Goal: Transaction & Acquisition: Purchase product/service

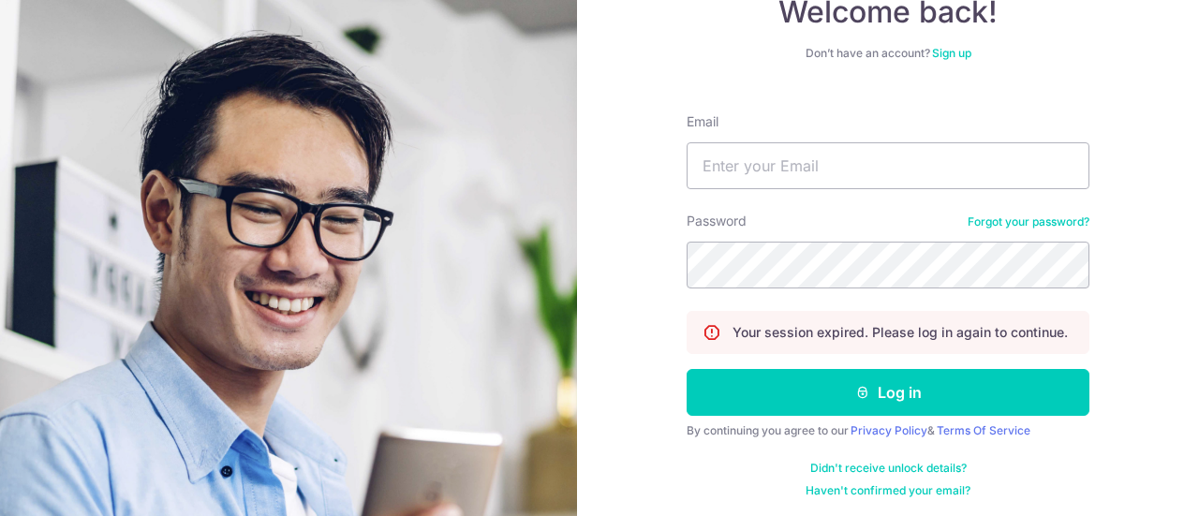
scroll to position [135, 0]
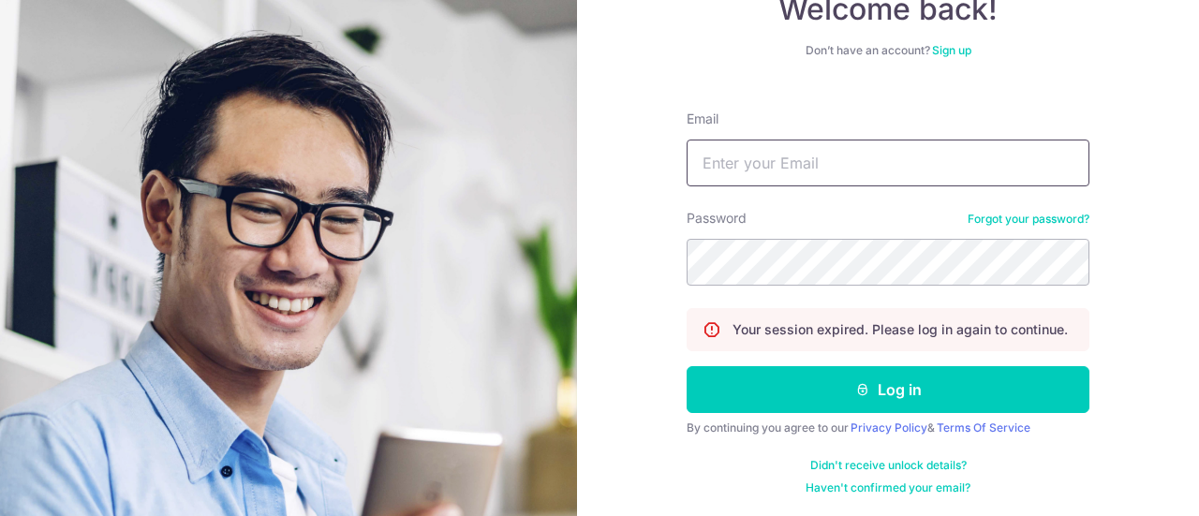
click at [850, 166] on input "Email" at bounding box center [888, 163] width 403 height 47
type input "[EMAIL_ADDRESS][DOMAIN_NAME]"
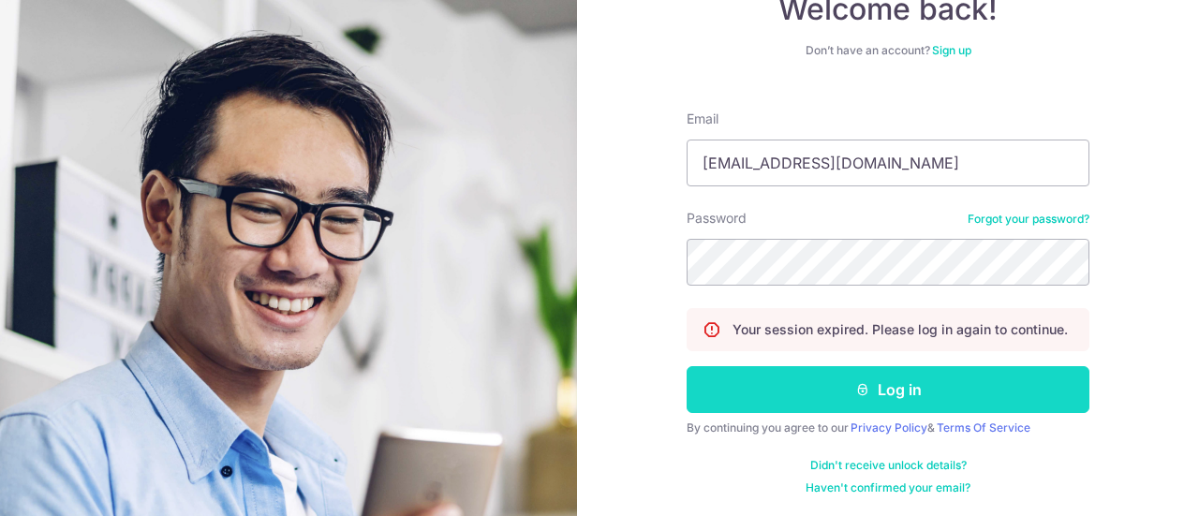
click at [892, 381] on button "Log in" at bounding box center [888, 389] width 403 height 47
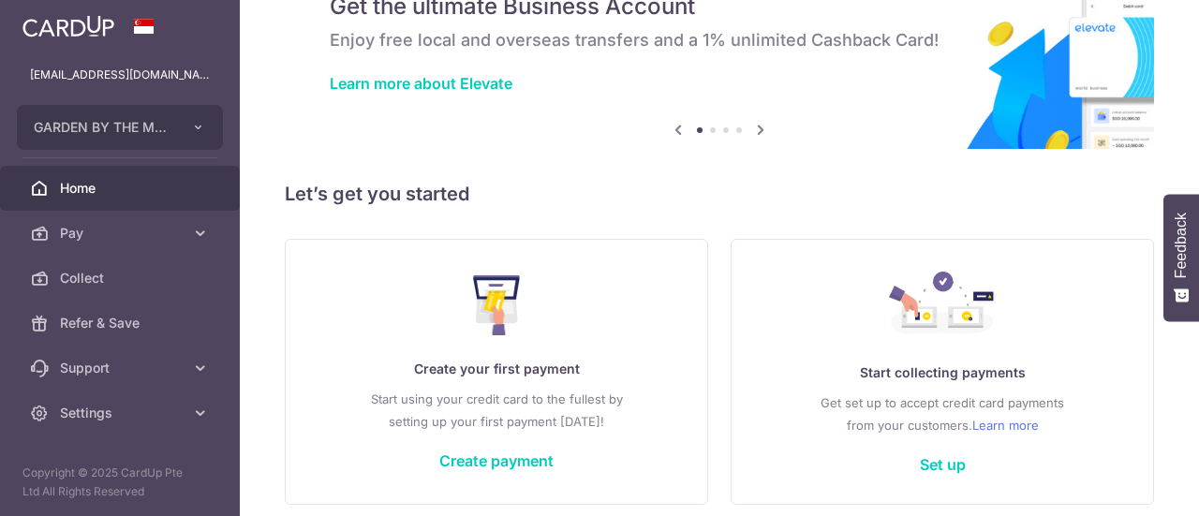
scroll to position [94, 0]
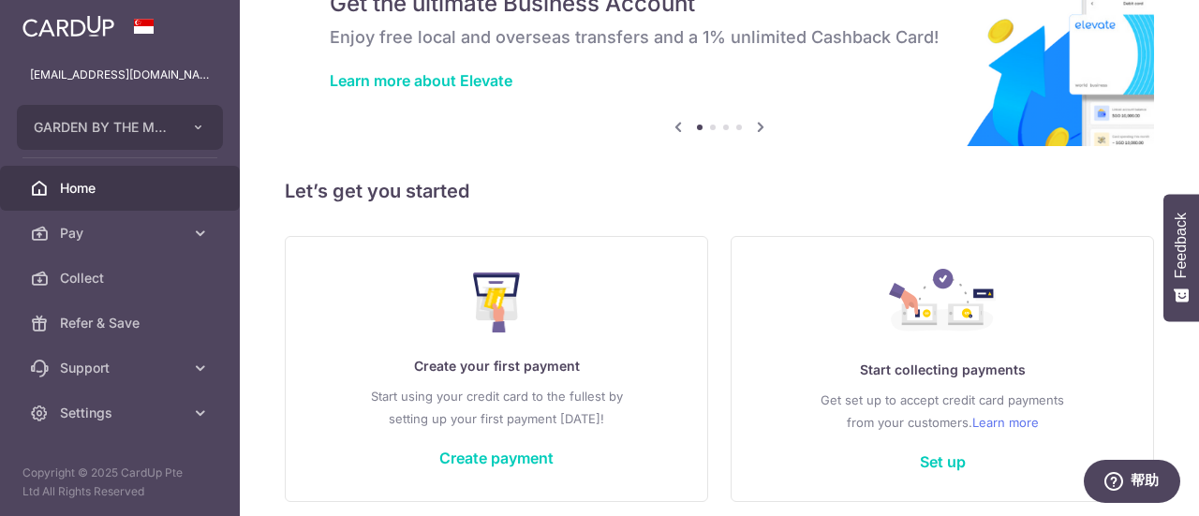
click at [576, 377] on div "Create your first payment Start using your credit card to the fullest by settin…" at bounding box center [496, 369] width 377 height 222
click at [526, 459] on link "Create payment" at bounding box center [496, 458] width 114 height 19
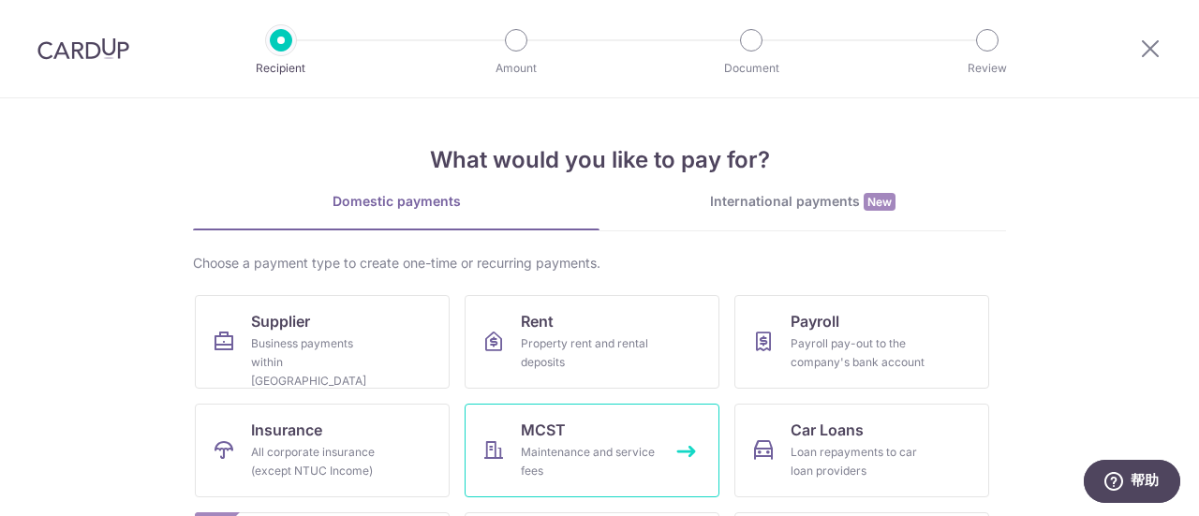
scroll to position [94, 0]
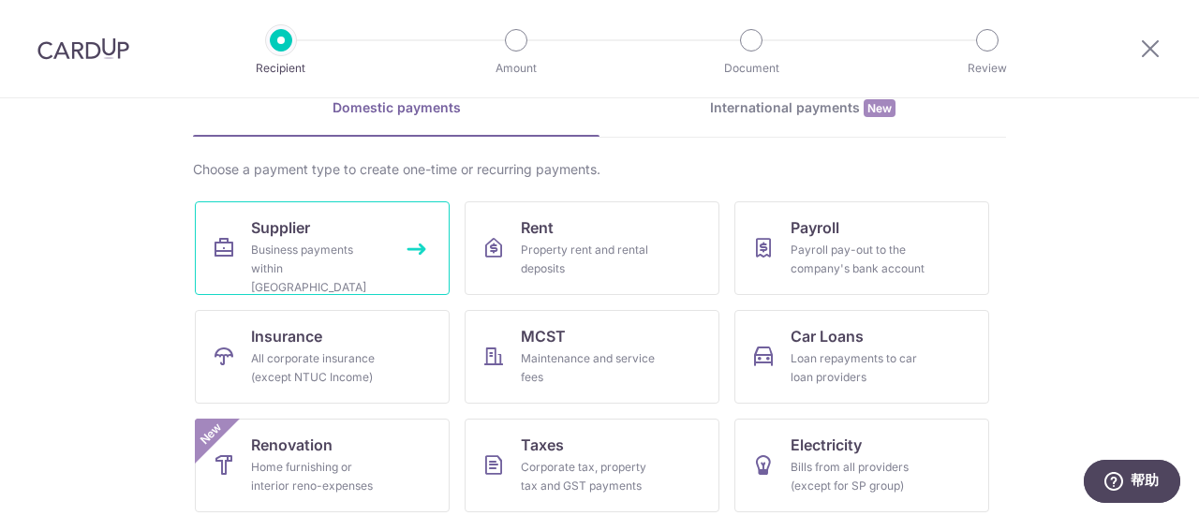
click at [378, 267] on div "Business payments within Singapore" at bounding box center [318, 269] width 135 height 56
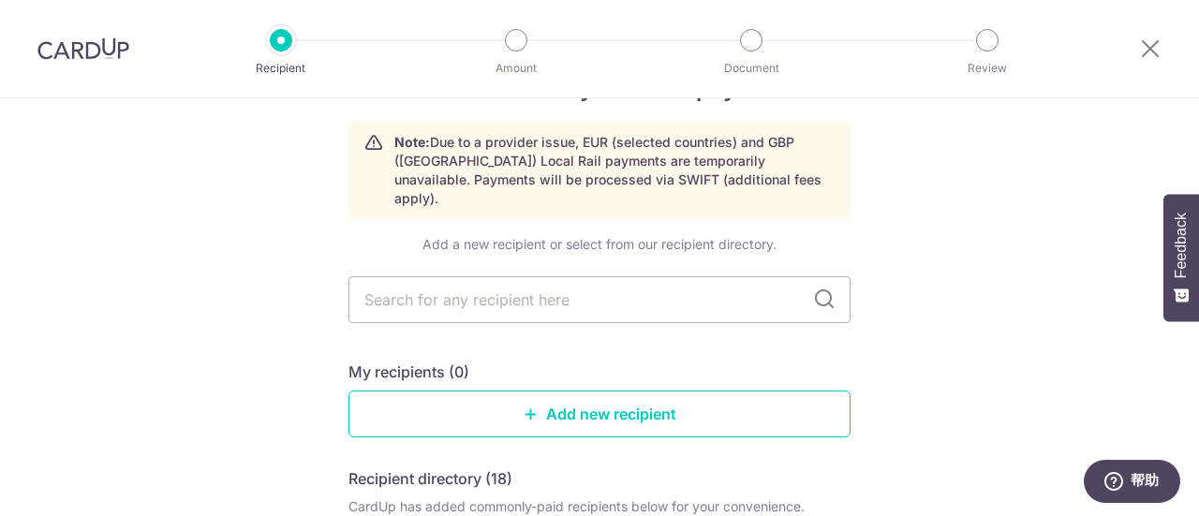
scroll to position [94, 0]
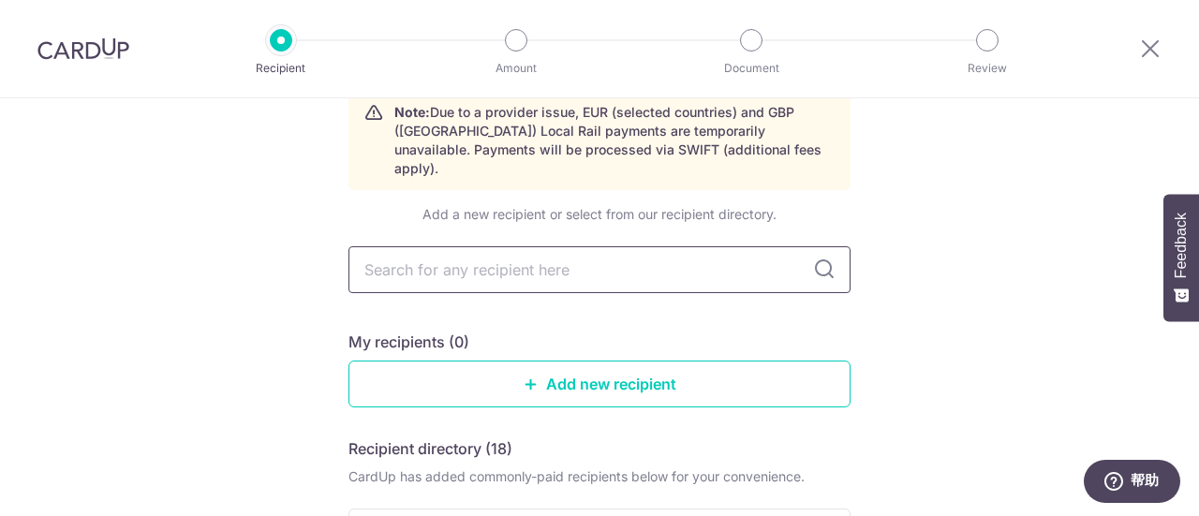
click at [530, 253] on input "text" at bounding box center [599, 269] width 502 height 47
click at [599, 361] on link "Add new recipient" at bounding box center [599, 384] width 502 height 47
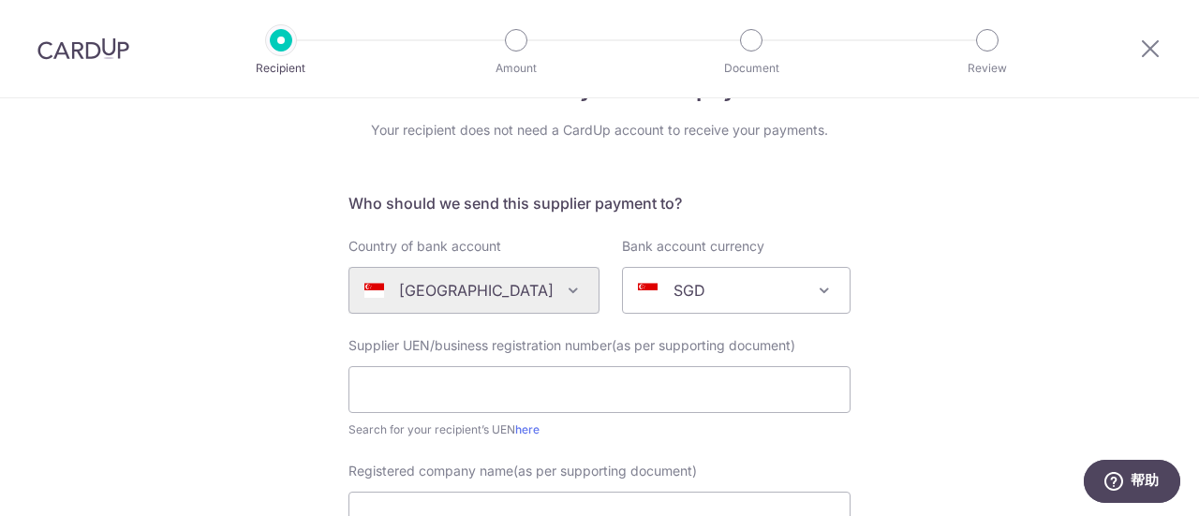
scroll to position [94, 0]
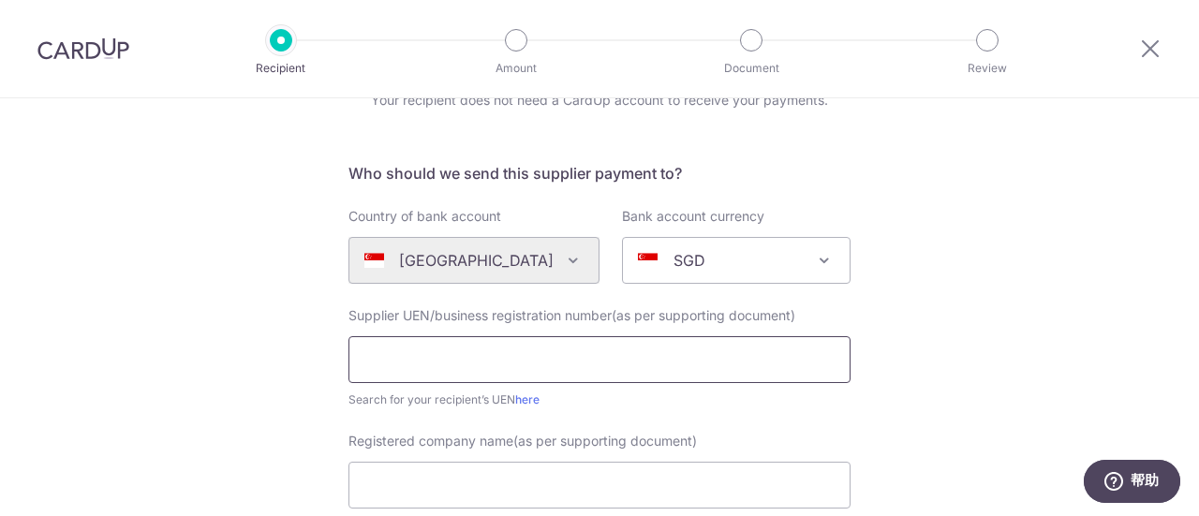
click at [520, 347] on input "text" at bounding box center [599, 359] width 502 height 47
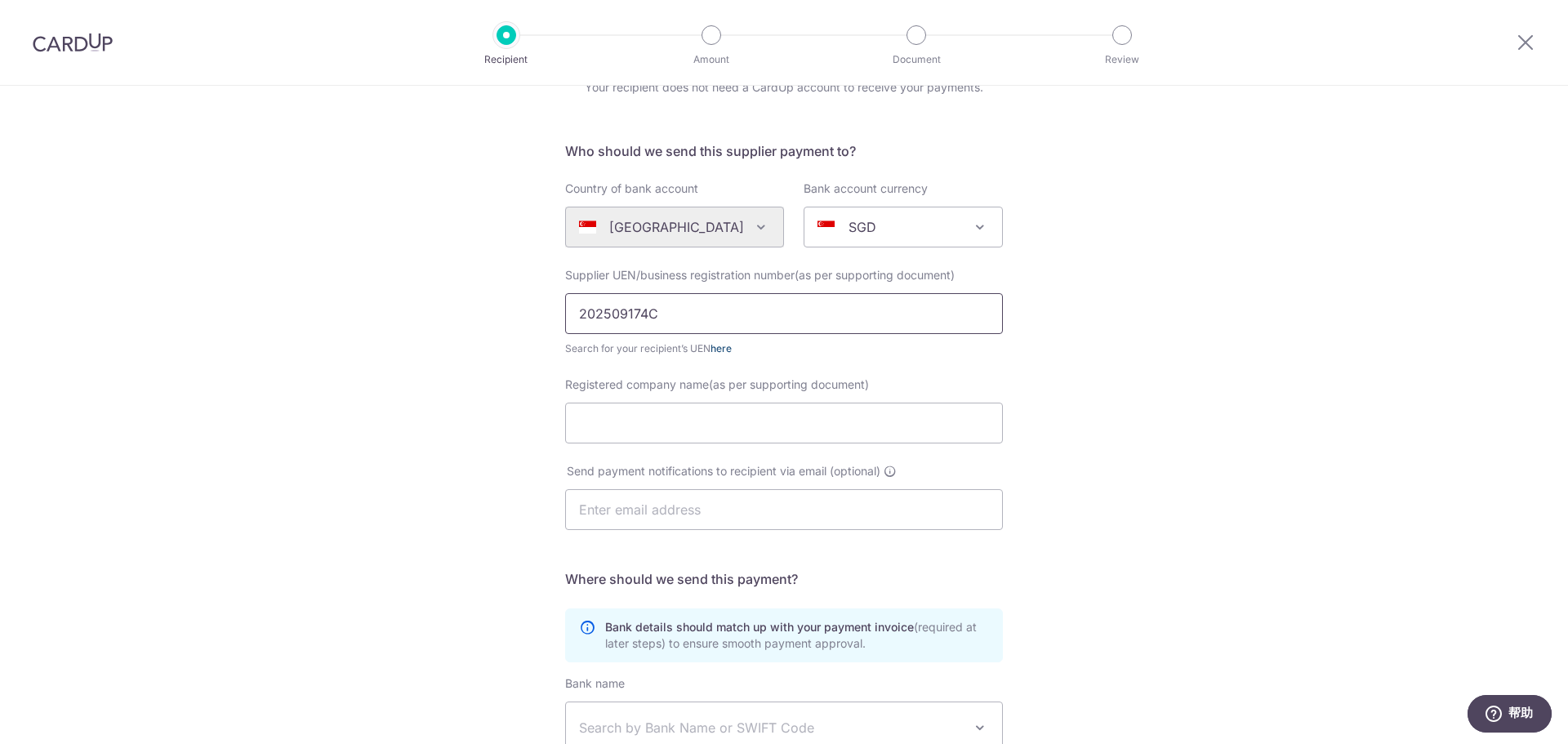
type input "202509174C"
click at [721, 348] on link "here" at bounding box center [721, 348] width 21 height 12
click at [663, 422] on input "Registered company name(as per supporting document)" at bounding box center [784, 423] width 438 height 41
click at [651, 423] on input "Registered company name(as per supporting document)" at bounding box center [784, 423] width 438 height 41
paste input "LHP22 PTE LTD"
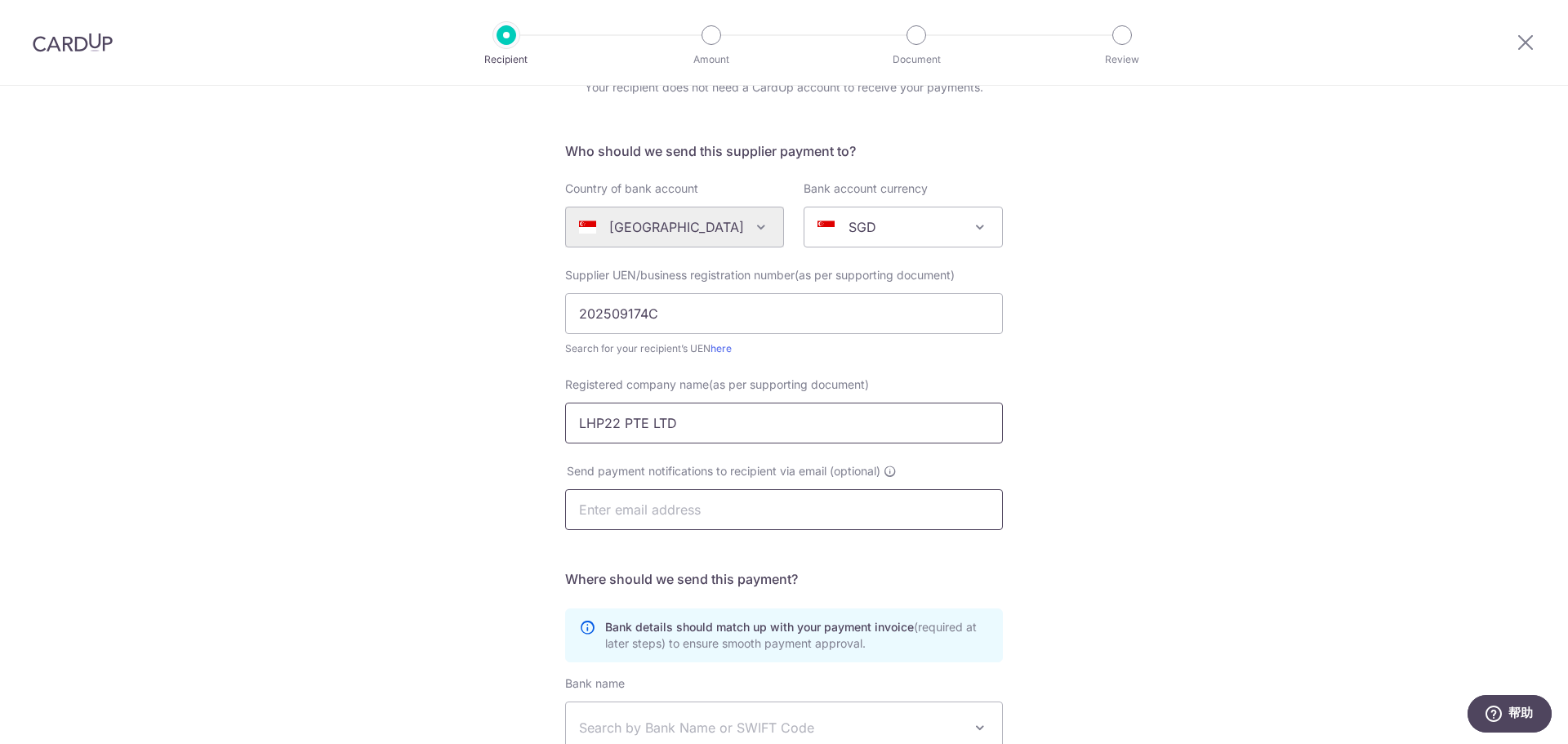
type input "LHP22 PTE LTD"
click at [623, 449] on input "text" at bounding box center [784, 509] width 438 height 41
click at [483, 449] on div "Who would you like to pay? Your recipient does not need a CardUp account to rec…" at bounding box center [784, 499] width 1568 height 990
click at [626, 449] on input "text" at bounding box center [784, 509] width 438 height 41
click at [665, 449] on input "text" at bounding box center [784, 509] width 438 height 41
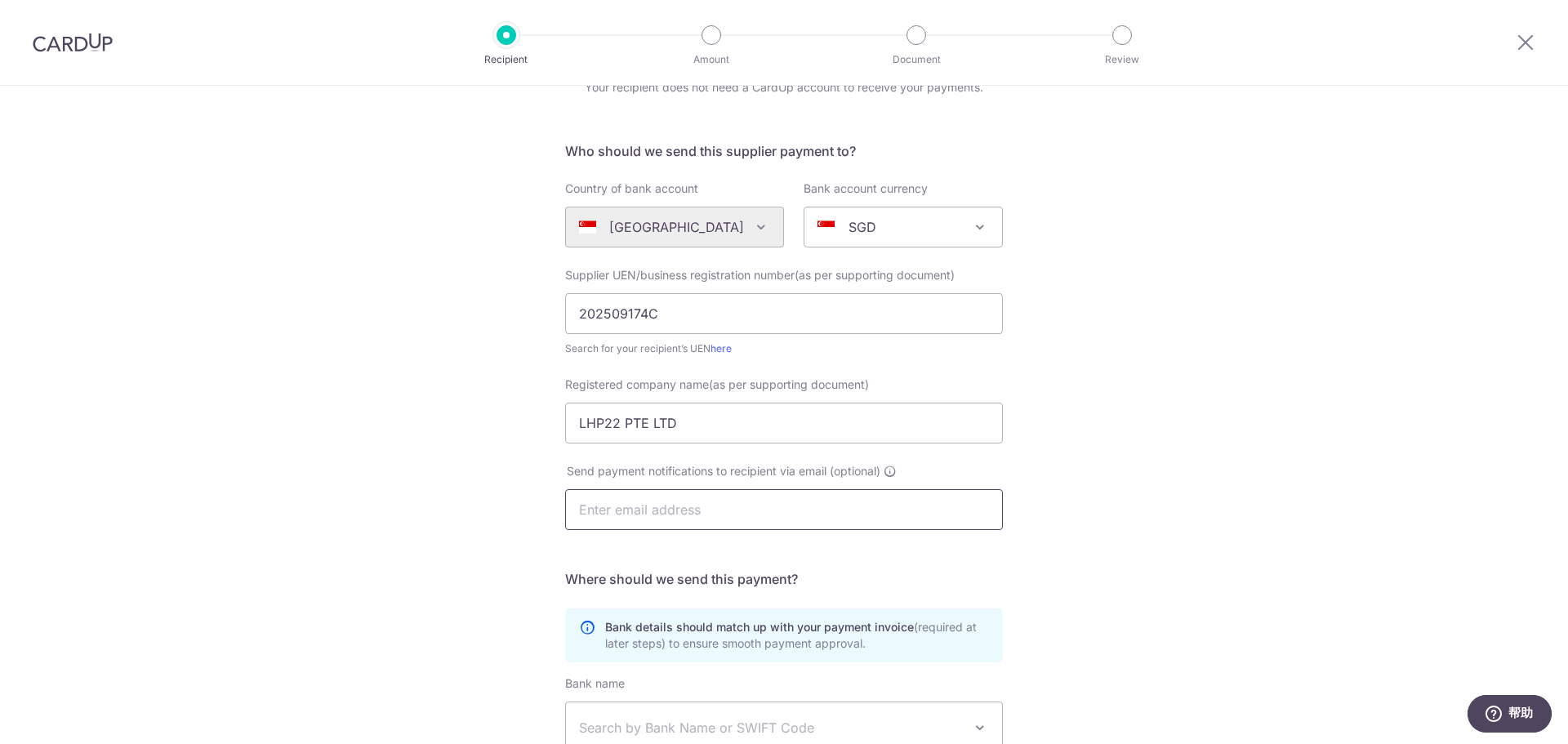
paste input "admin@lnh.com.sg"
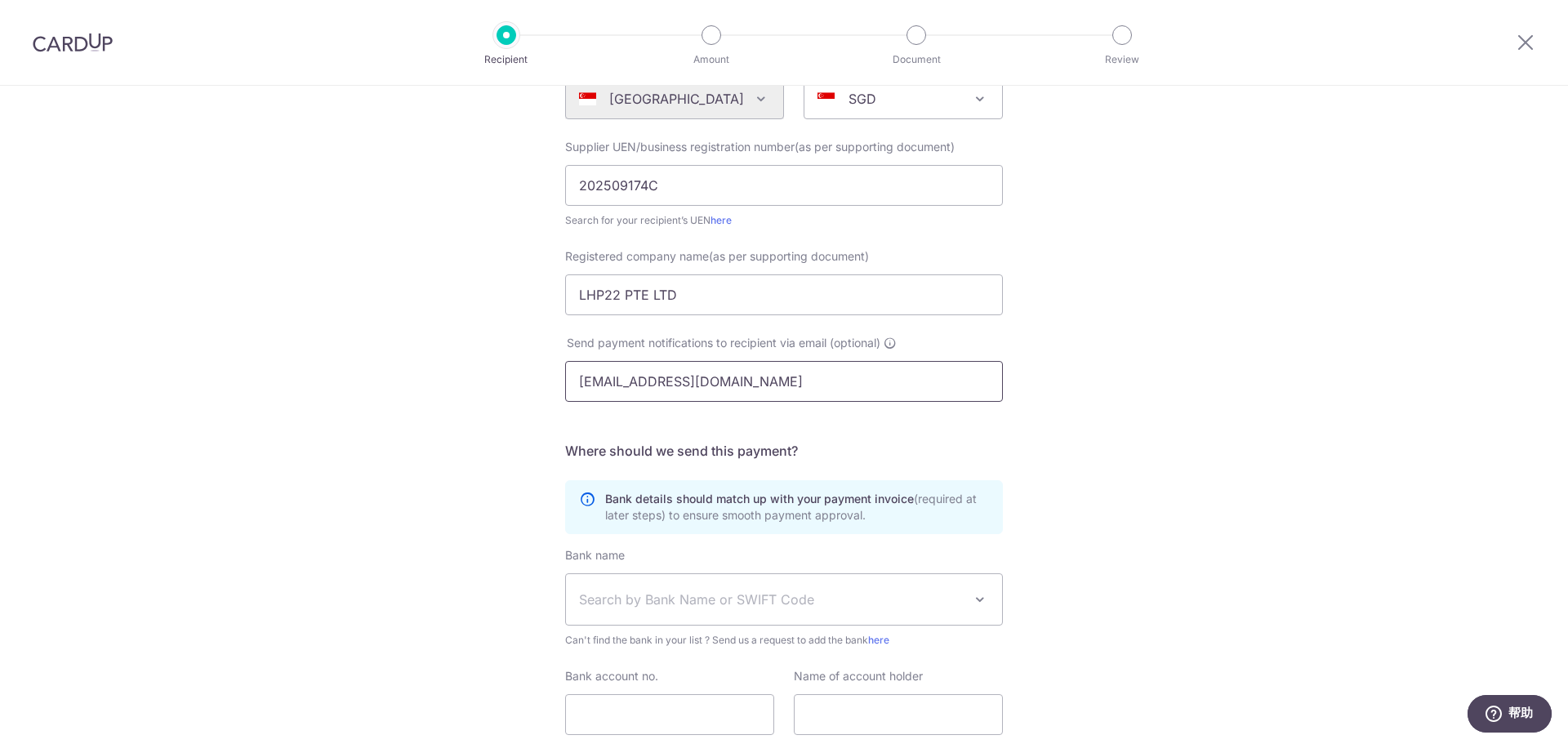
scroll to position [245, 0]
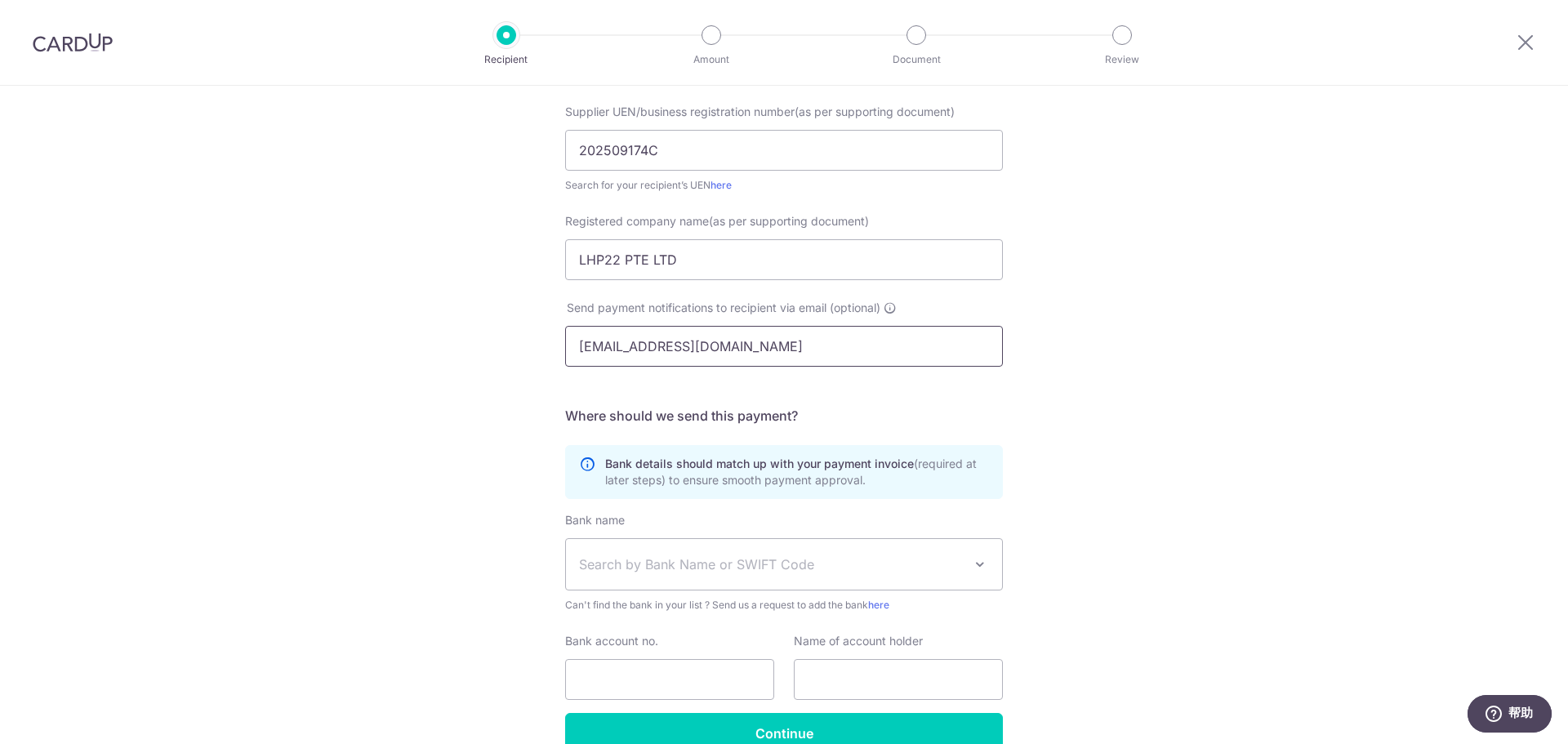
type input "admin@lnh.com.sg"
click at [704, 449] on span "Search by Bank Name or SWIFT Code" at bounding box center [771, 564] width 384 height 19
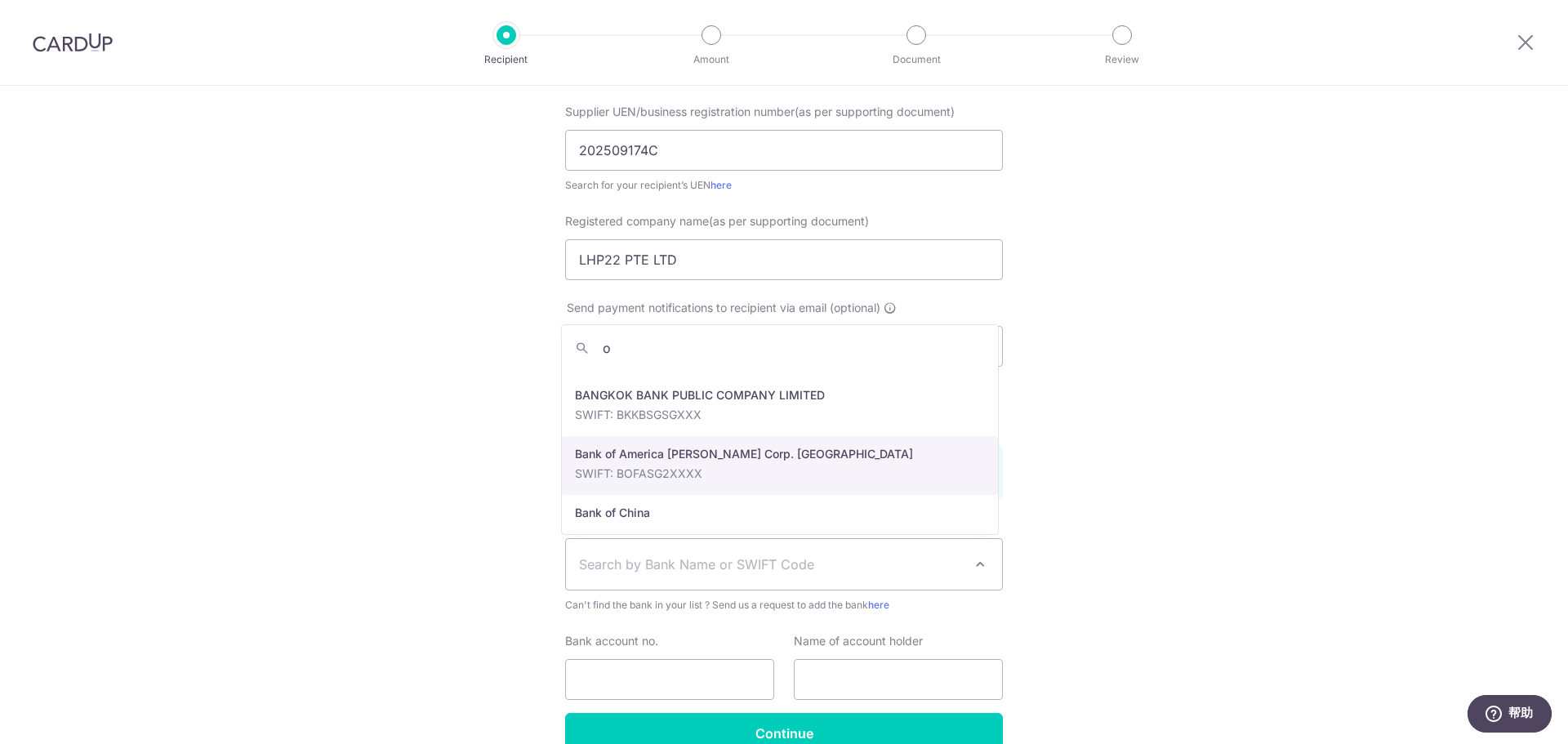
scroll to position [0, 0]
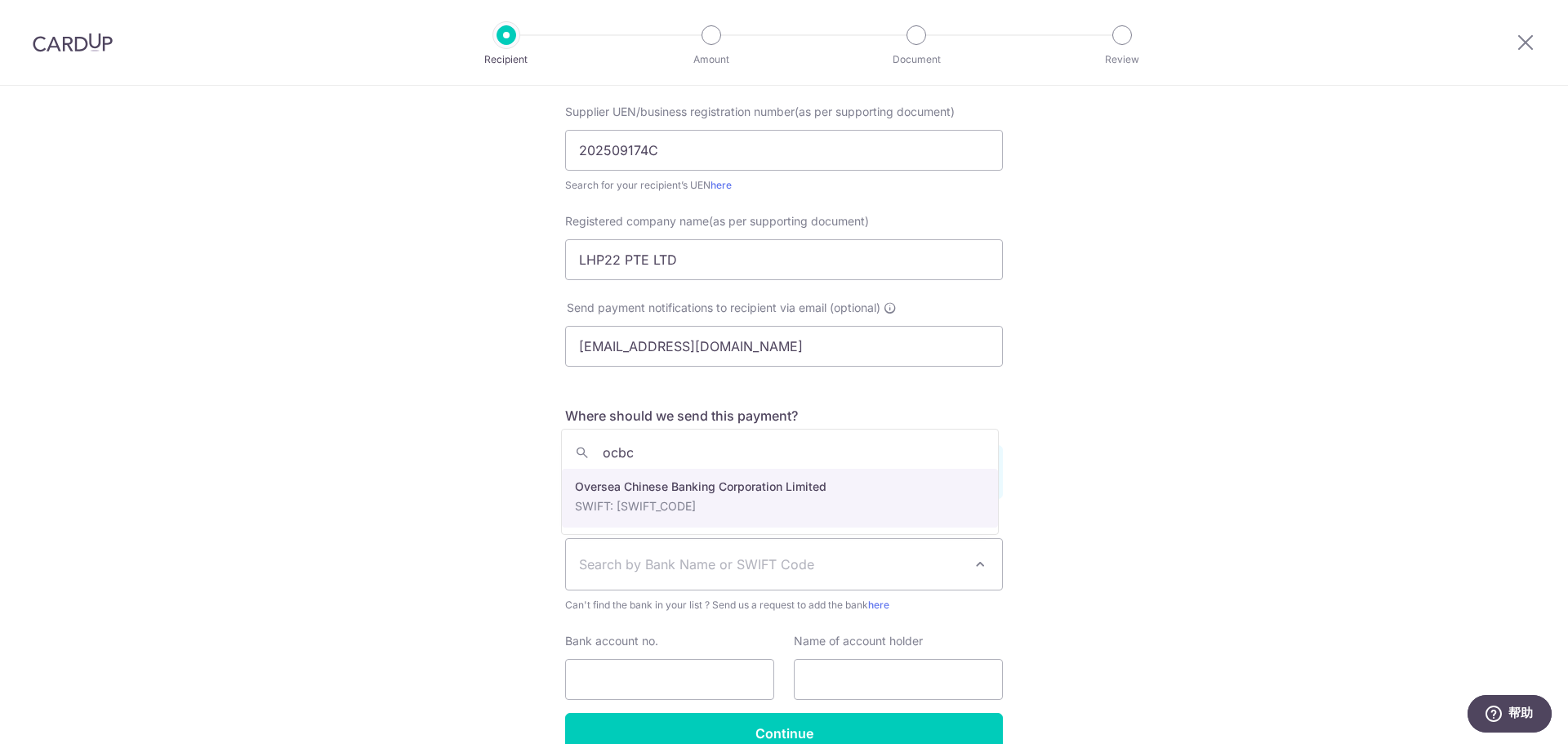
type input "ocbc"
select select "12"
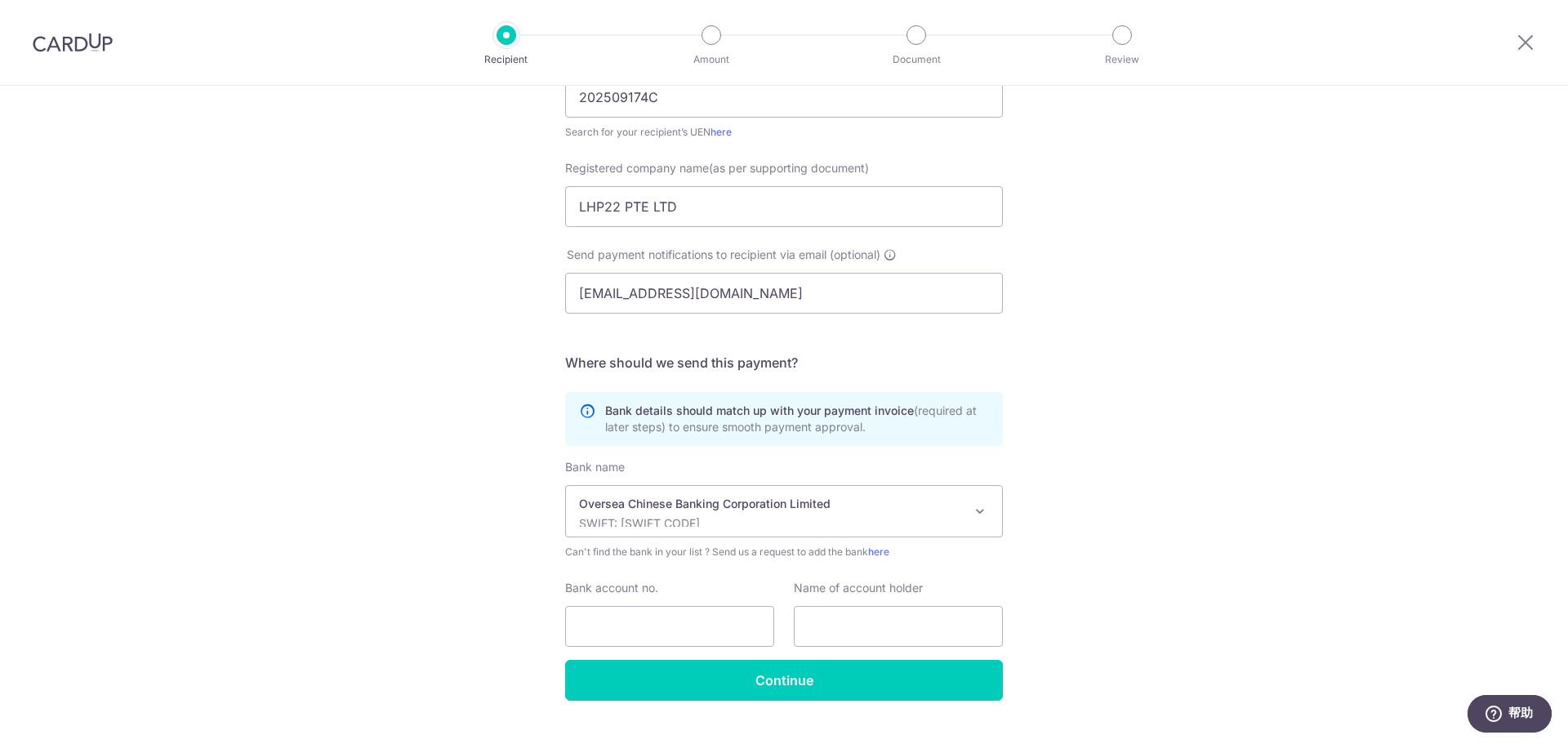
scroll to position [327, 0]
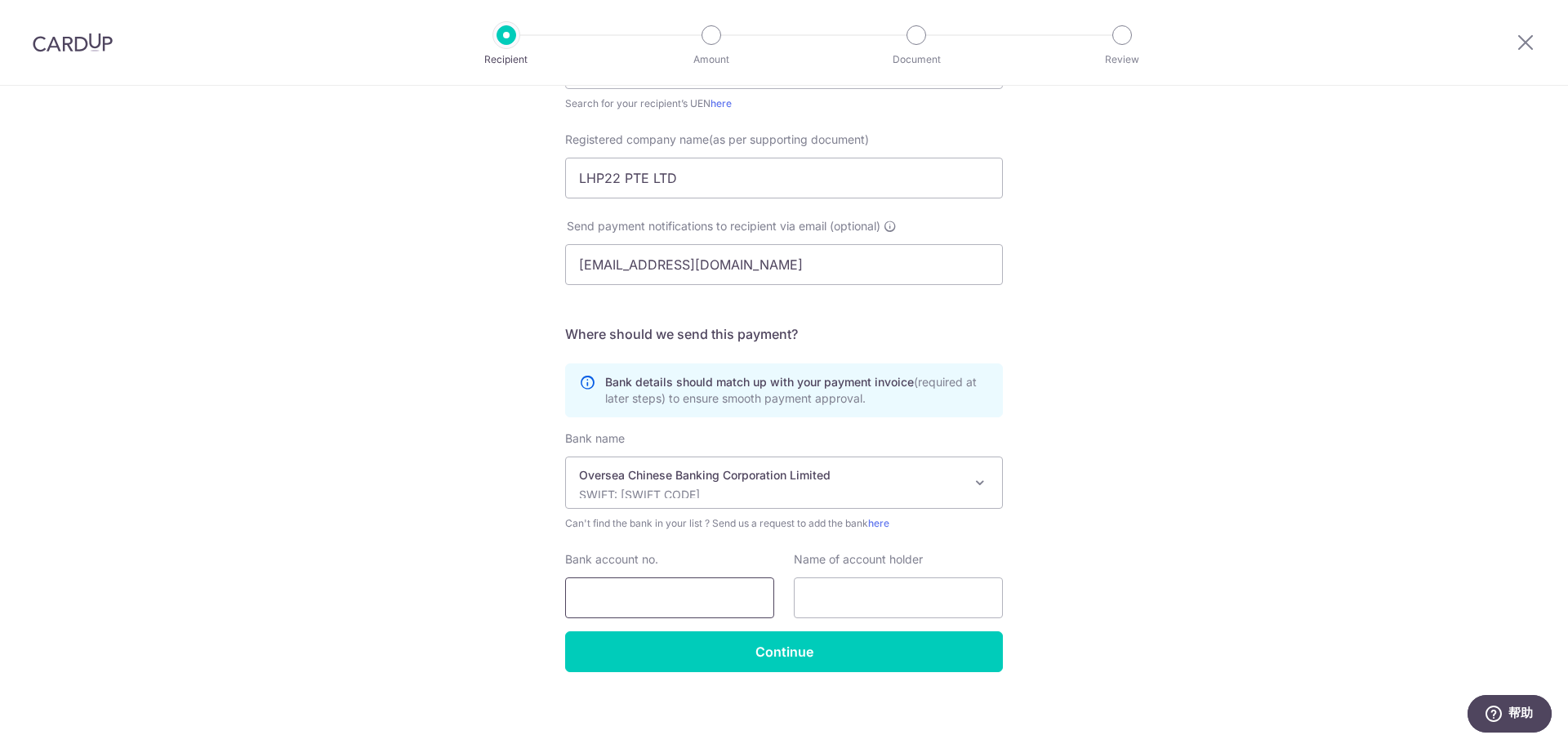
click at [658, 449] on input "Bank account no." at bounding box center [670, 597] width 209 height 41
paste input "604402438001"
type input "604402438001"
click at [820, 449] on input "text" at bounding box center [898, 597] width 209 height 41
drag, startPoint x: 573, startPoint y: 177, endPoint x: 678, endPoint y: 174, distance: 105.0
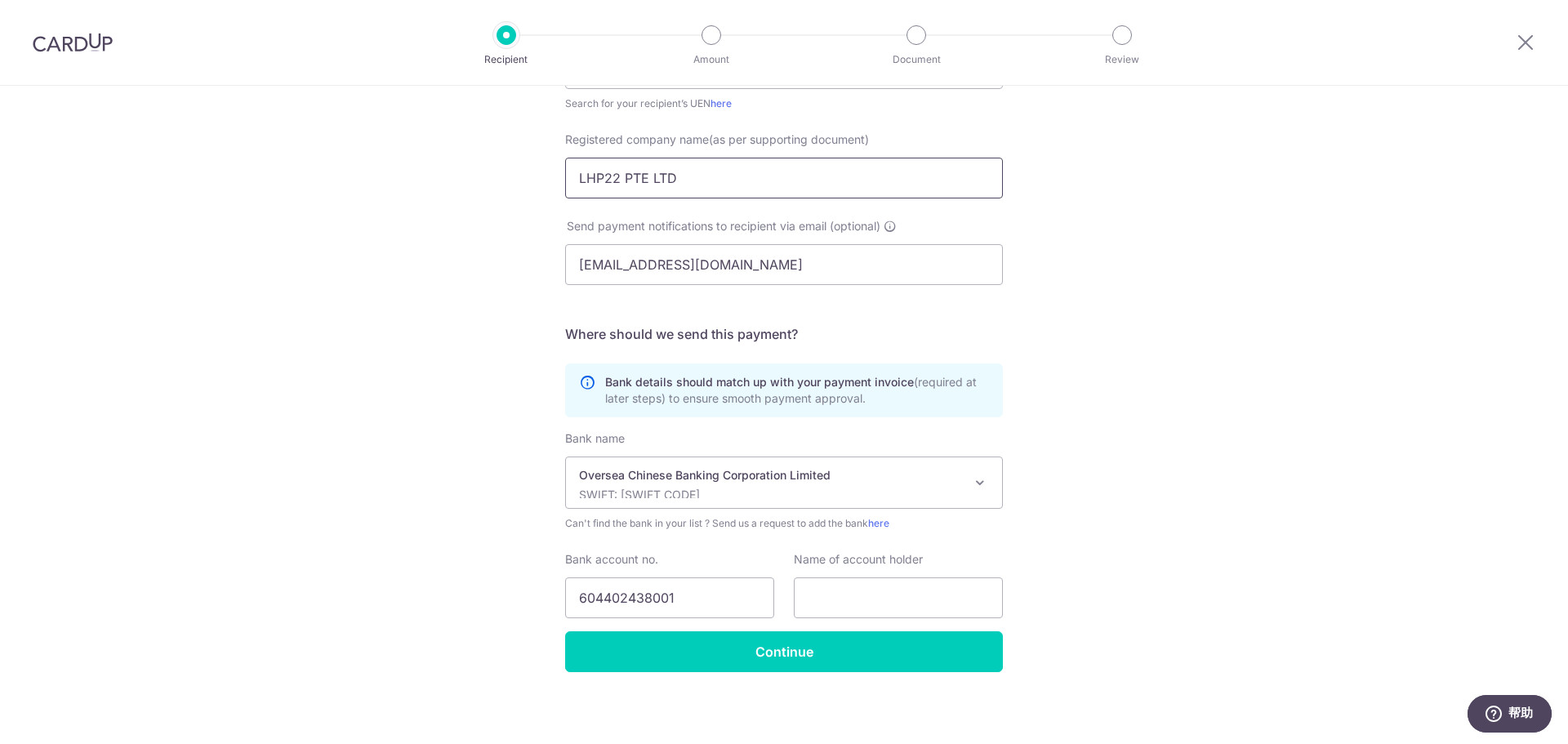
click at [678, 174] on input "LHP22 PTE LTD" at bounding box center [784, 178] width 438 height 41
click at [841, 449] on input "text" at bounding box center [898, 597] width 209 height 41
paste input "LHP22 PTE LTD"
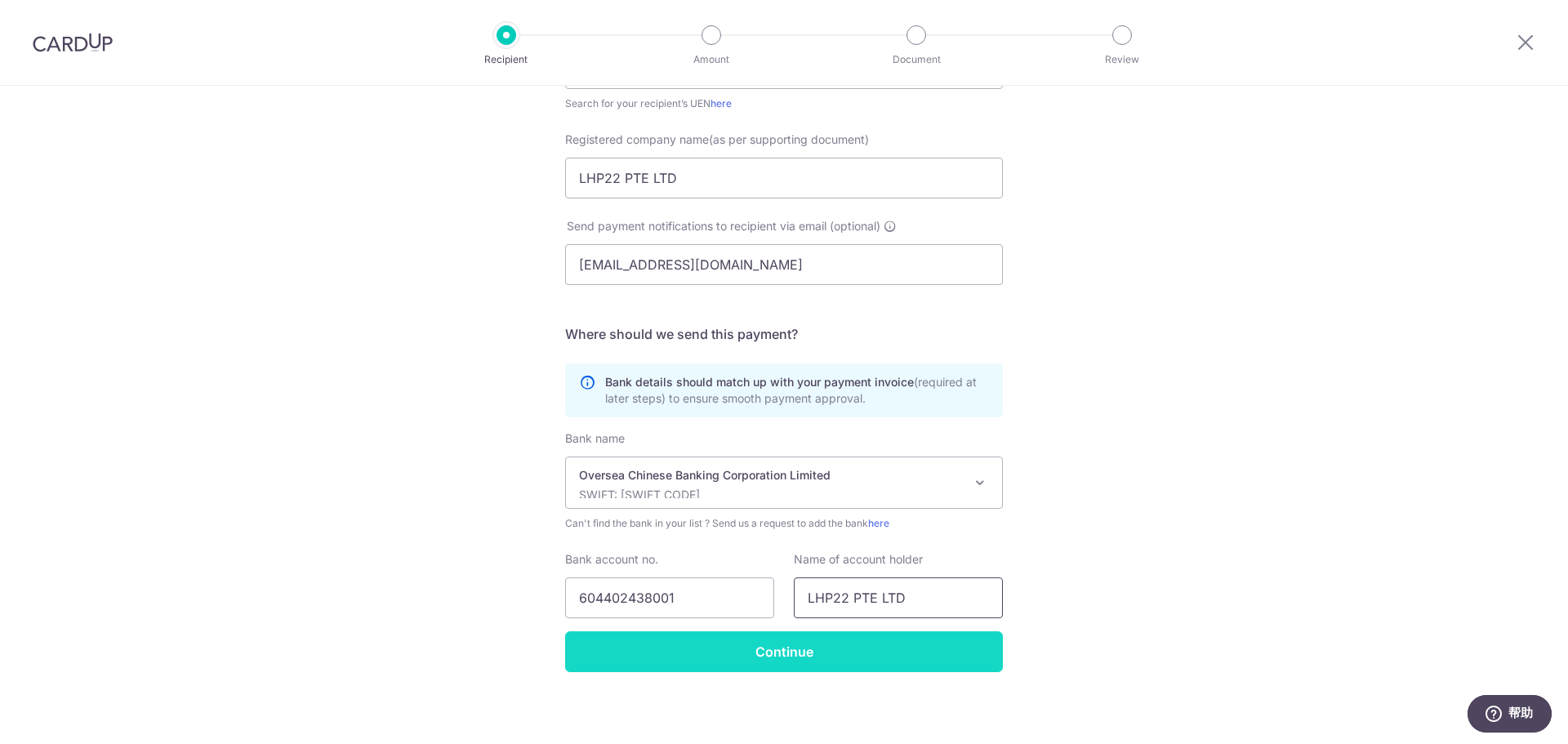
type input "LHP22 PTE LTD"
click at [831, 449] on input "Continue" at bounding box center [784, 652] width 438 height 41
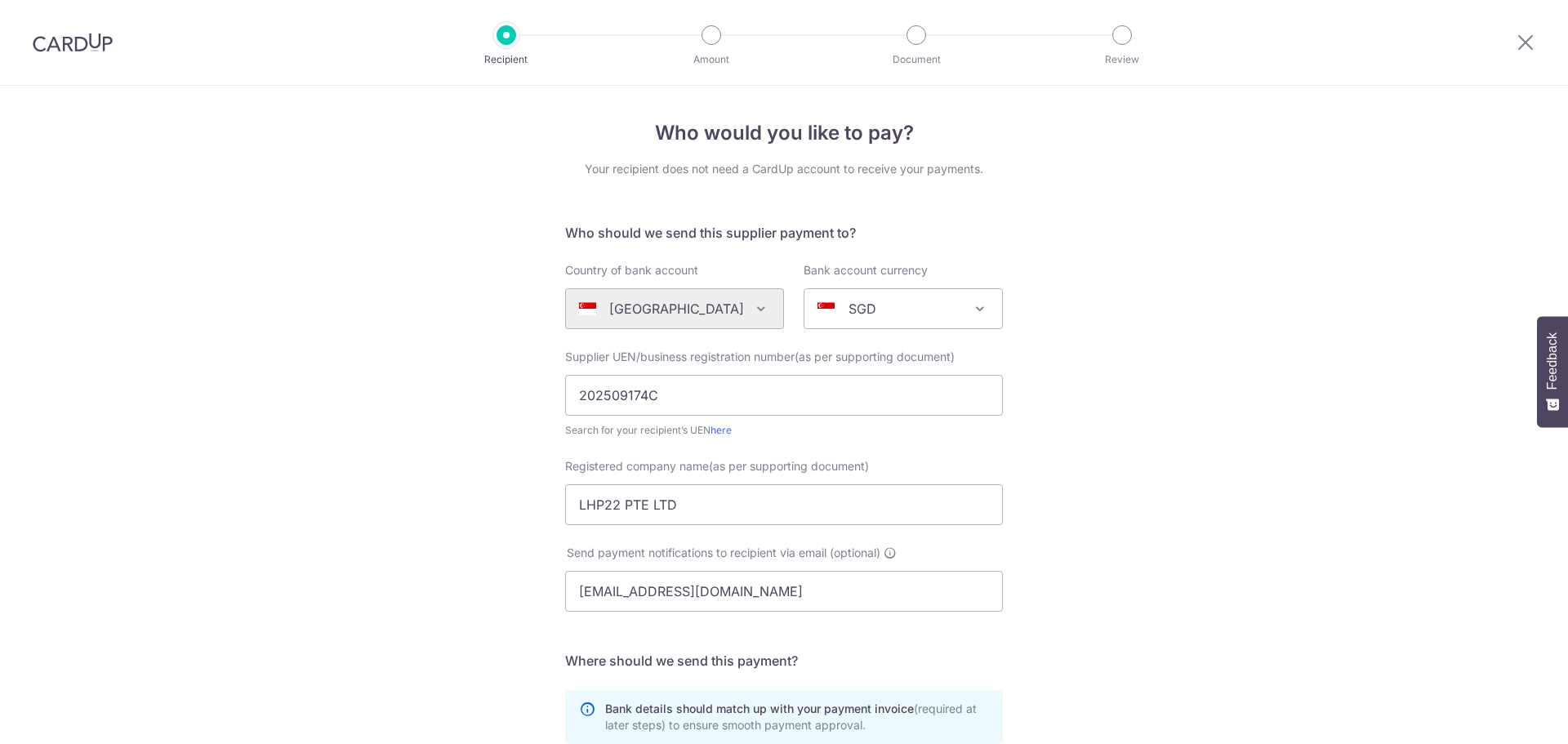
scroll to position [371, 0]
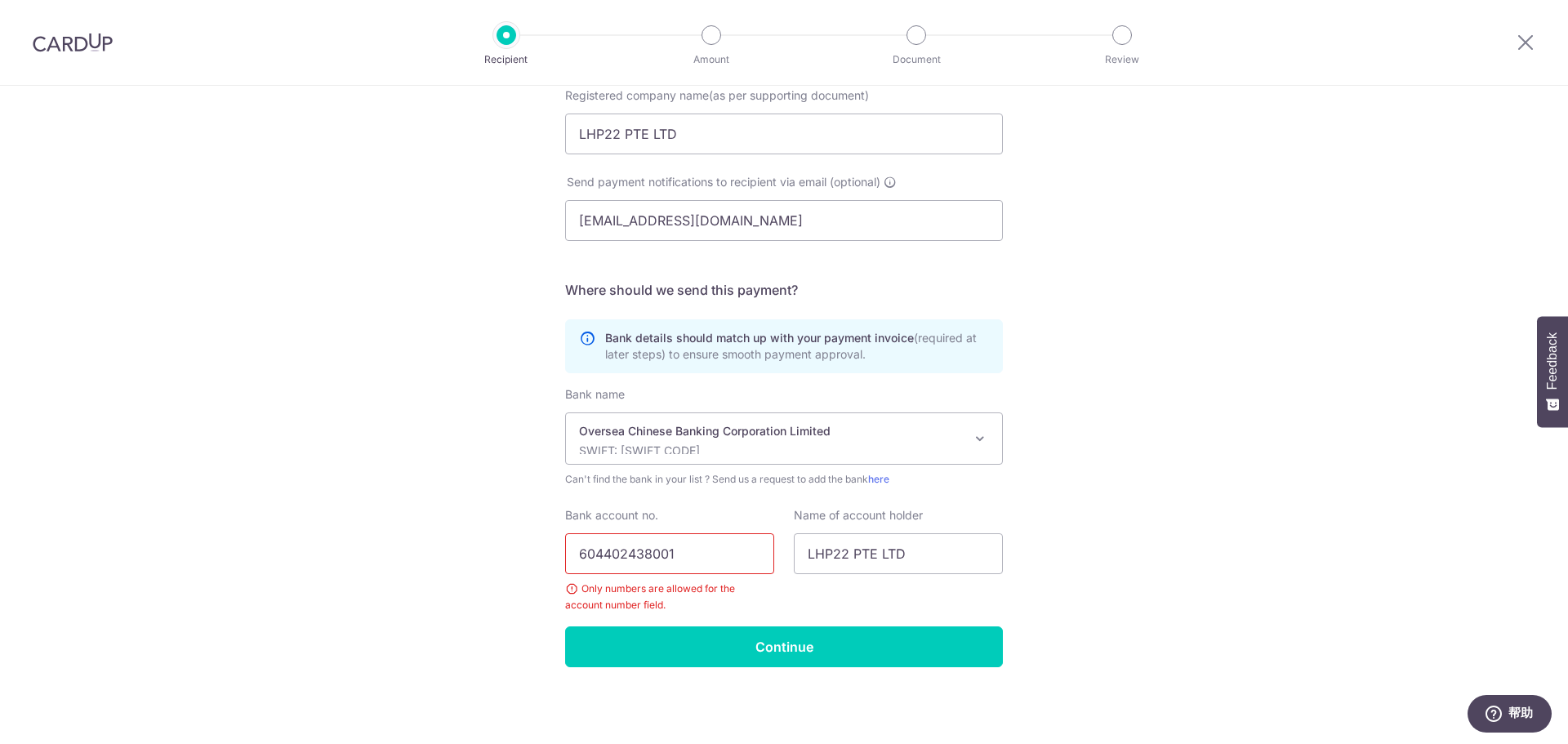
click at [710, 556] on input "604402438001" at bounding box center [670, 554] width 209 height 41
click at [582, 556] on input "604402438001" at bounding box center [670, 554] width 209 height 41
type input "604402438001"
click at [773, 652] on input "Continue" at bounding box center [784, 646] width 438 height 41
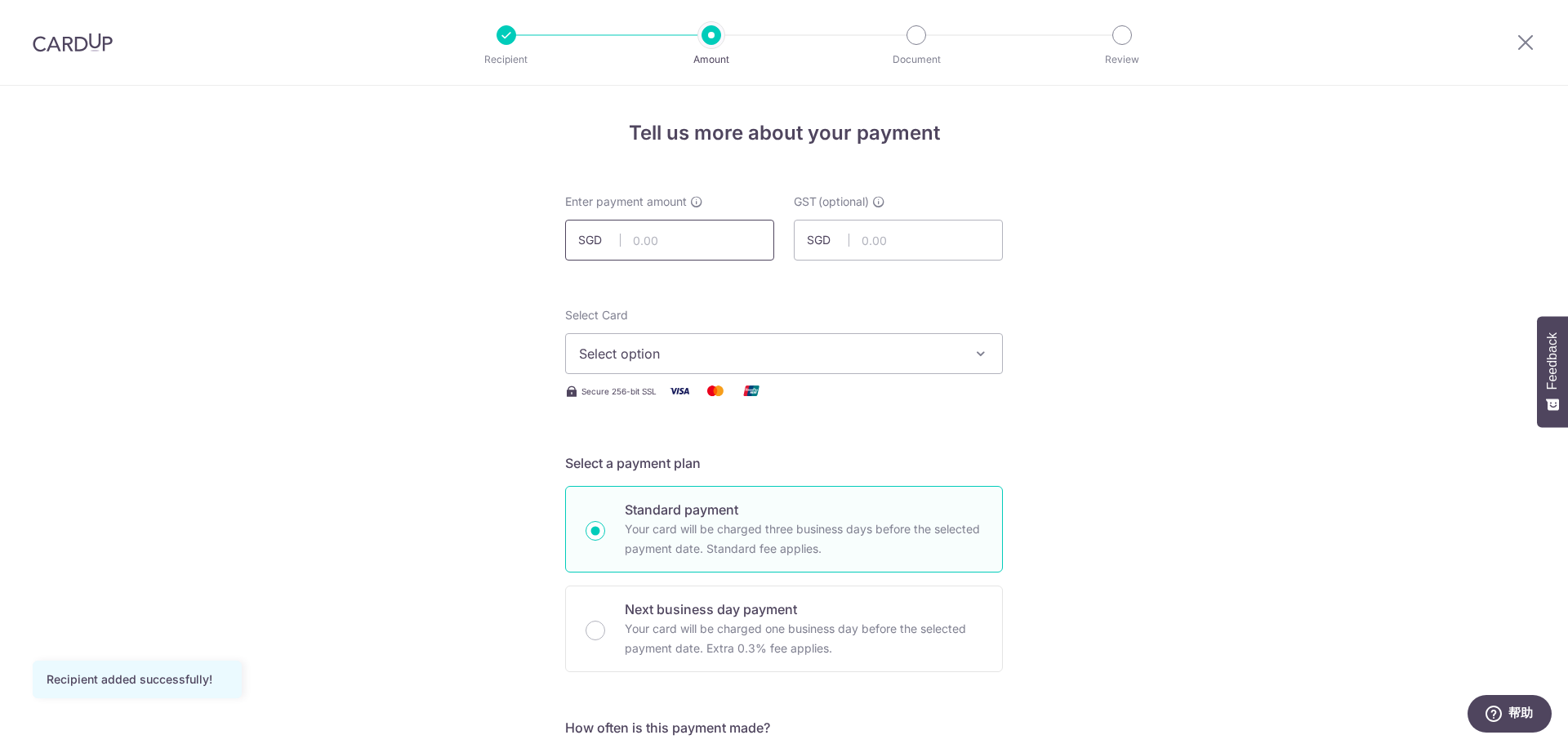
click at [710, 248] on input "text" at bounding box center [670, 240] width 209 height 41
type input "2,000.00"
click at [752, 351] on span "Select option" at bounding box center [769, 353] width 380 height 19
click at [728, 411] on link "Add credit card" at bounding box center [784, 399] width 436 height 30
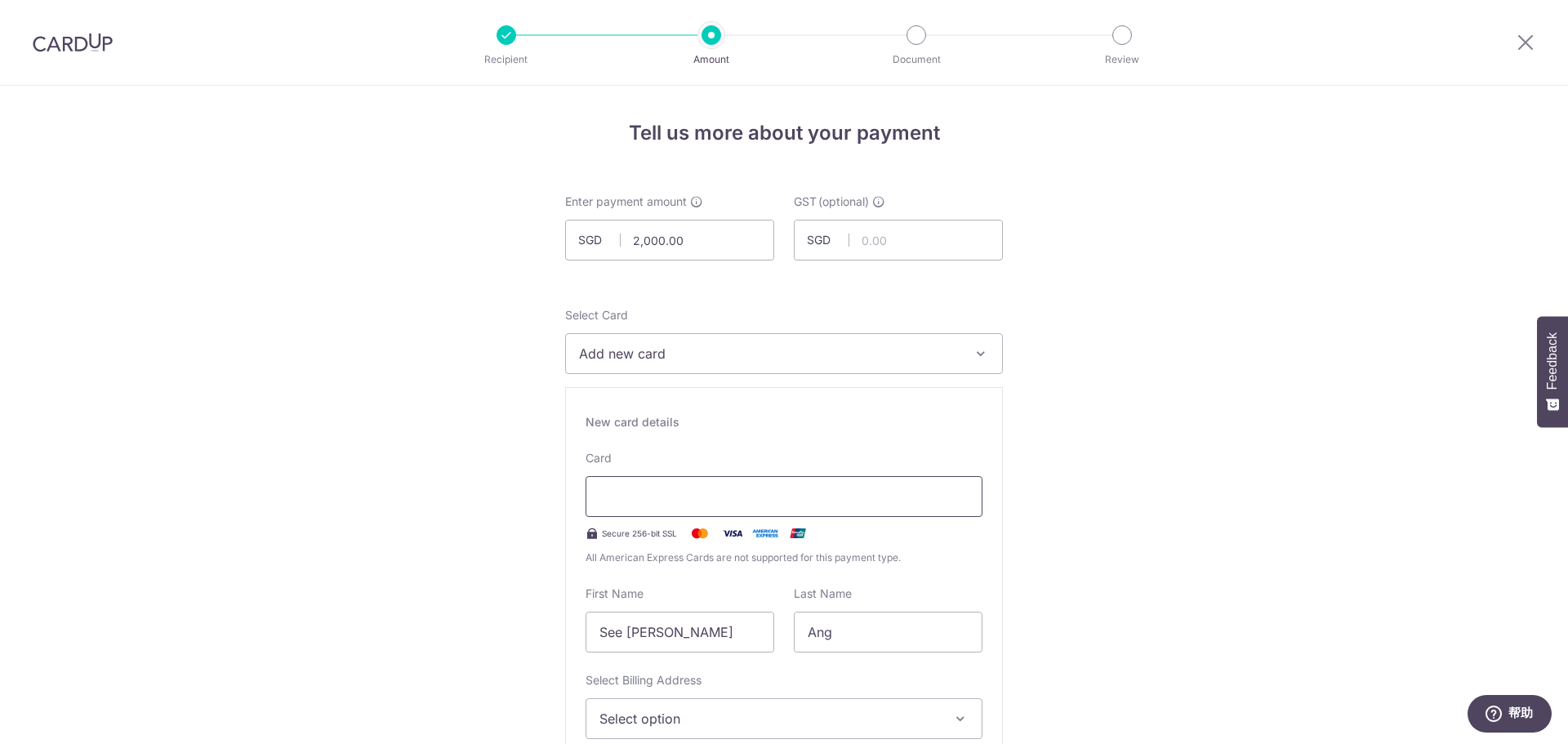
click at [716, 481] on div at bounding box center [784, 496] width 397 height 41
click at [866, 407] on div "New card details Card Secure 256-bit SSL All American Express Cards are not sup…" at bounding box center [784, 613] width 438 height 453
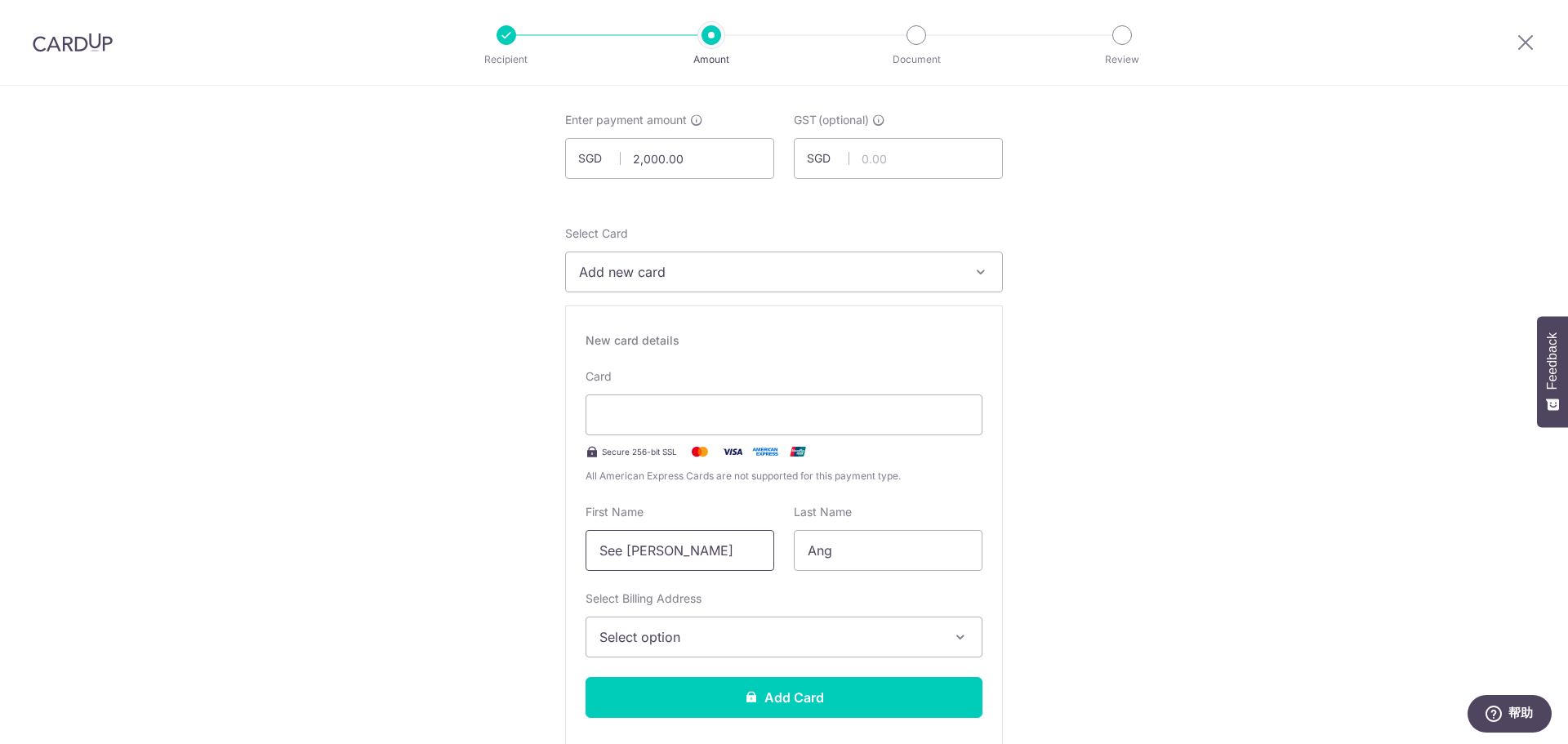
drag, startPoint x: 651, startPoint y: 553, endPoint x: 573, endPoint y: 556, distance: 78.1
click at [576, 556] on div "First Name See Ling" at bounding box center [679, 537] width 208 height 67
type input "DianMing"
click at [841, 551] on input "Ang" at bounding box center [888, 550] width 188 height 41
type input "A"
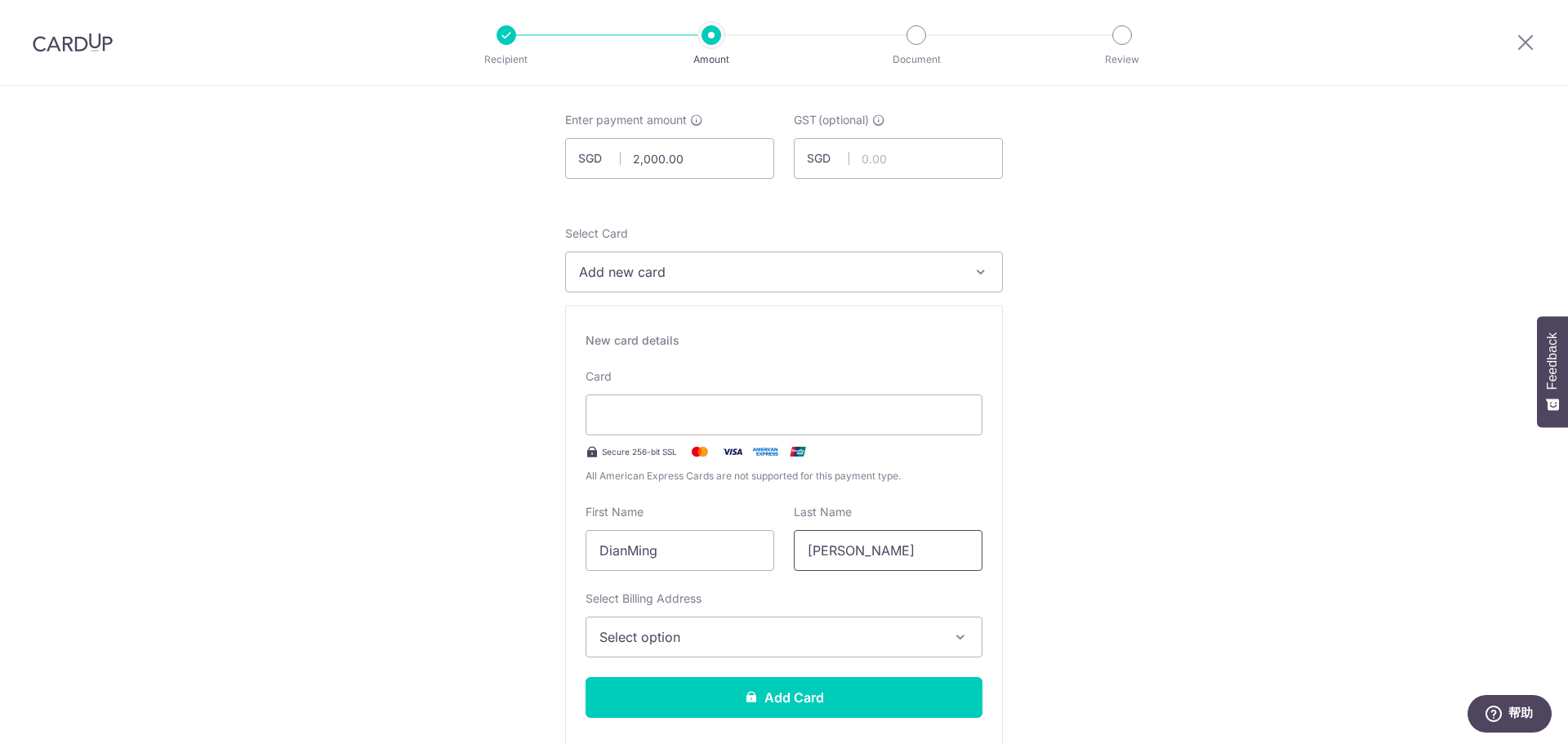
type input "Zhang"
click at [861, 631] on span "Select option" at bounding box center [770, 637] width 340 height 19
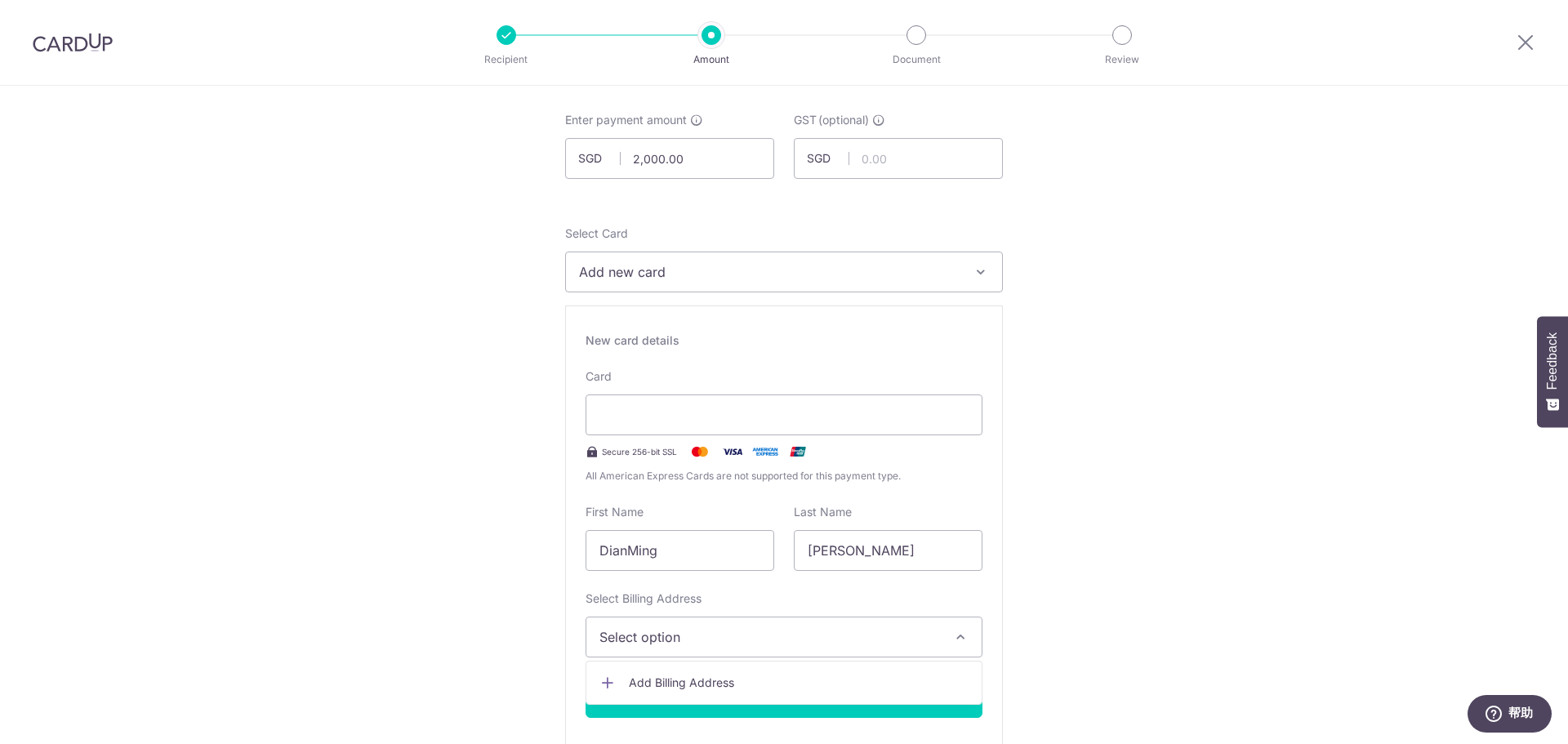
click at [706, 679] on span "Add Billing Address" at bounding box center [799, 683] width 340 height 17
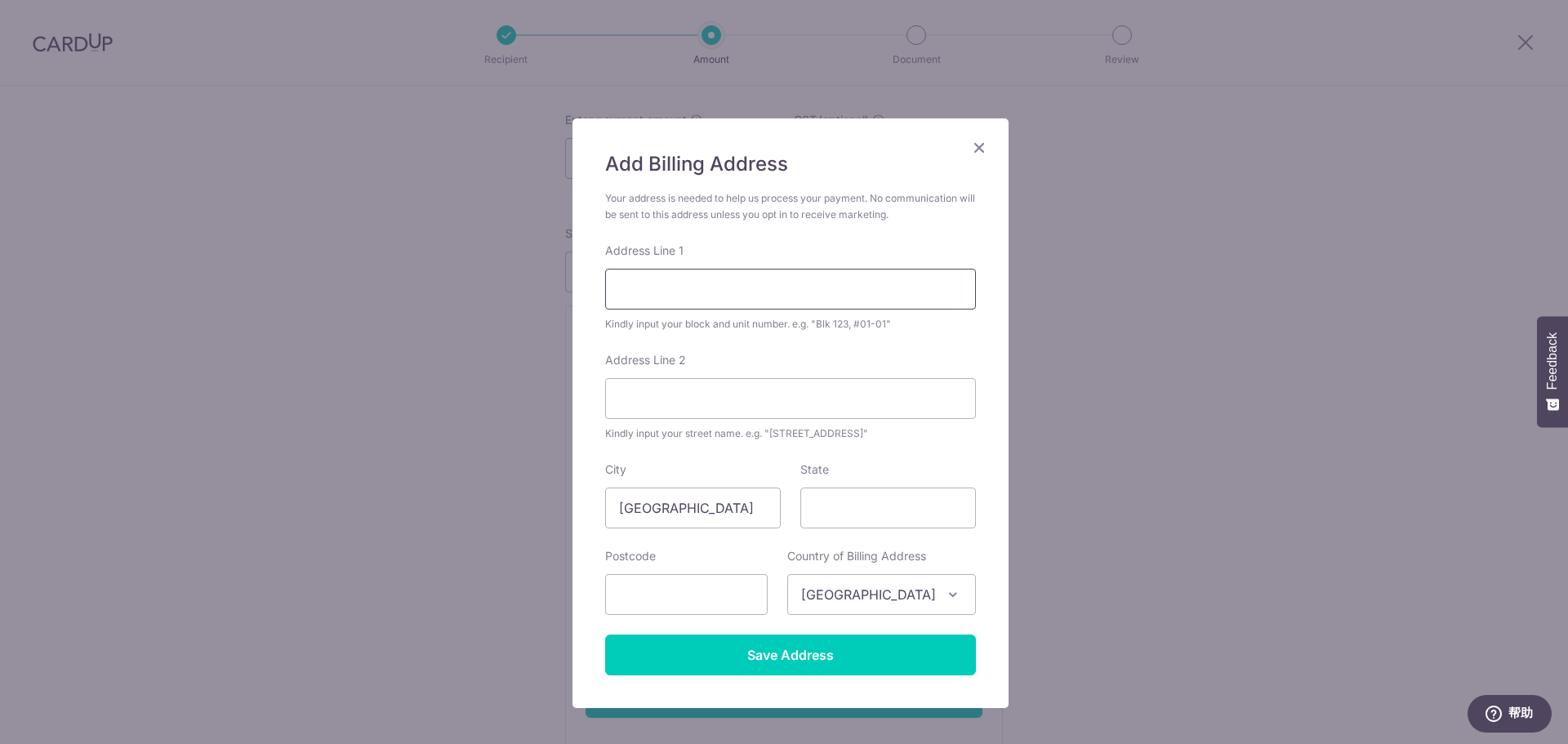
click at [703, 287] on input "Address Line 1" at bounding box center [790, 289] width 371 height 41
type input "22 Balam Road #08-150"
type input "08-150"
type input "370022"
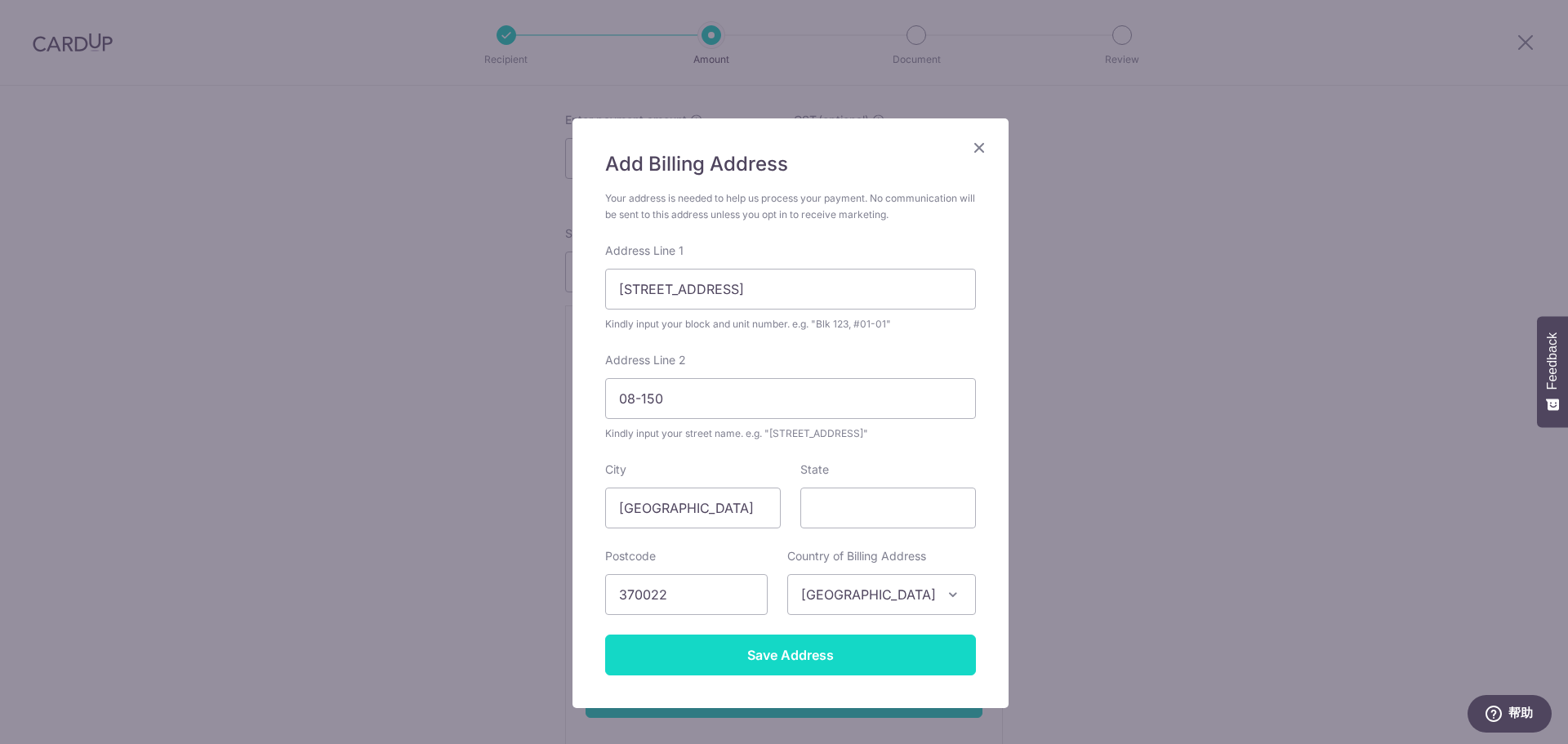
click at [856, 652] on input "Save Address" at bounding box center [790, 655] width 371 height 41
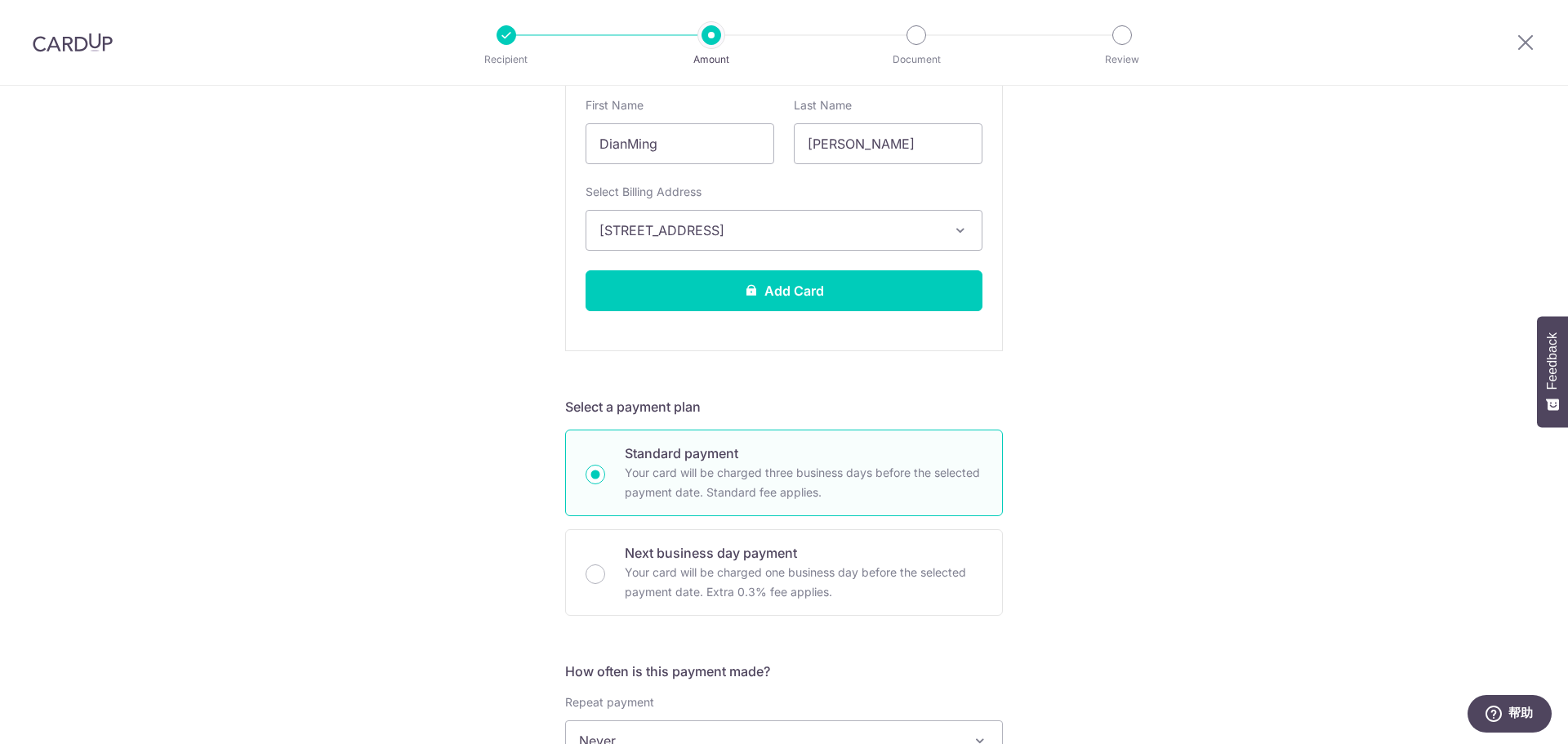
scroll to position [490, 0]
click at [816, 556] on p "Next business day payment" at bounding box center [804, 551] width 358 height 19
click at [605, 563] on input "Next business day payment Your card will be charged one business day before the…" at bounding box center [596, 572] width 19 height 19
radio input "false"
radio input "true"
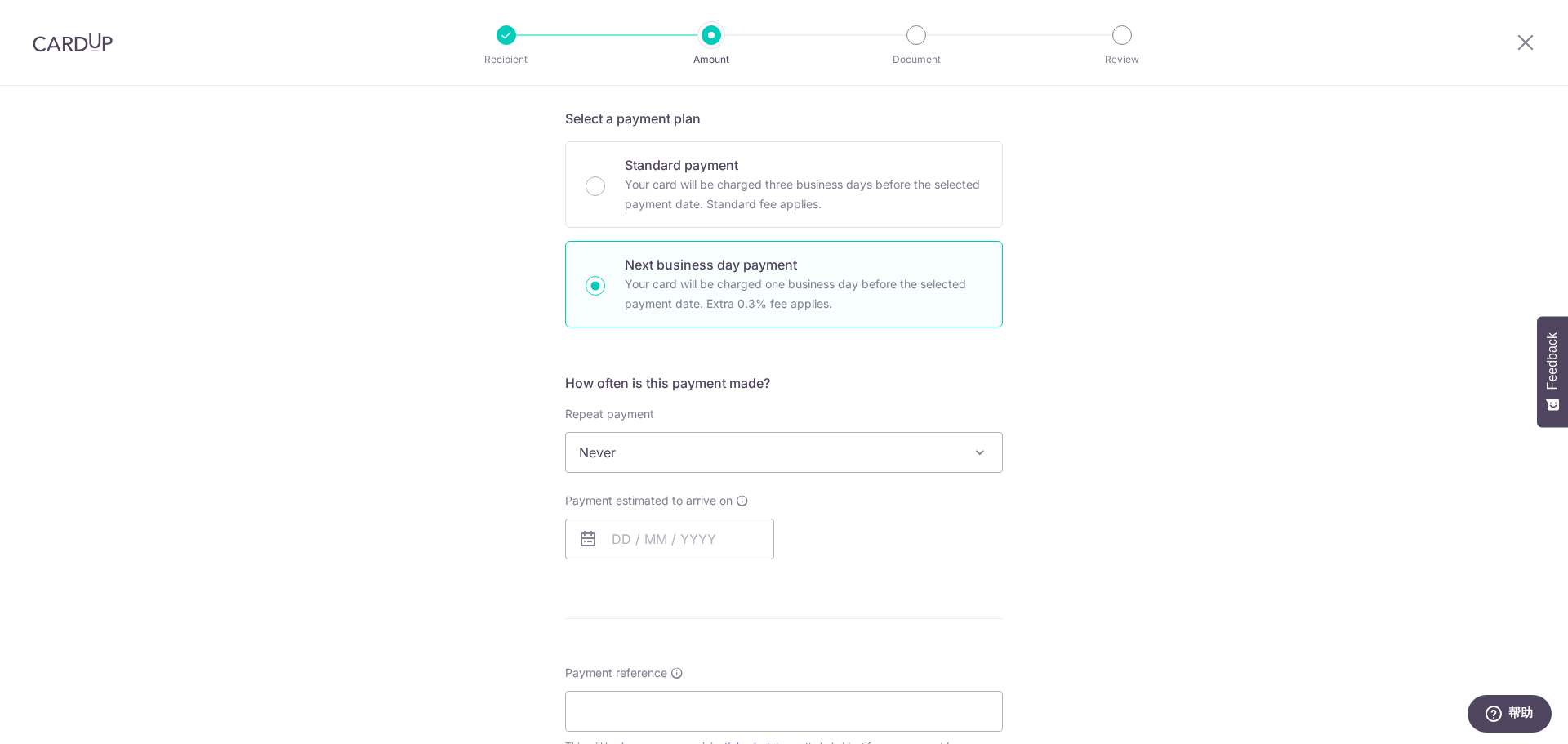
scroll to position [327, 0]
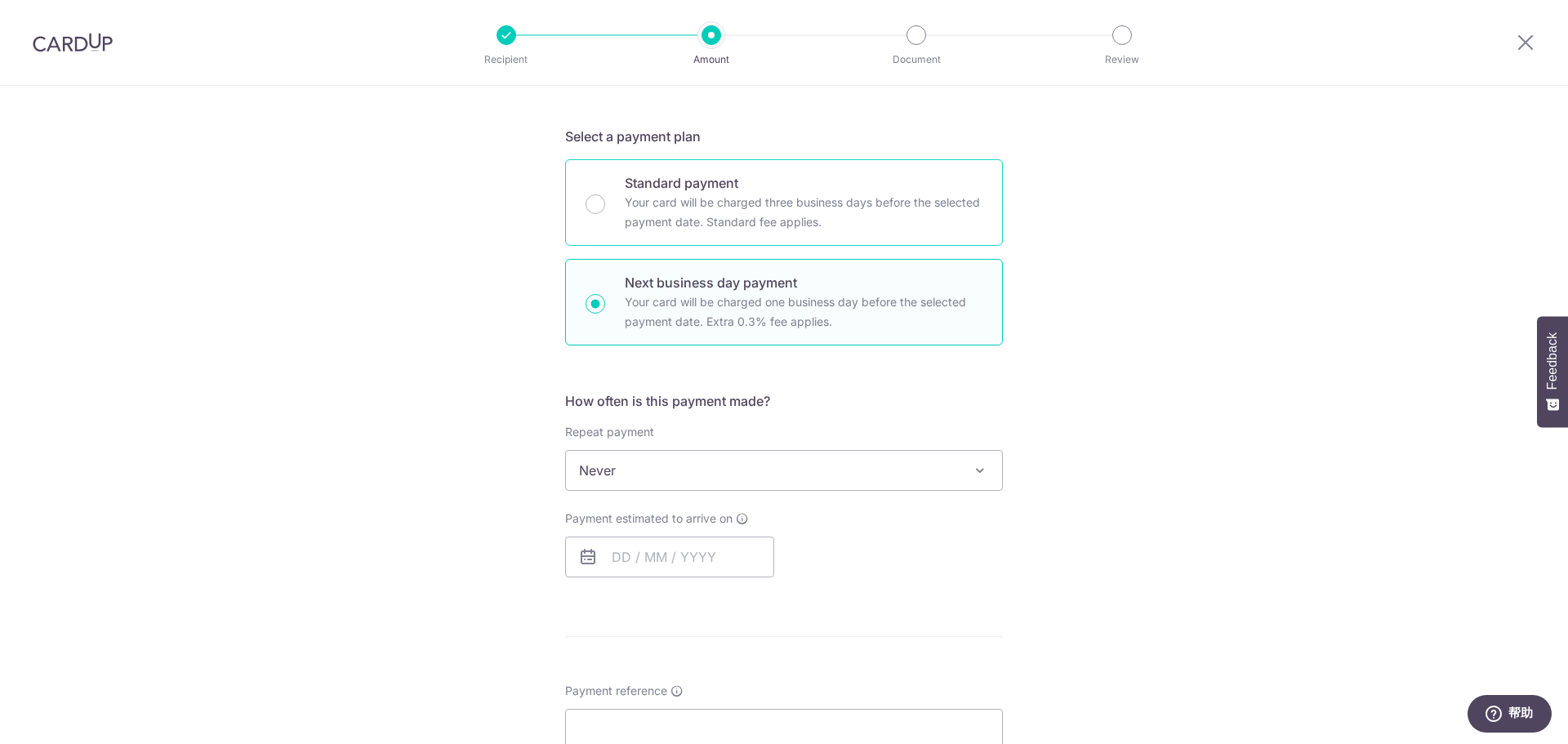
click at [805, 217] on p "Your card will be charged three business days before the selected payment date.…" at bounding box center [804, 212] width 358 height 39
click at [605, 214] on input "Standard payment Your card will be charged three business days before the selec…" at bounding box center [596, 204] width 19 height 19
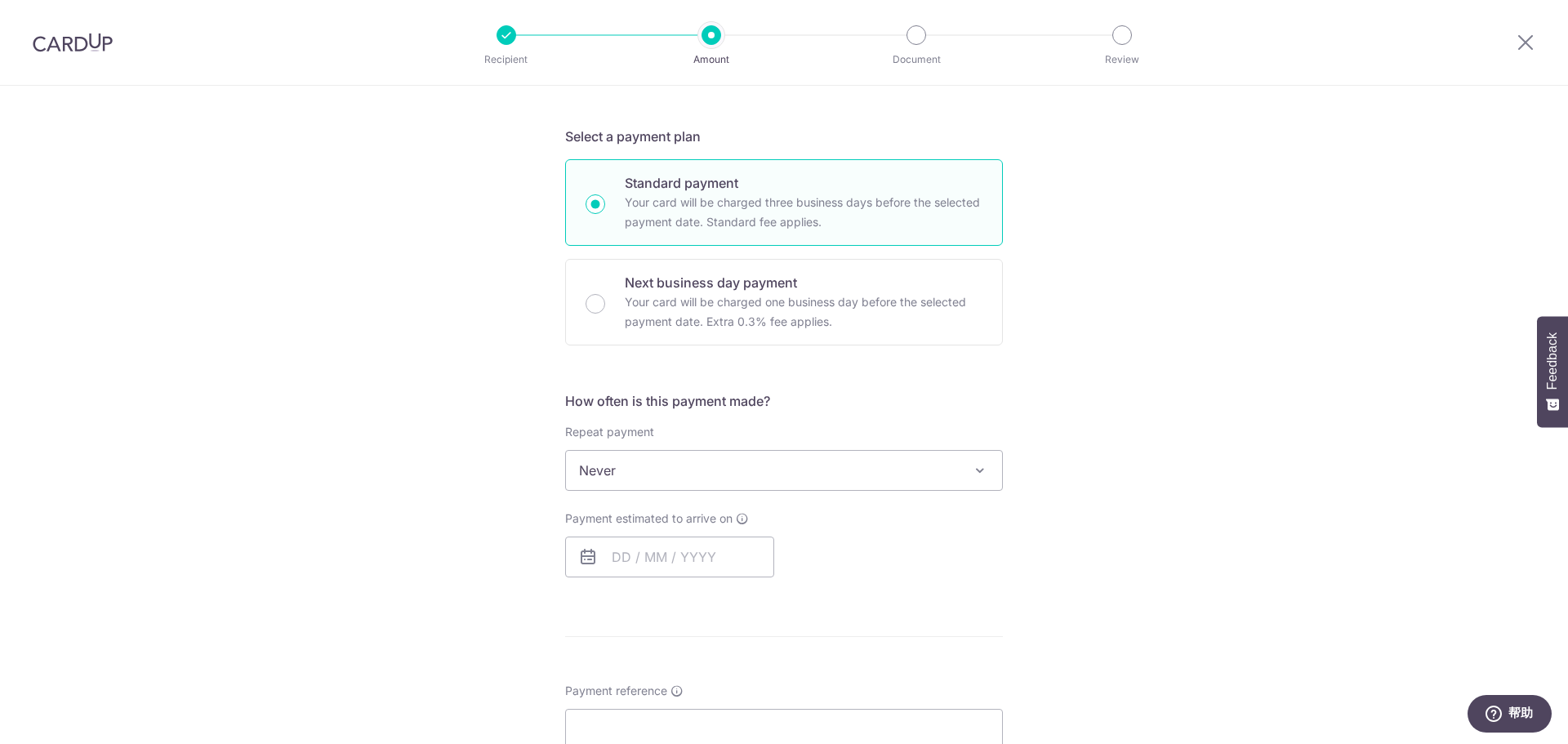
click at [768, 467] on span "Never" at bounding box center [784, 470] width 436 height 39
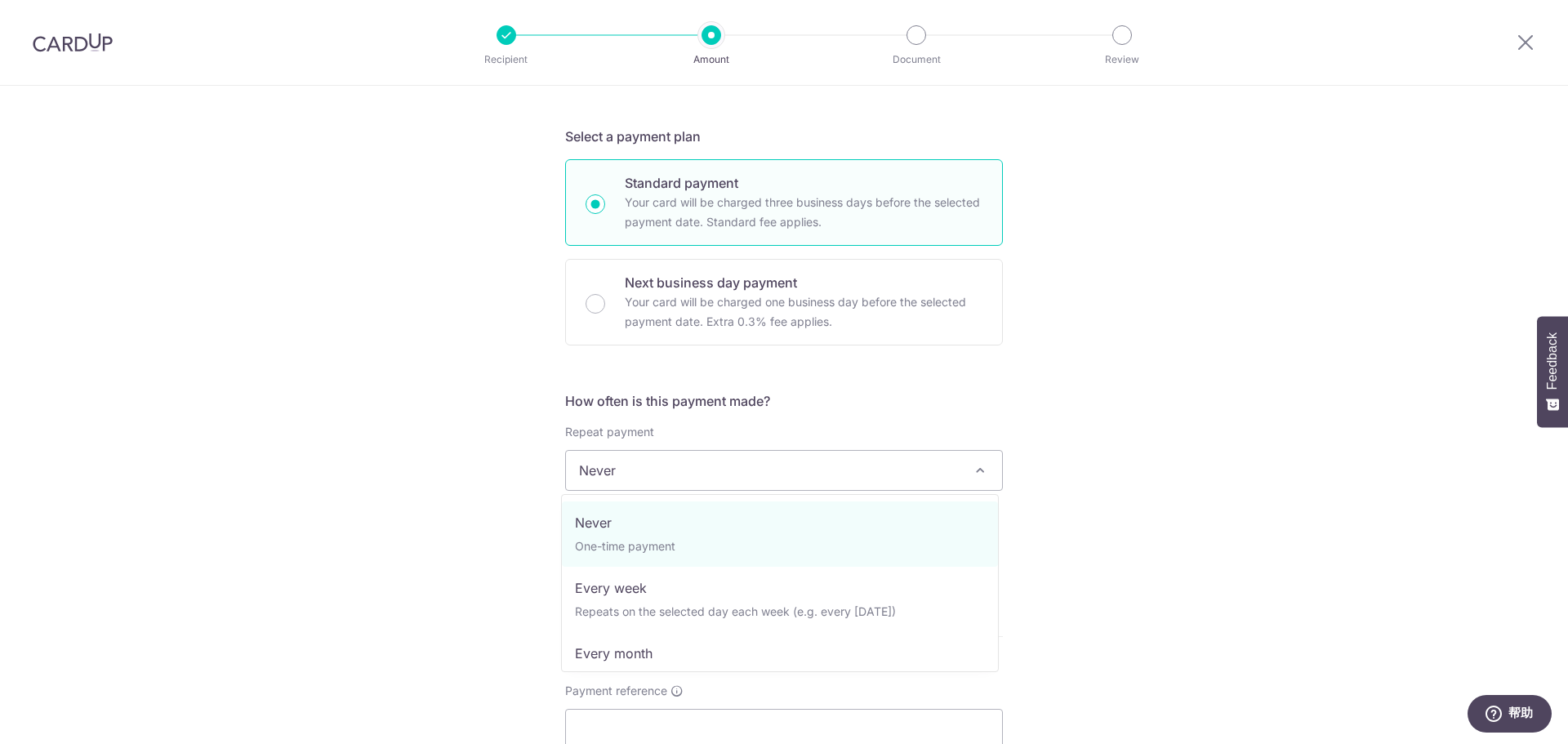
click at [768, 467] on span "Never" at bounding box center [784, 470] width 436 height 39
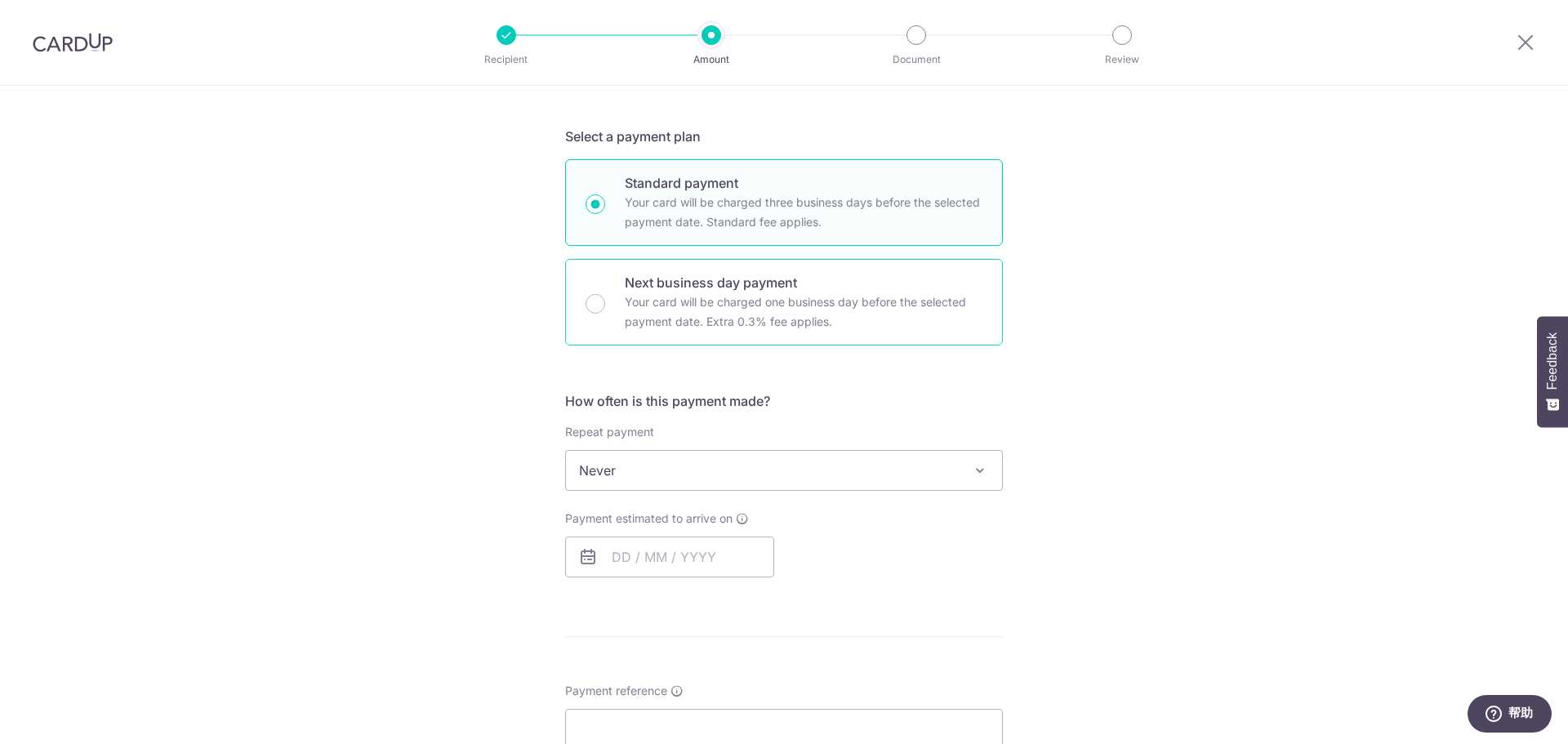
click at [770, 292] on p "Your card will be charged one business day before the selected payment date. Ex…" at bounding box center [804, 311] width 358 height 39
click at [605, 294] on input "Next business day payment Your card will be charged one business day before the…" at bounding box center [596, 304] width 19 height 19
radio input "false"
radio input "true"
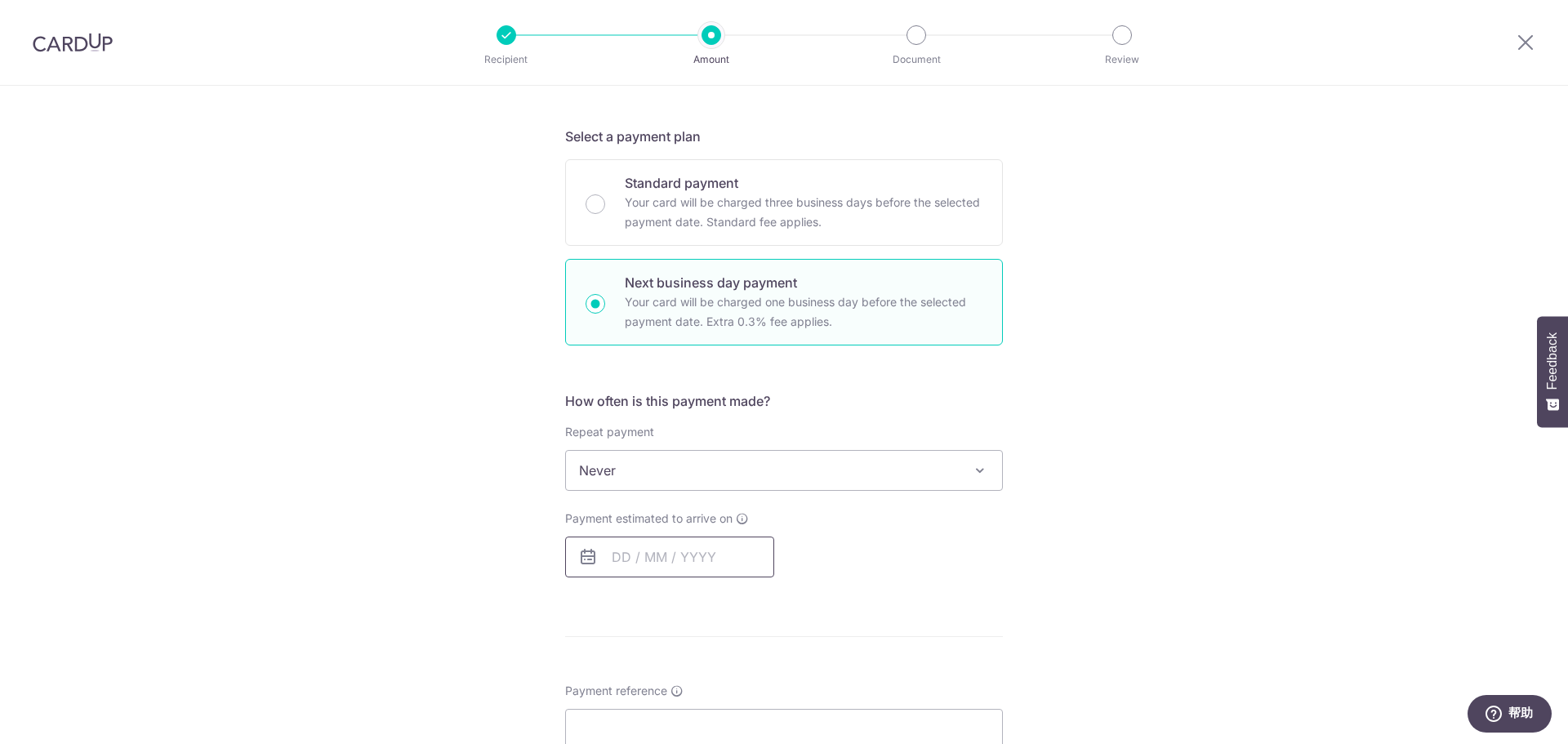
click at [656, 555] on input "text" at bounding box center [670, 556] width 209 height 41
click at [749, 672] on link "3" at bounding box center [762, 673] width 26 height 26
type input "03/10/2025"
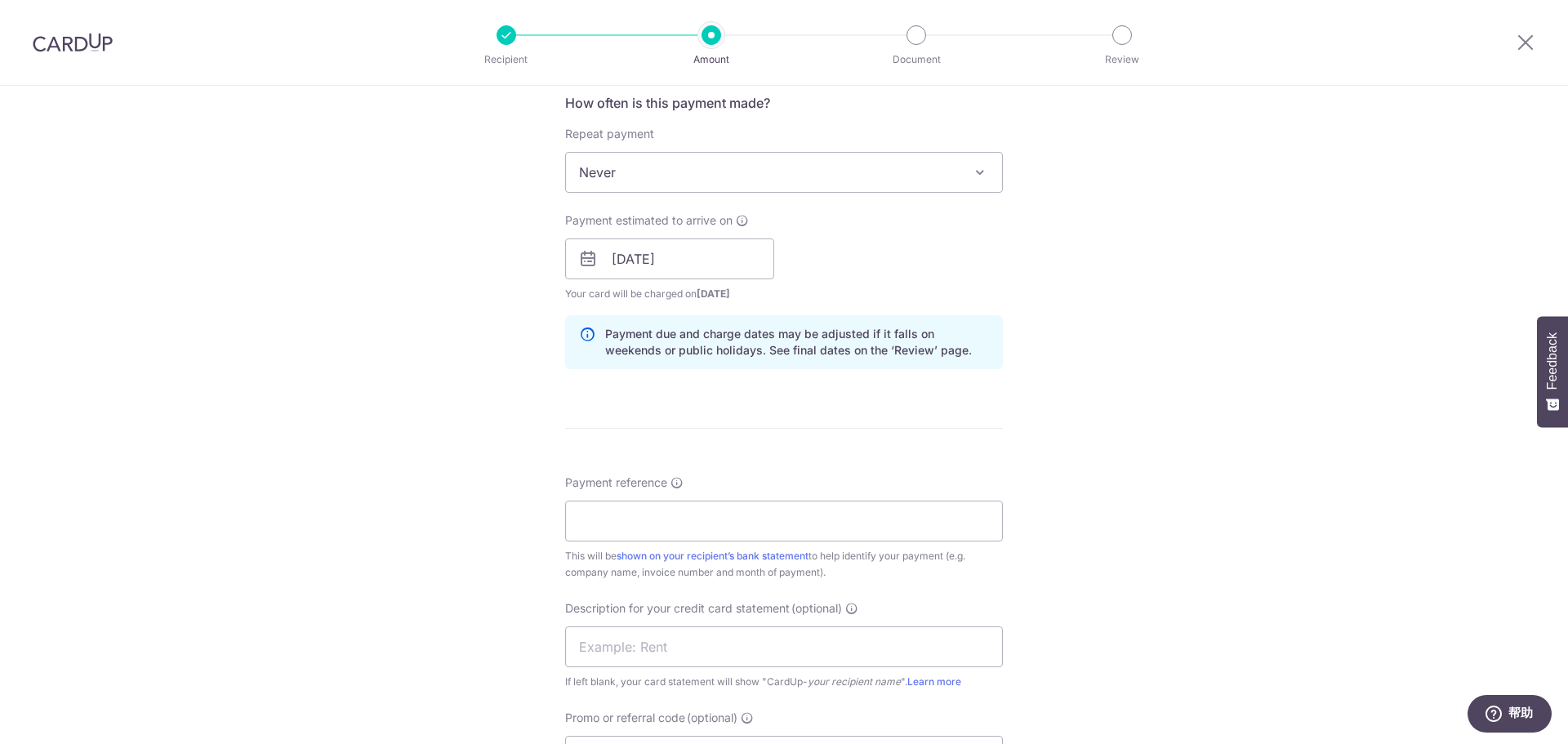
scroll to position [653, 0]
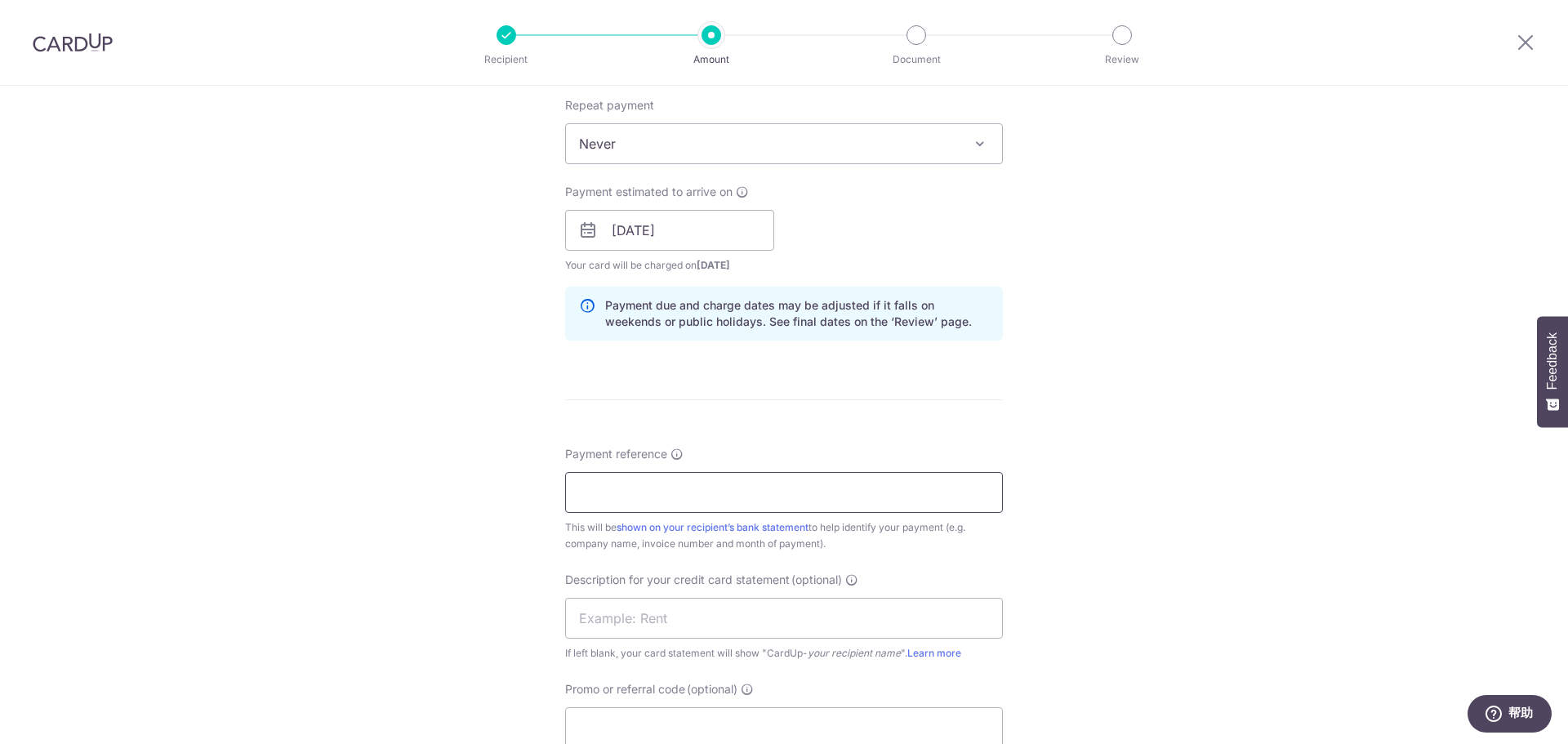
click at [833, 489] on input "Payment reference" at bounding box center [784, 492] width 438 height 41
paste input "LHP22 PTE LTD"
type input "LHP22 PTE LTD"
drag, startPoint x: 721, startPoint y: 489, endPoint x: 535, endPoint y: 489, distance: 186.0
click at [535, 489] on div "Tell us more about your payment Enter payment amount SGD 2,000.00 2000.00 GST (…" at bounding box center [784, 299] width 1568 height 1734
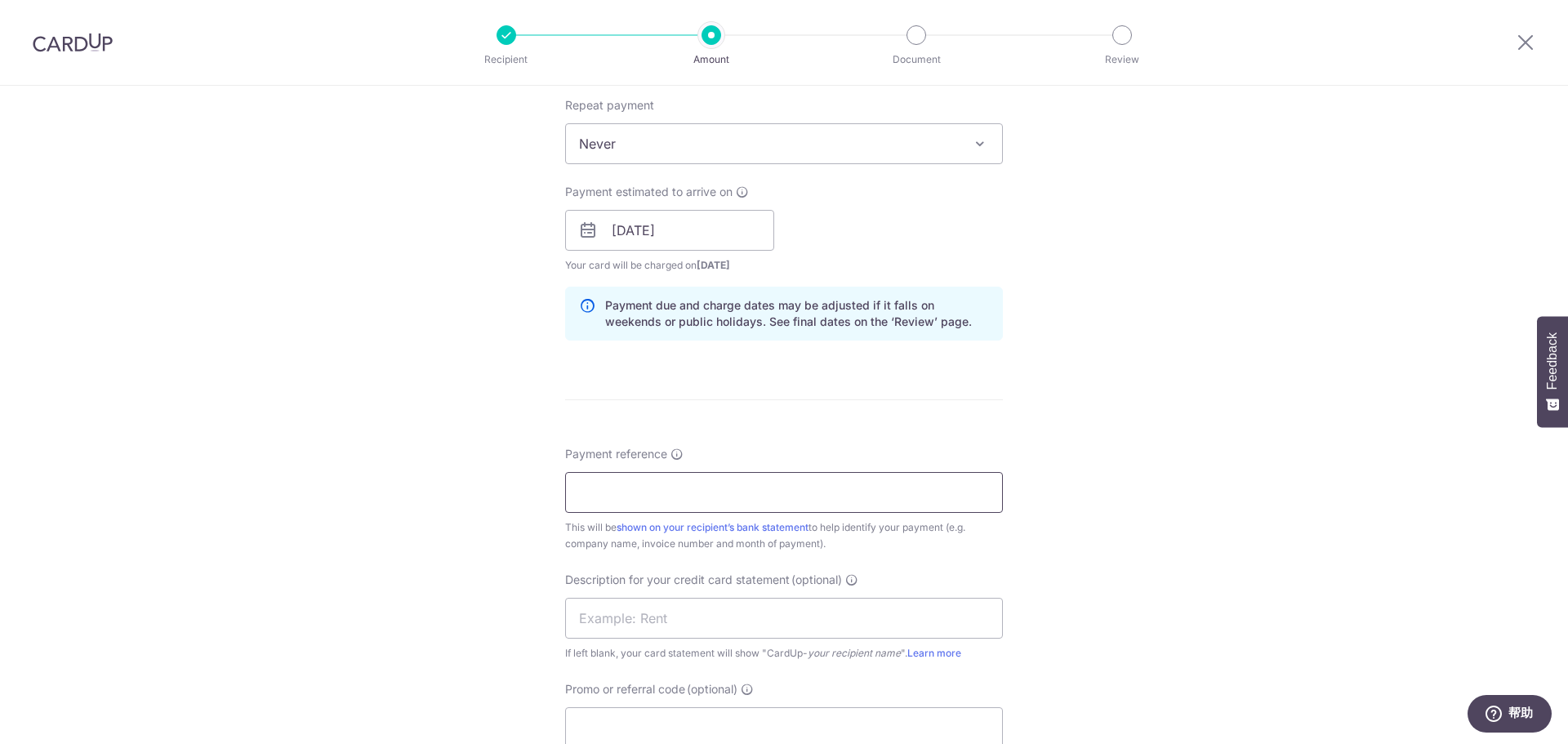
click at [701, 496] on input "Payment reference" at bounding box center [784, 492] width 438 height 41
paste input "SEELINGA786"
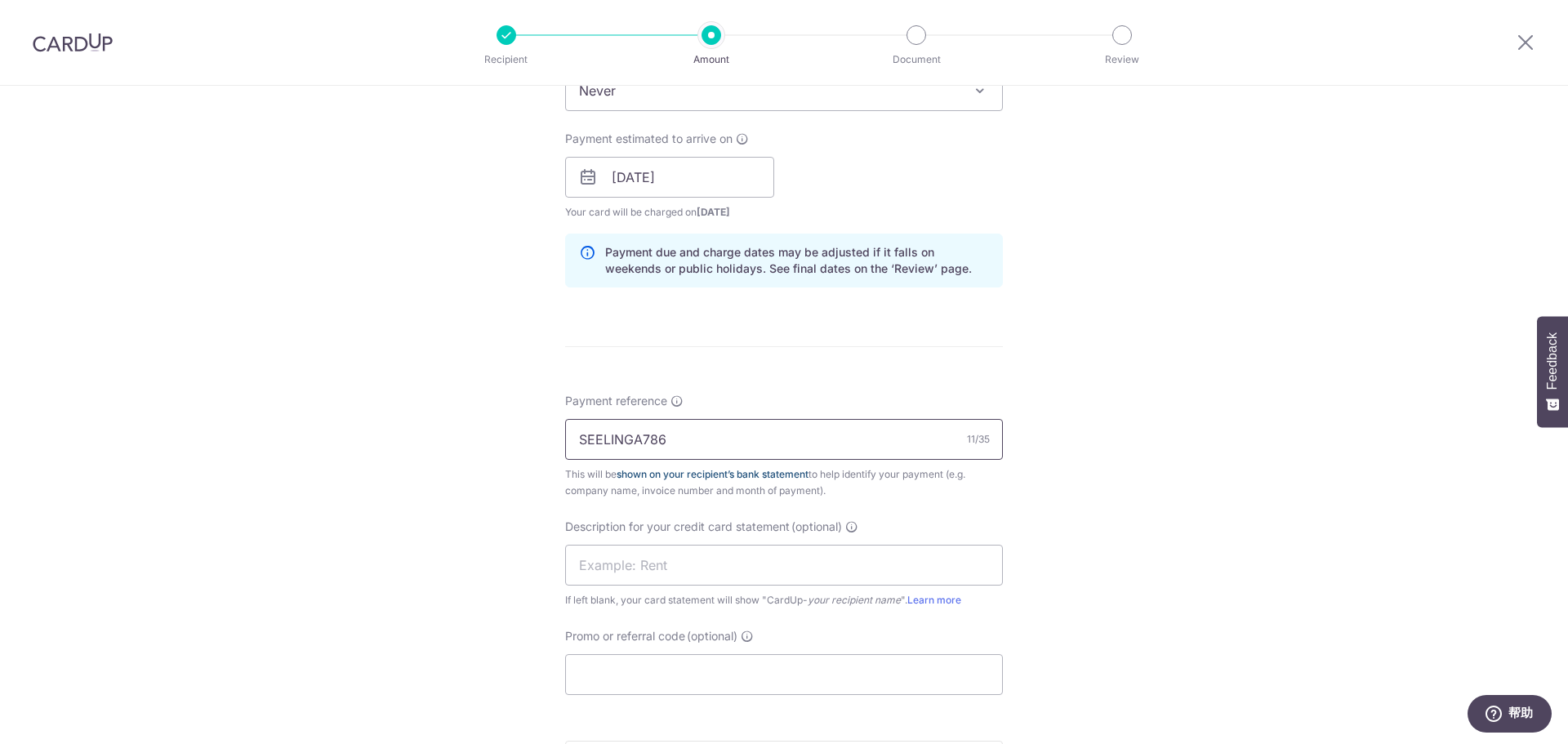
scroll to position [735, 0]
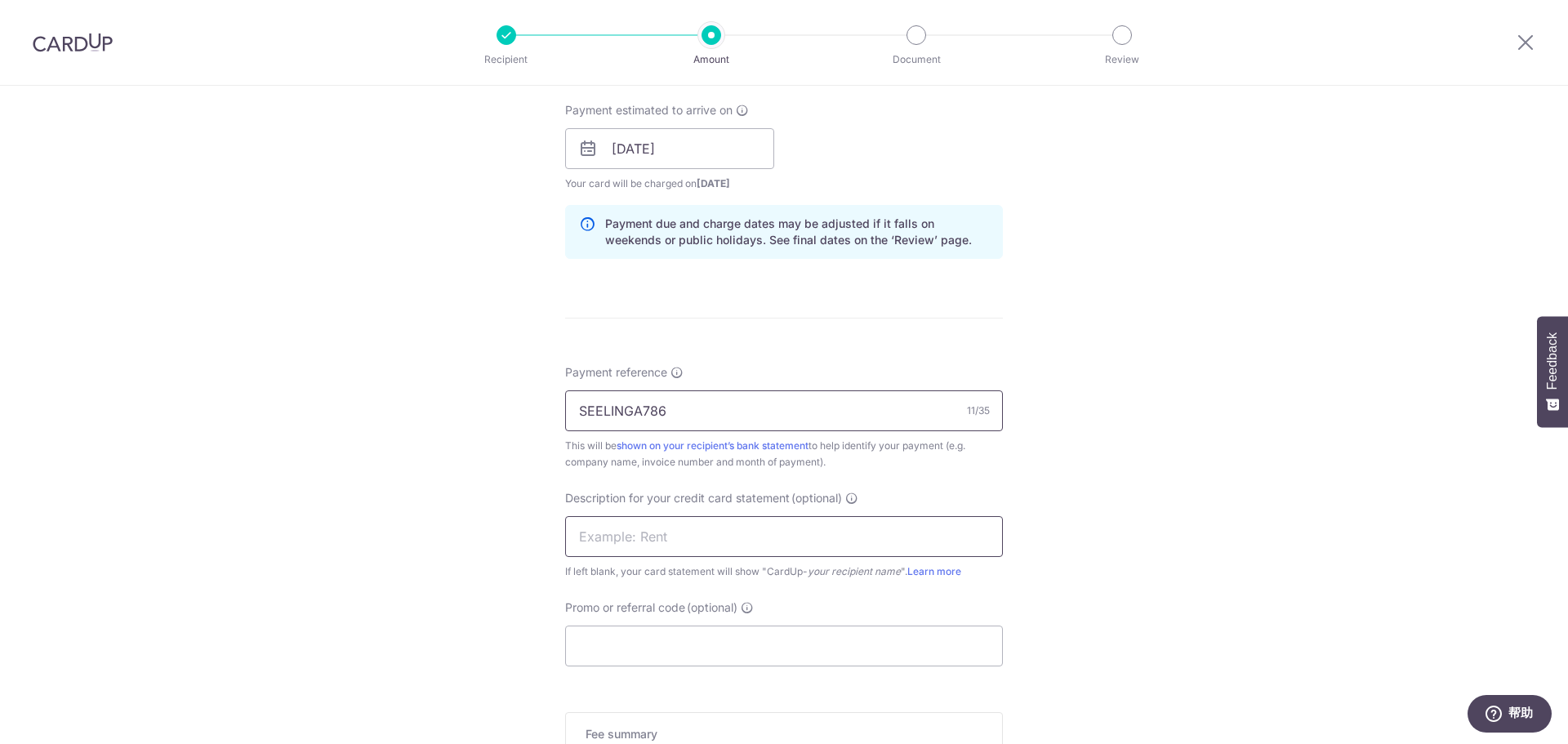
type input "SEELINGA786"
click at [703, 540] on input "text" at bounding box center [784, 536] width 438 height 41
type input "s"
type input "93jalandua"
click at [686, 638] on input "Promo or referral code (optional)" at bounding box center [784, 645] width 438 height 41
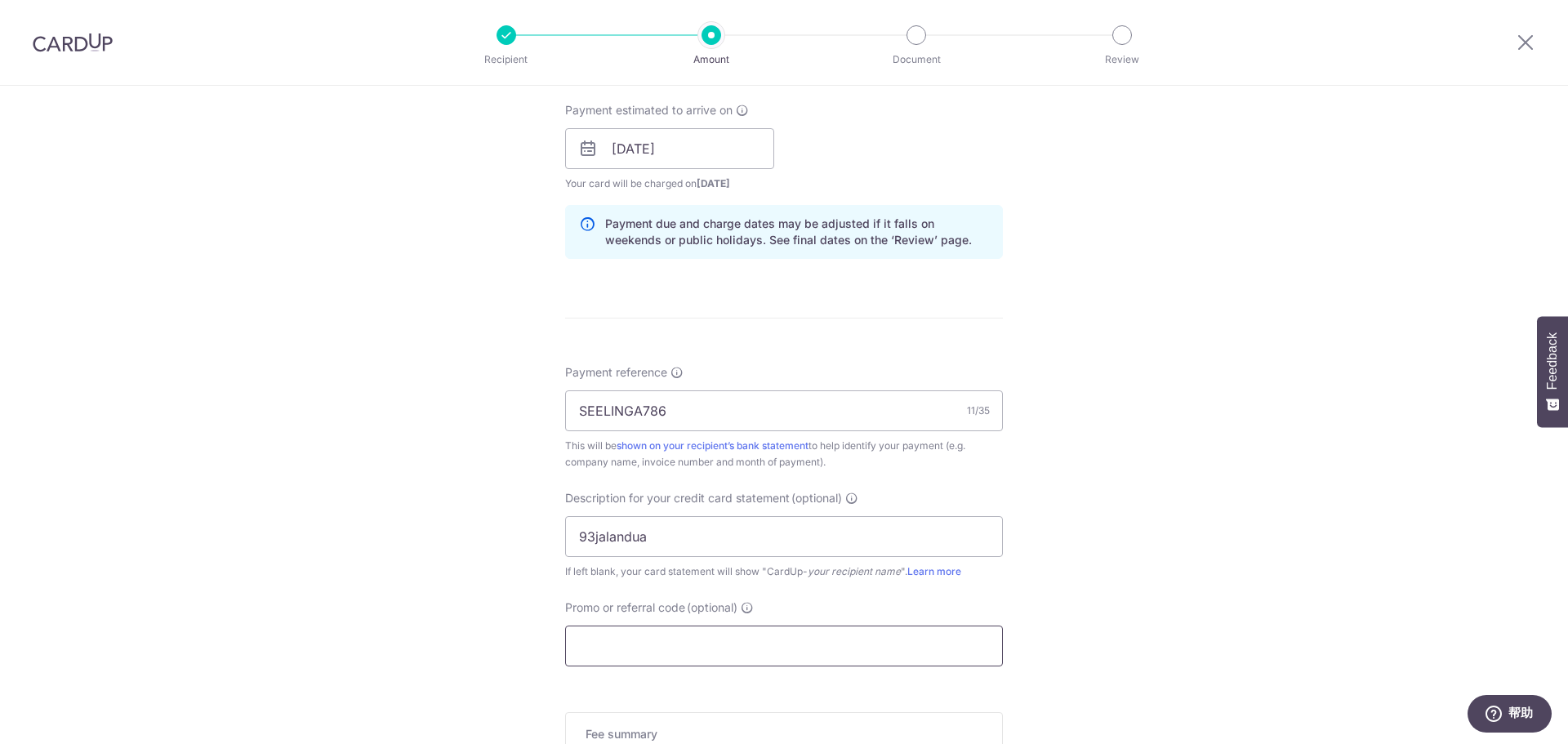
paste input "SEELINGA786"
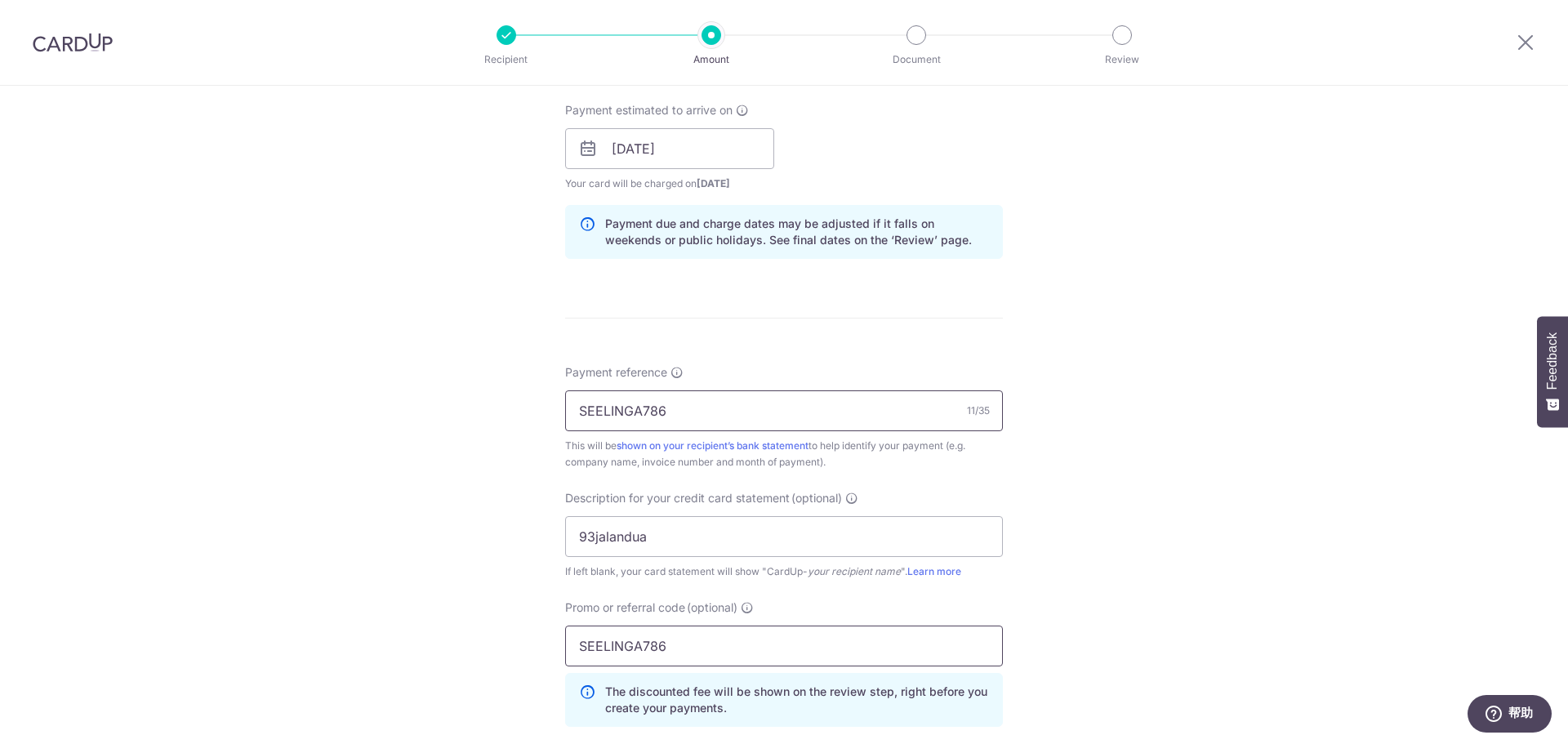
type input "SEELINGA786"
drag, startPoint x: 679, startPoint y: 420, endPoint x: 529, endPoint y: 409, distance: 150.4
click at [529, 409] on div "Tell us more about your payment Enter payment amount SGD 2,000.00 2000.00 GST (…" at bounding box center [784, 254] width 1568 height 1807
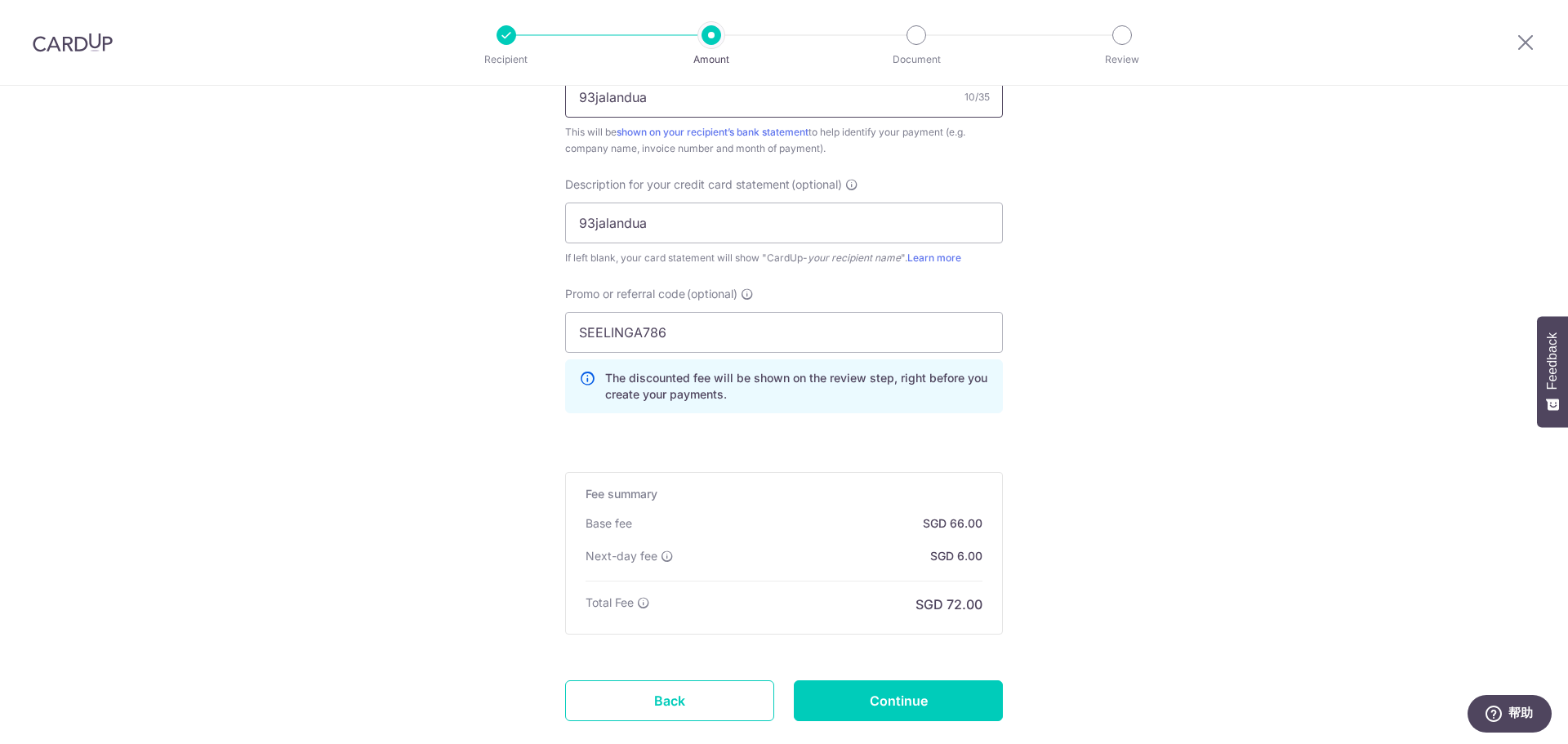
scroll to position [1062, 0]
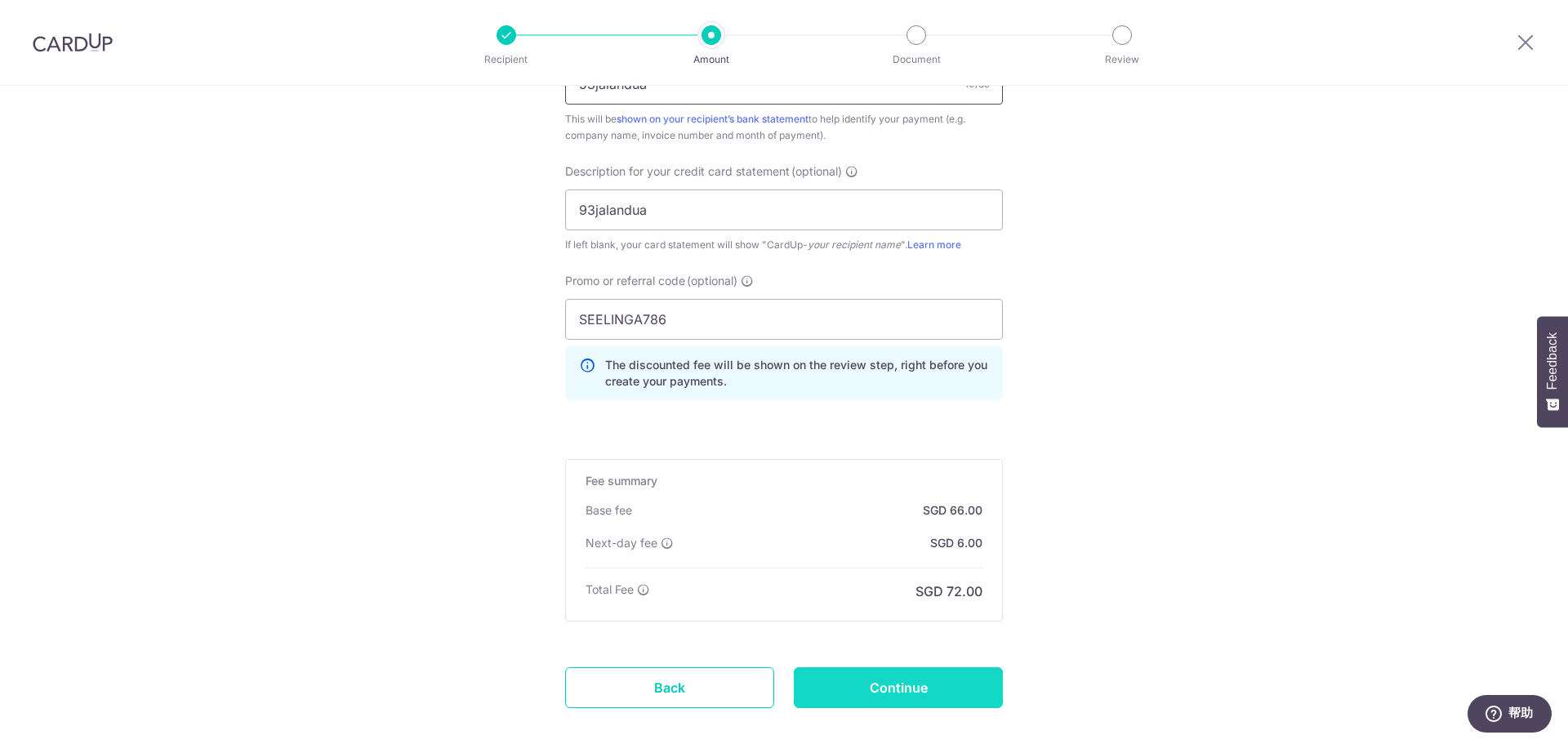
type input "93jalandua"
click at [896, 684] on input "Continue" at bounding box center [898, 687] width 209 height 41
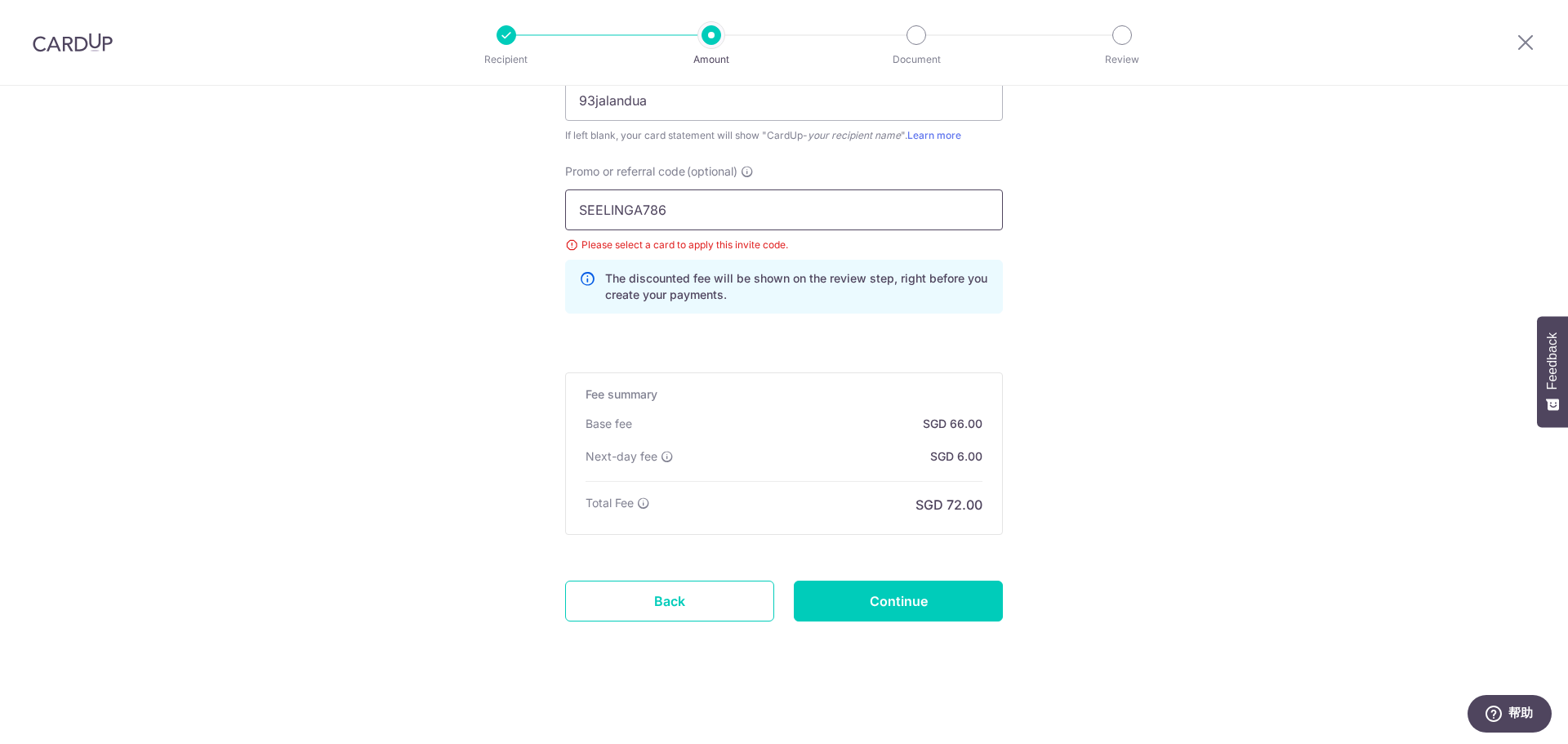
click at [736, 215] on input "SEELINGA786" at bounding box center [784, 209] width 438 height 41
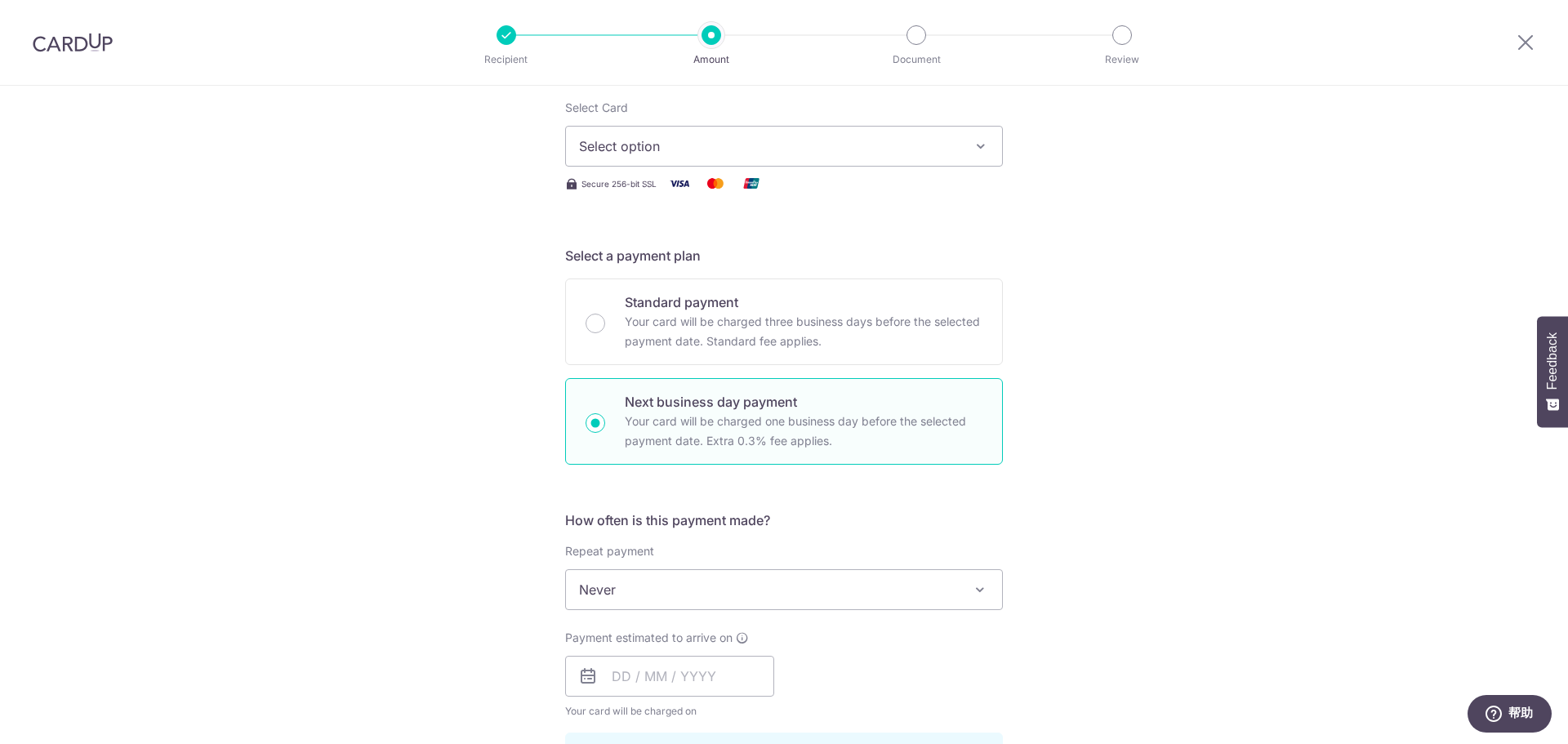
scroll to position [191, 0]
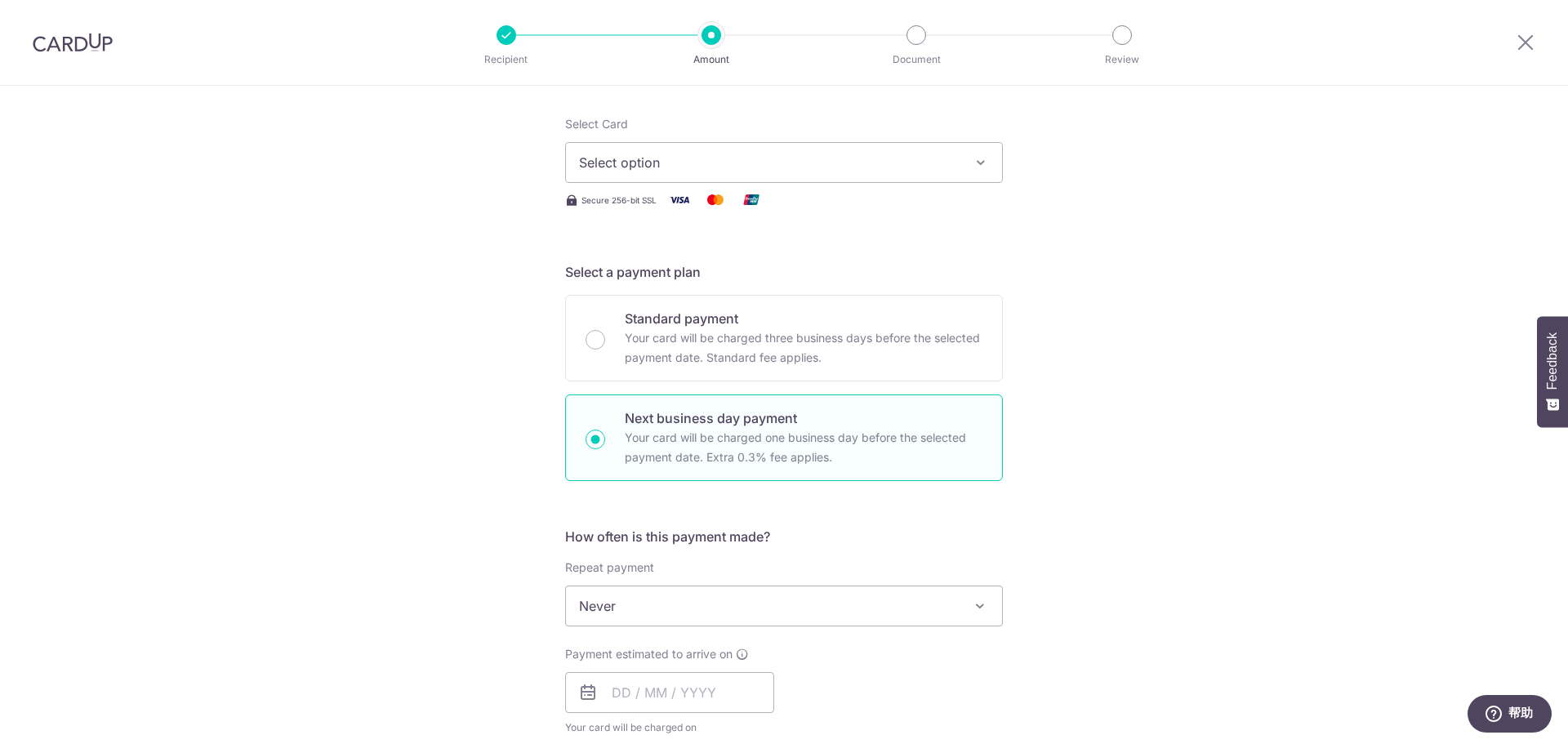
click at [692, 172] on span "Select option" at bounding box center [769, 162] width 380 height 19
click at [691, 204] on span "Add credit card" at bounding box center [799, 208] width 380 height 17
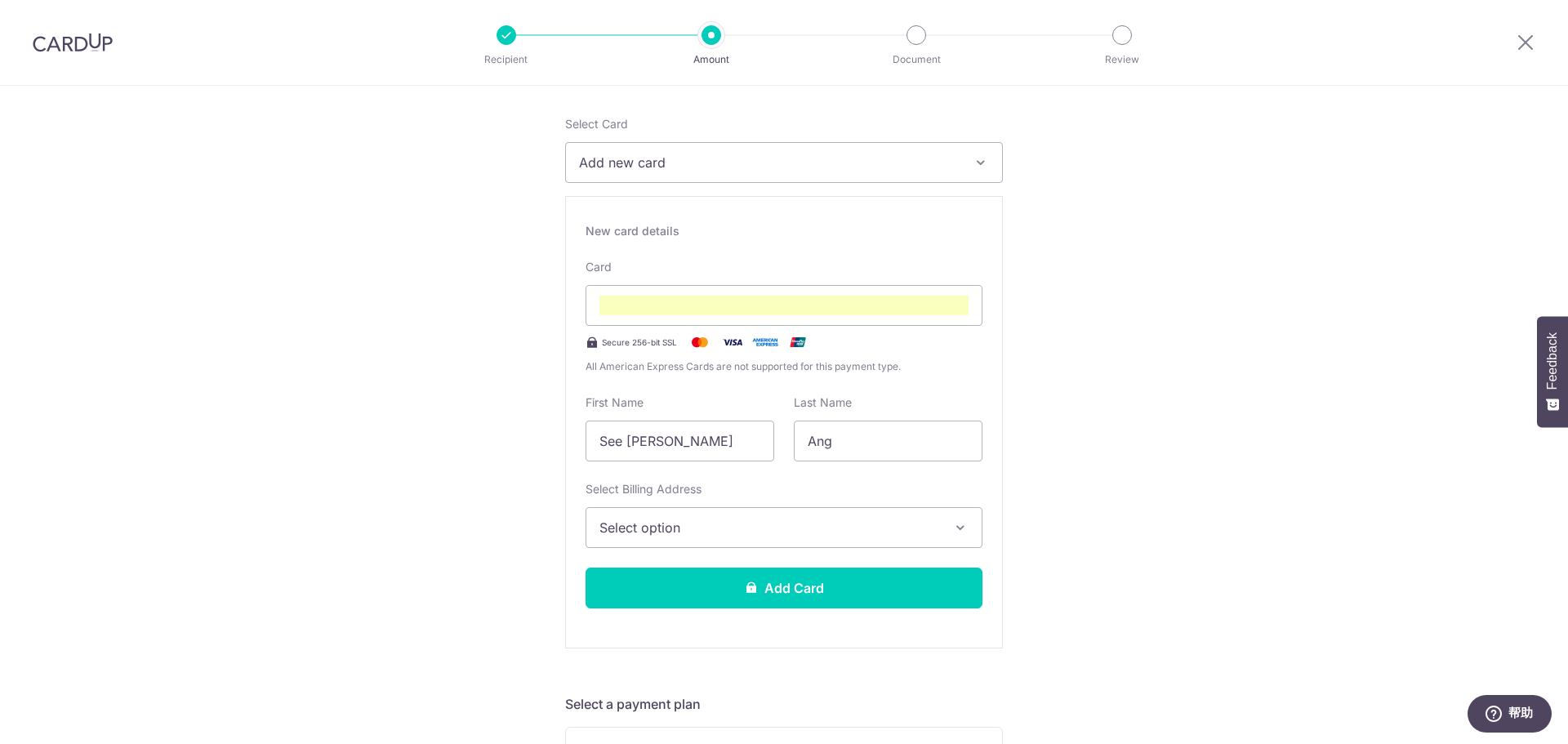
click at [816, 505] on div "Select Billing Address Select option Add Billing Address My Billing Addresses 2…" at bounding box center [784, 515] width 397 height 67
click at [814, 519] on span "Select option" at bounding box center [770, 528] width 340 height 19
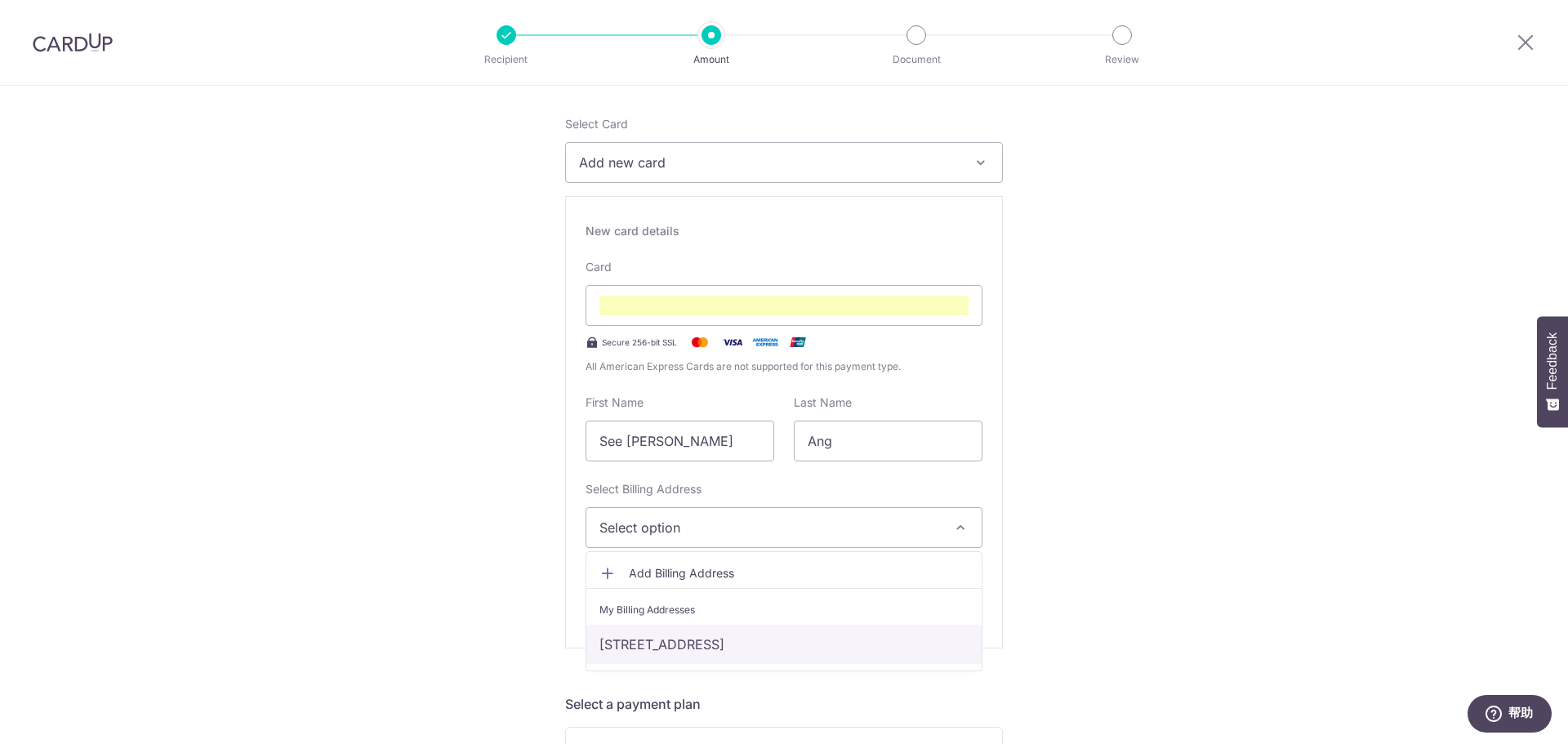
click at [749, 642] on link "22 Balam Road #08-150, 08-150, Singapore, Singapore-370022" at bounding box center [784, 645] width 395 height 39
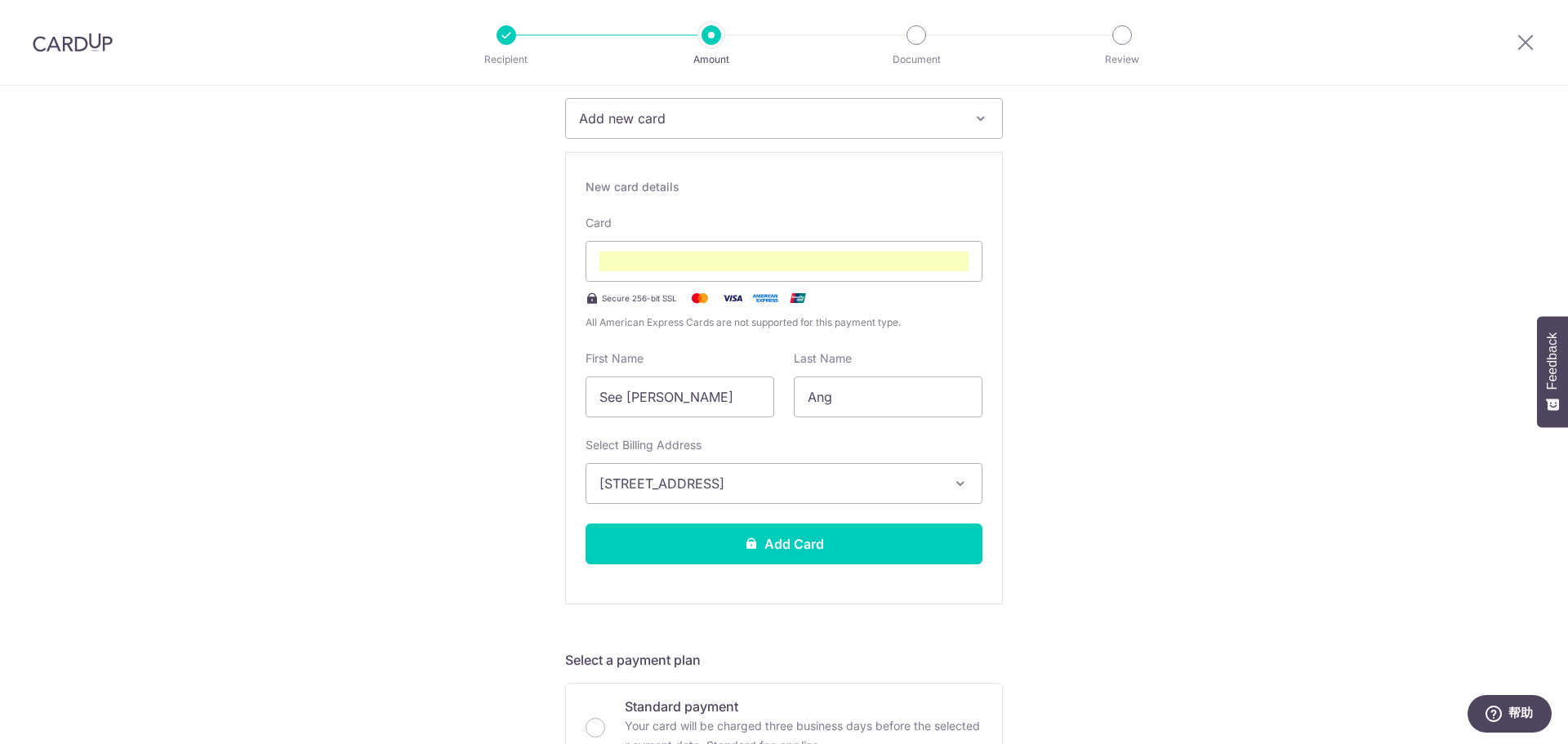
scroll to position [273, 0]
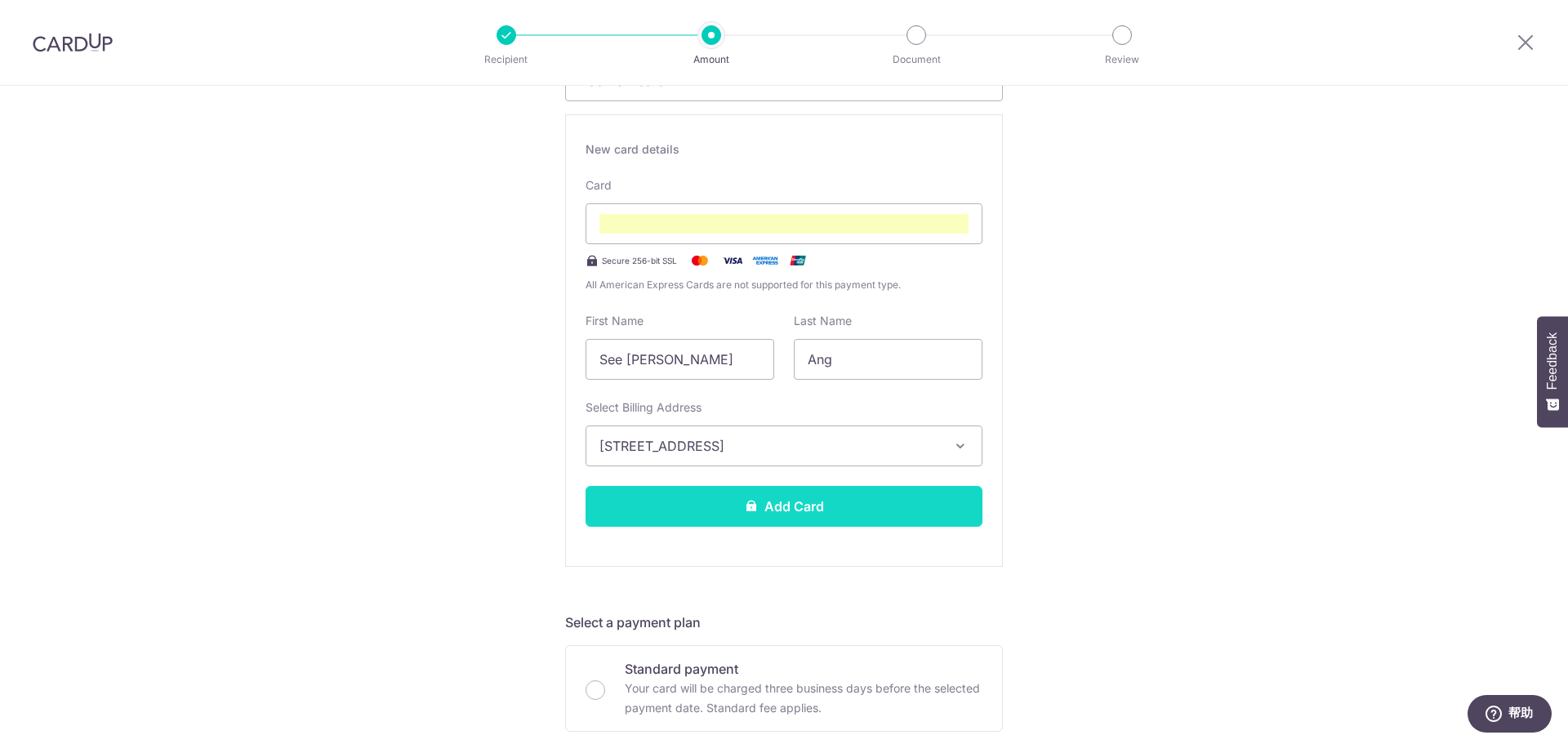
click at [946, 503] on button "Add Card" at bounding box center [784, 506] width 397 height 41
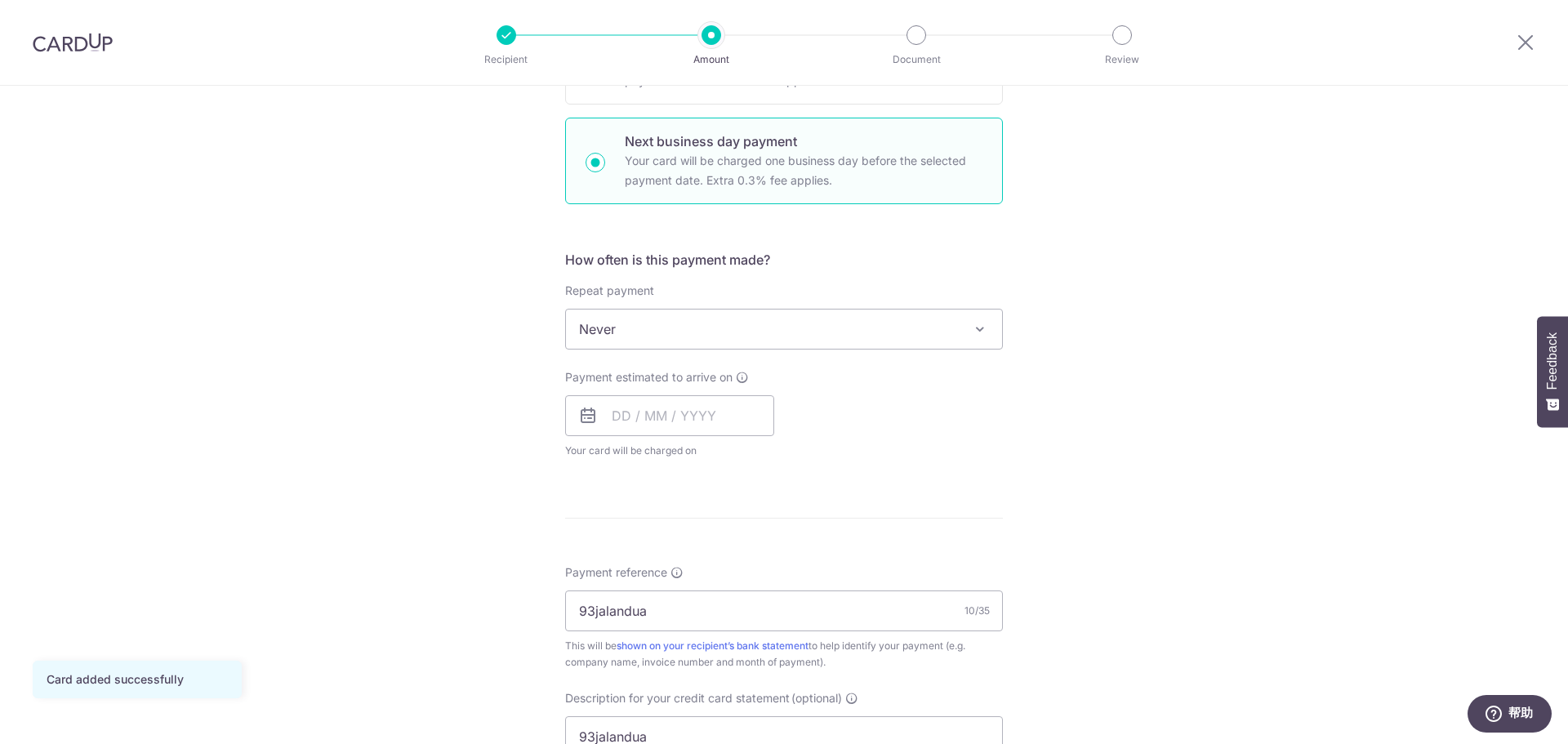
scroll to position [490, 0]
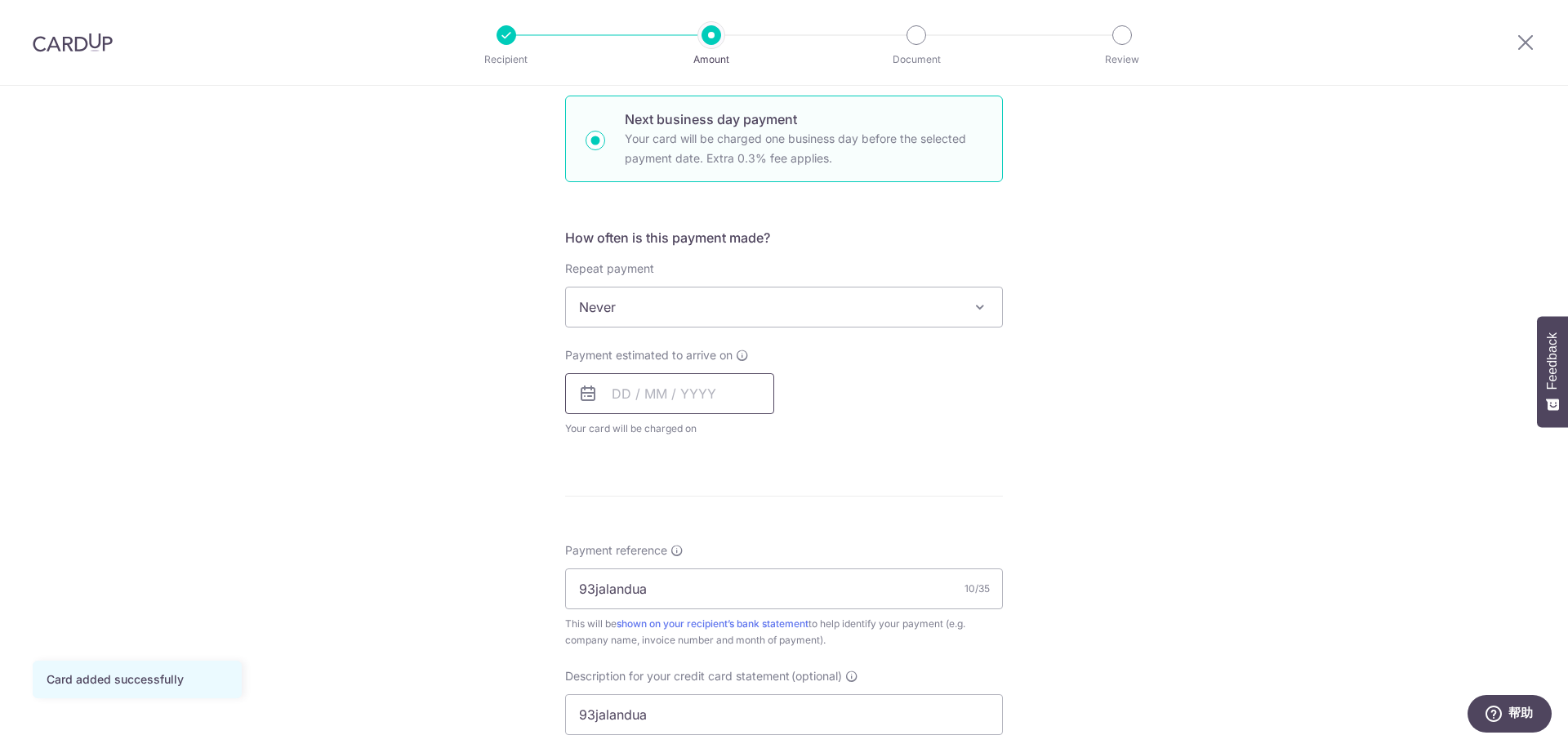
click at [625, 392] on input "text" at bounding box center [670, 393] width 209 height 41
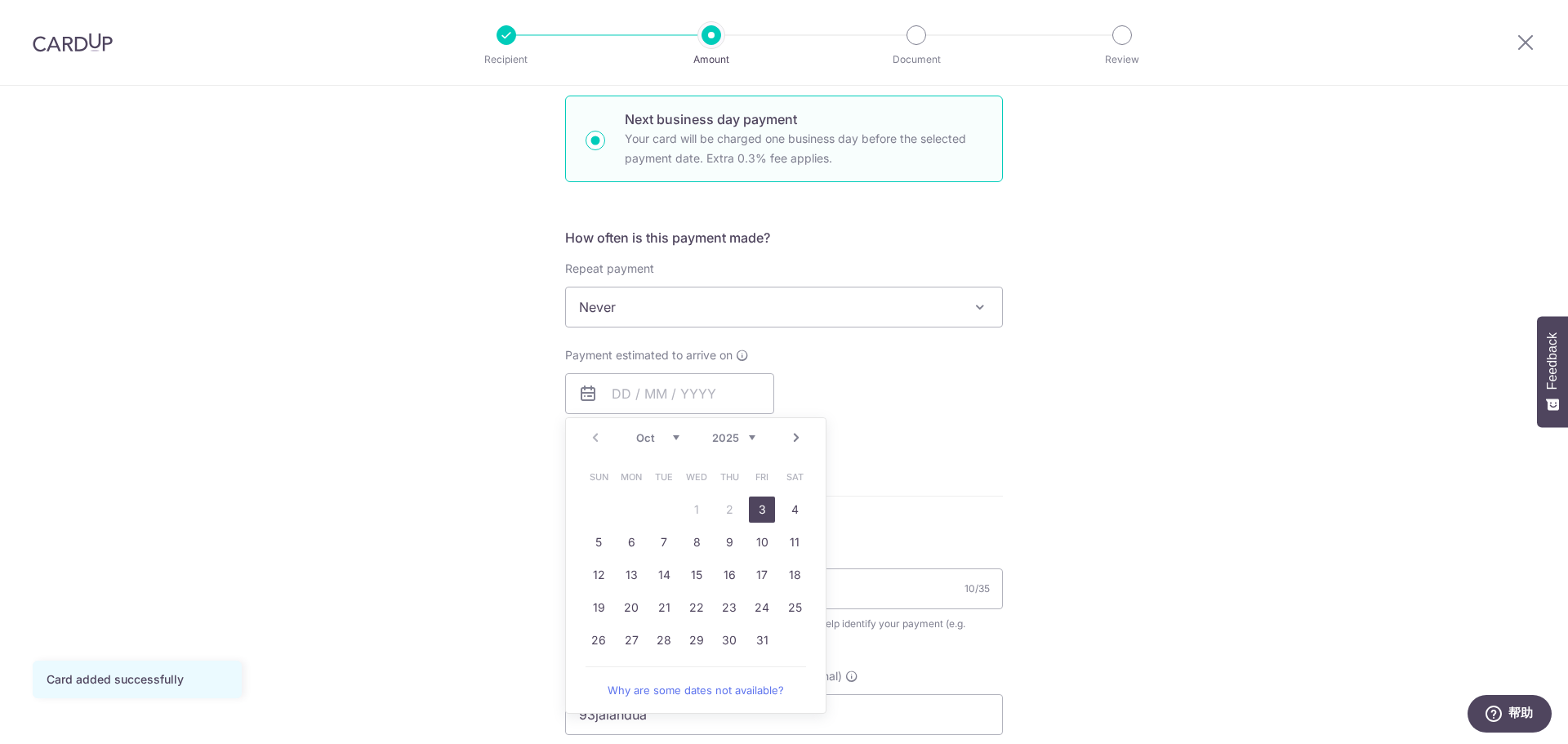
click at [755, 506] on link "3" at bounding box center [762, 509] width 26 height 26
type input "03/10/2025"
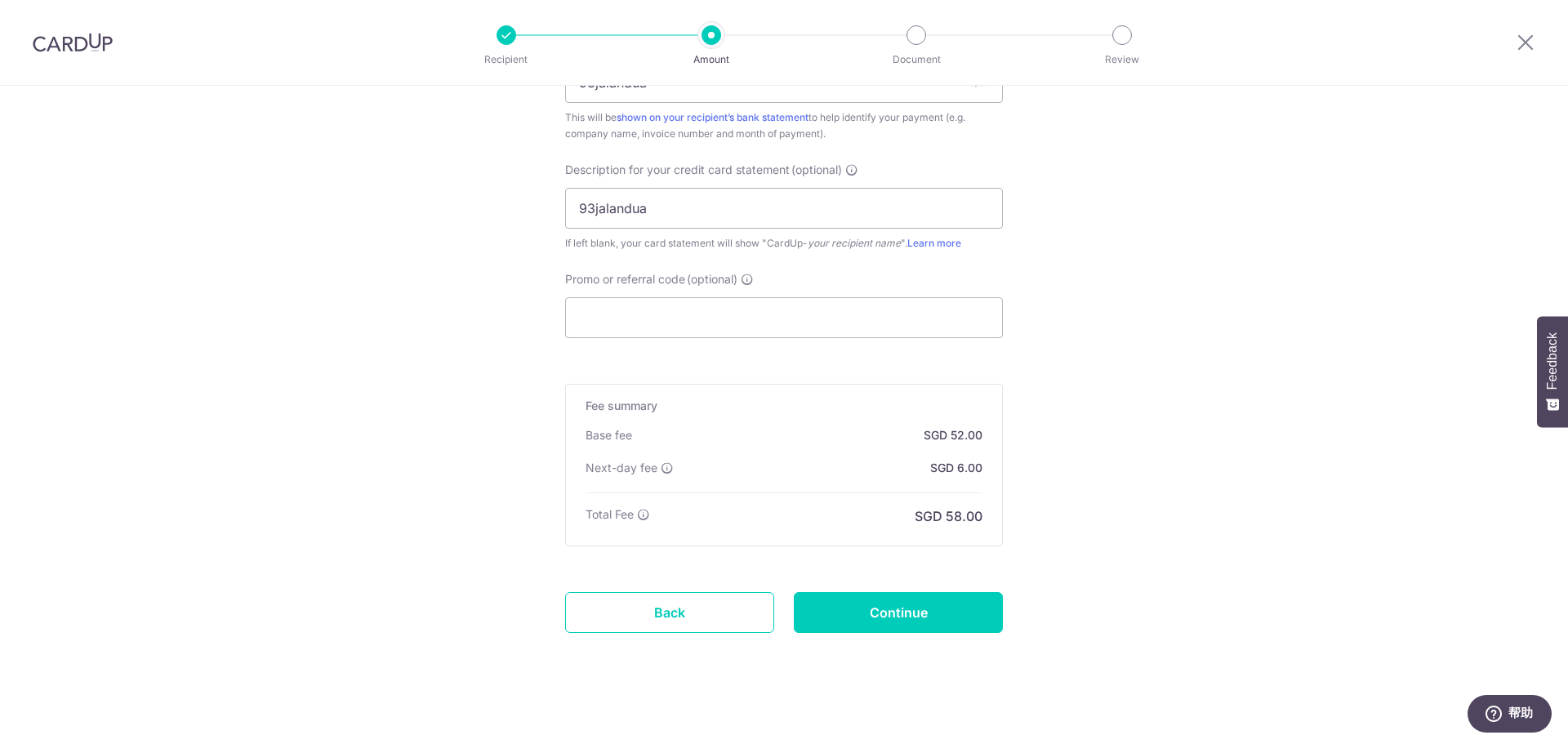
scroll to position [1075, 0]
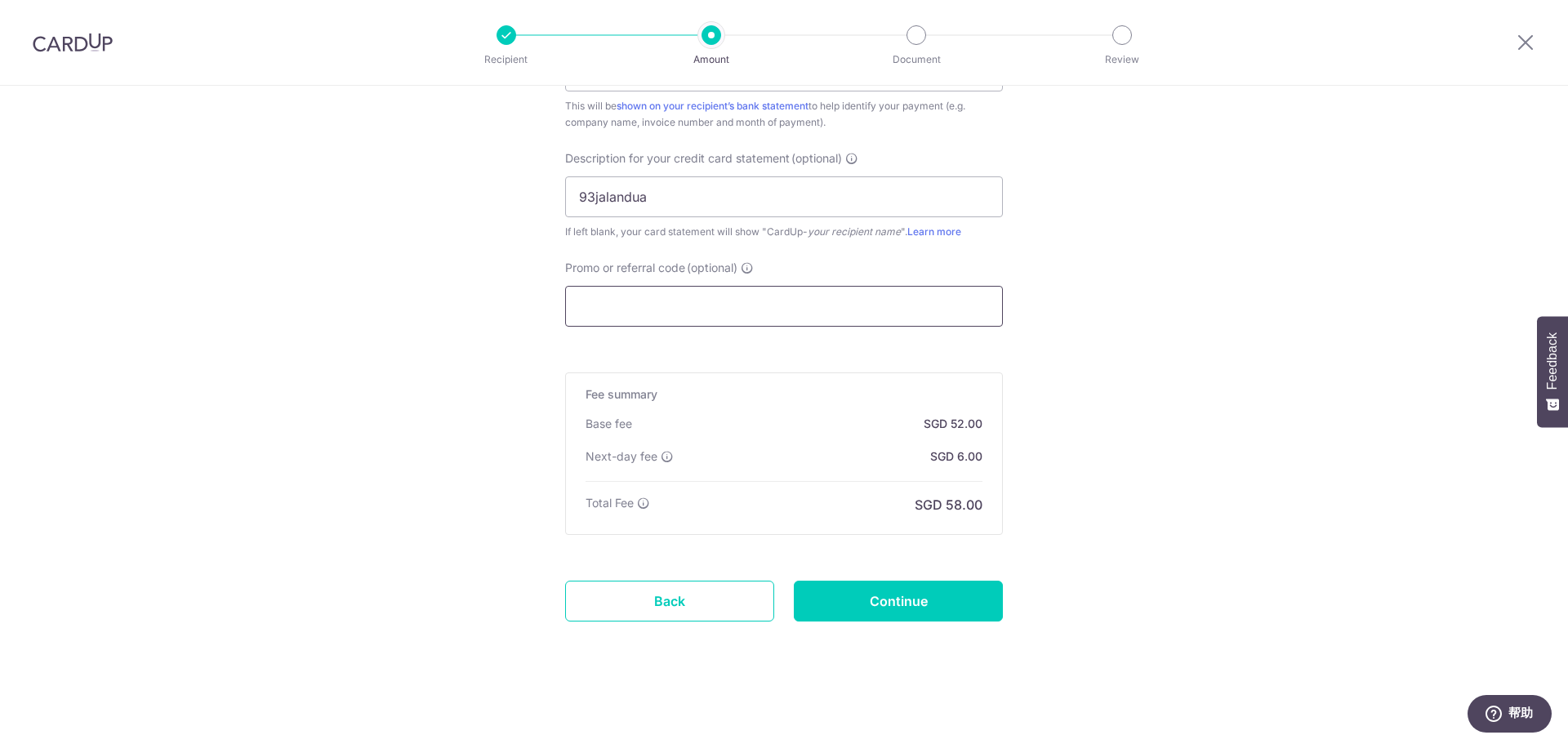
click at [761, 311] on input "Promo or referral code (optional)" at bounding box center [784, 306] width 438 height 41
paste input "SEELINGA786"
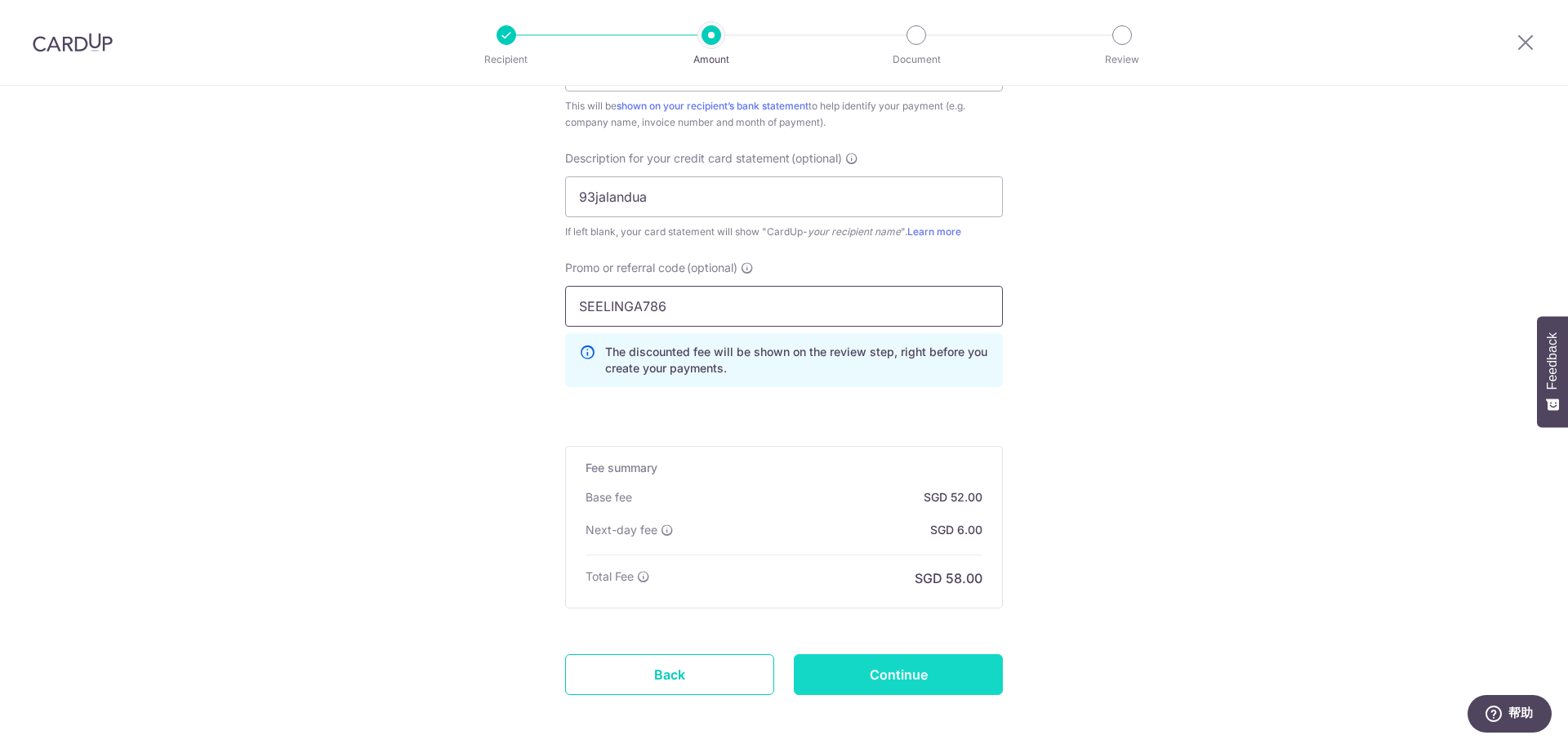
type input "SEELINGA786"
click at [872, 671] on input "Continue" at bounding box center [898, 674] width 209 height 41
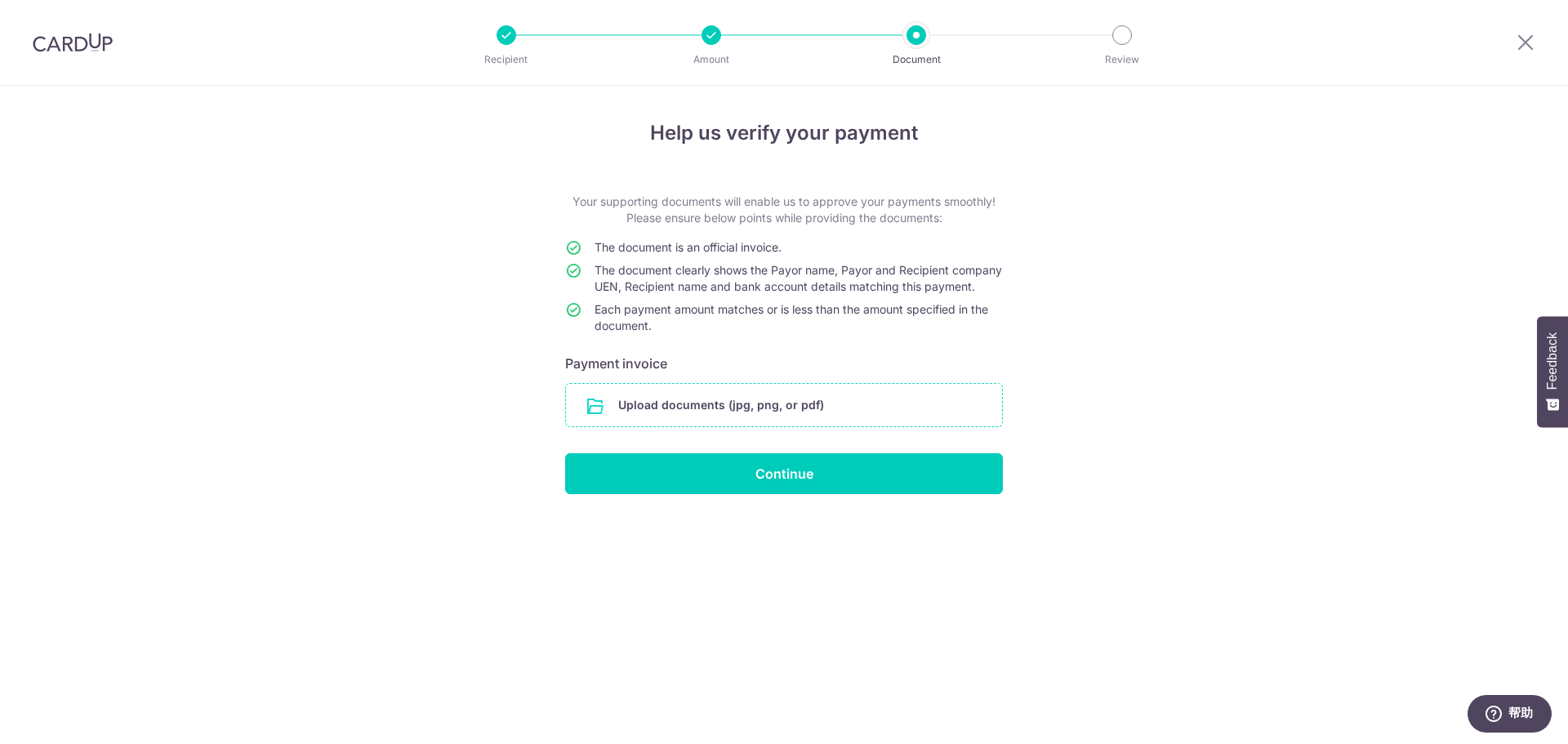
click at [793, 412] on input "file" at bounding box center [784, 405] width 436 height 43
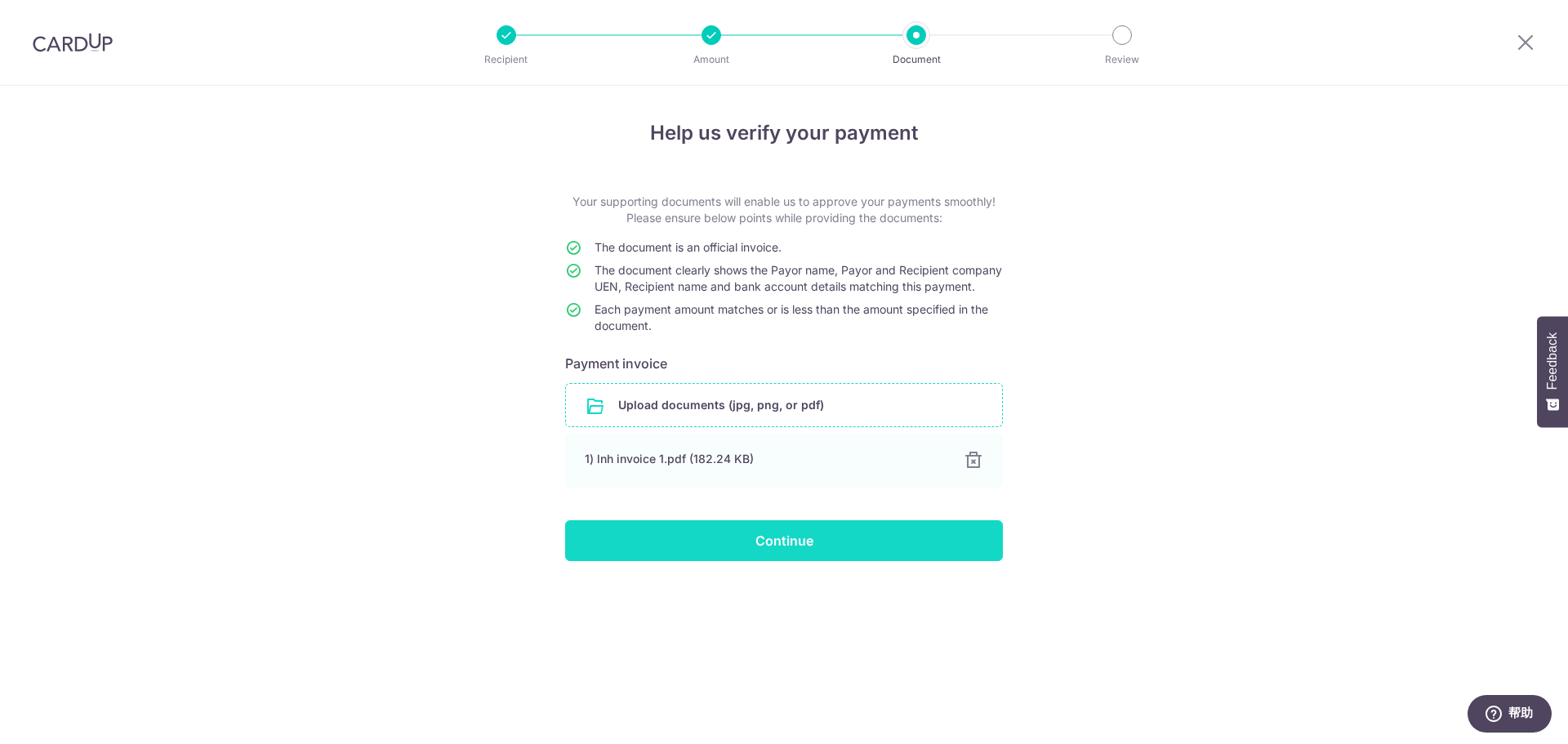
click at [757, 554] on input "Continue" at bounding box center [784, 541] width 438 height 41
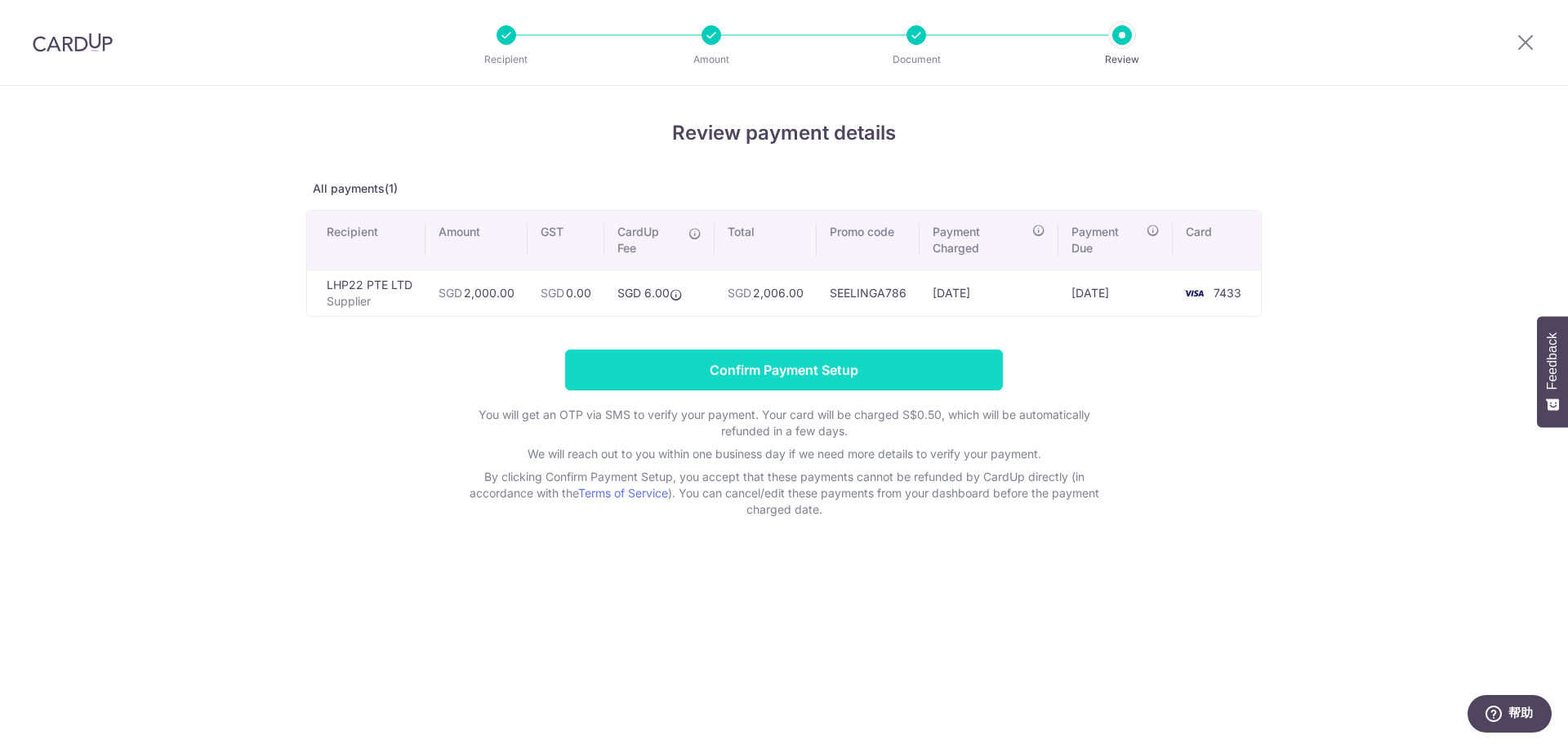
click at [838, 365] on input "Confirm Payment Setup" at bounding box center [784, 370] width 438 height 41
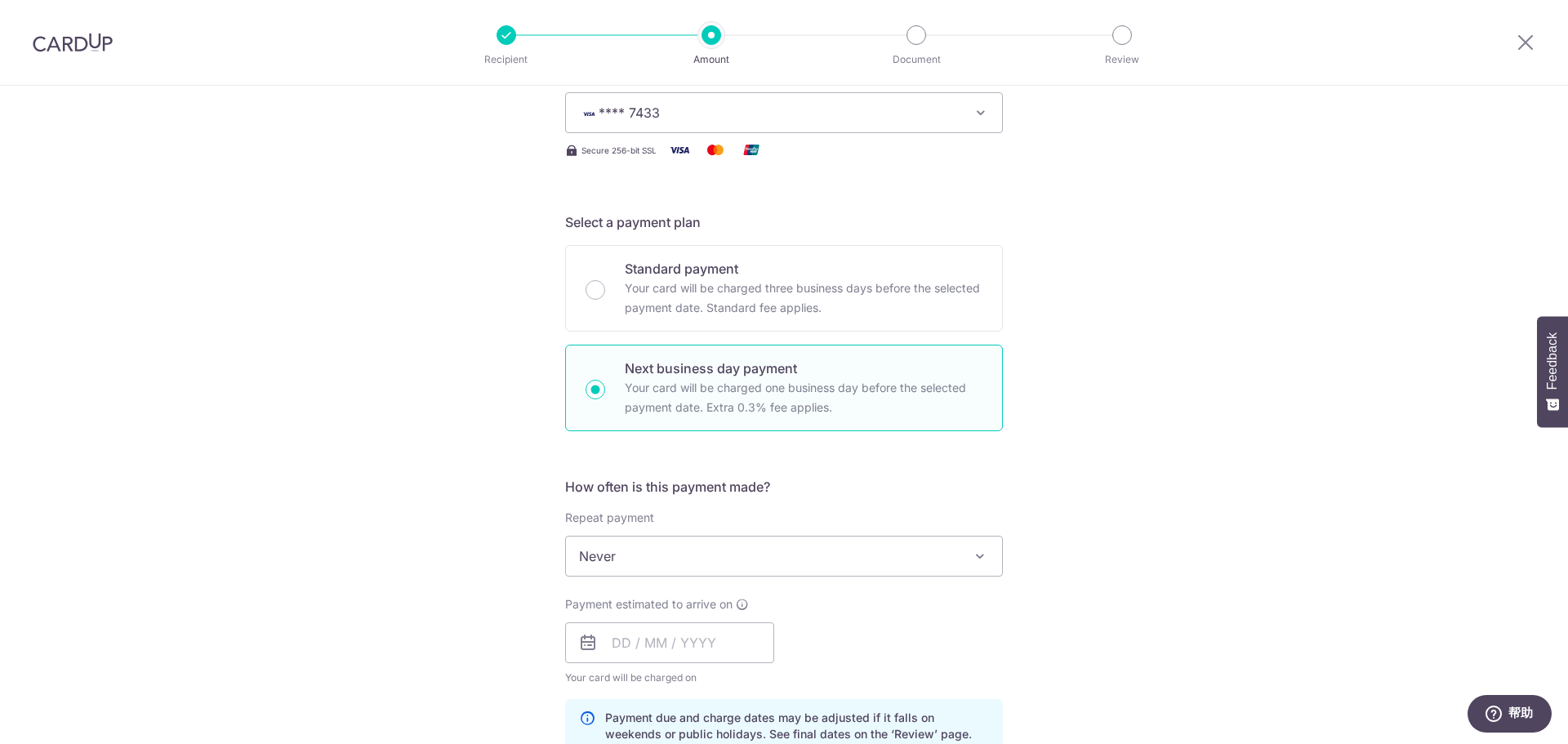
scroll to position [467, 0]
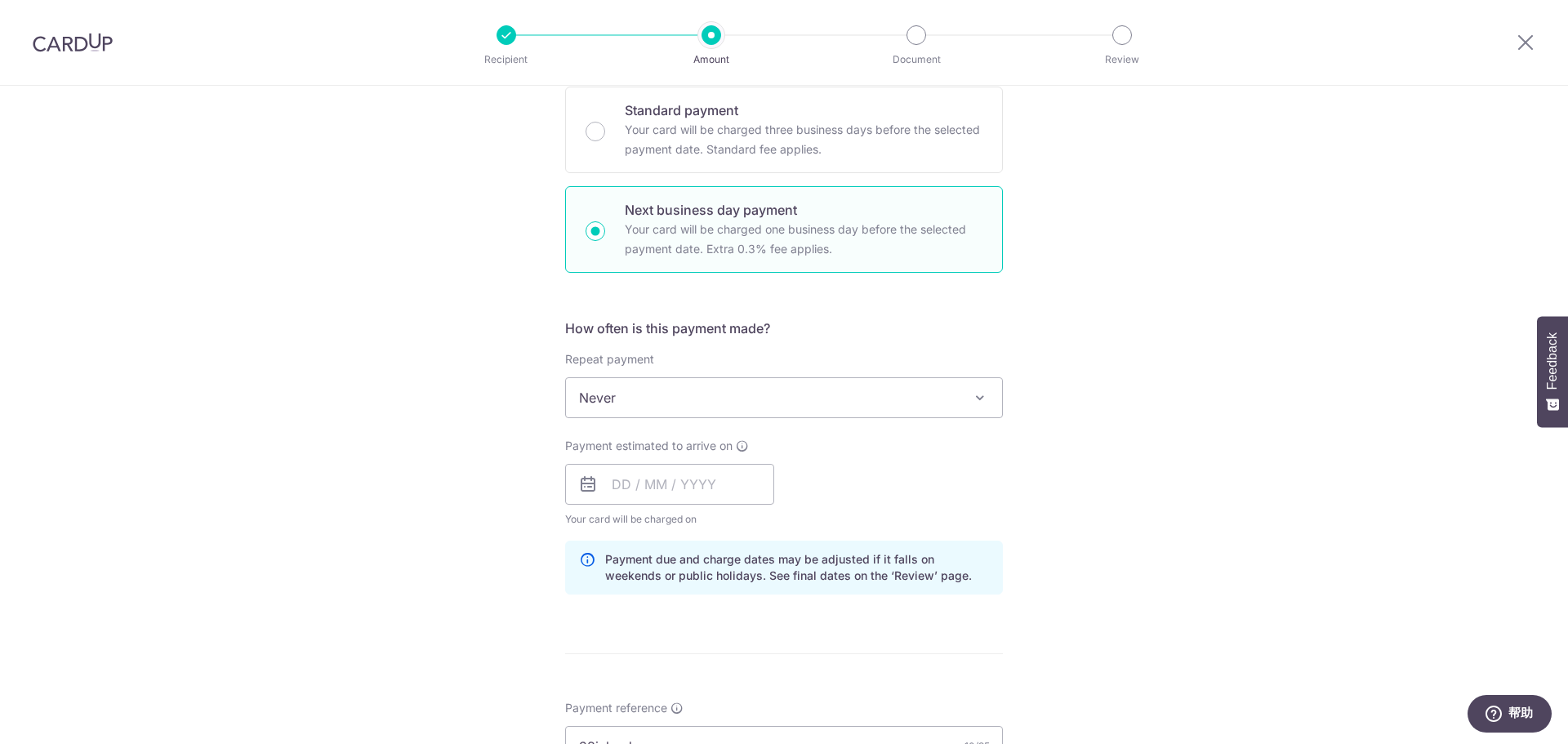
click at [900, 398] on span "Never" at bounding box center [784, 398] width 436 height 39
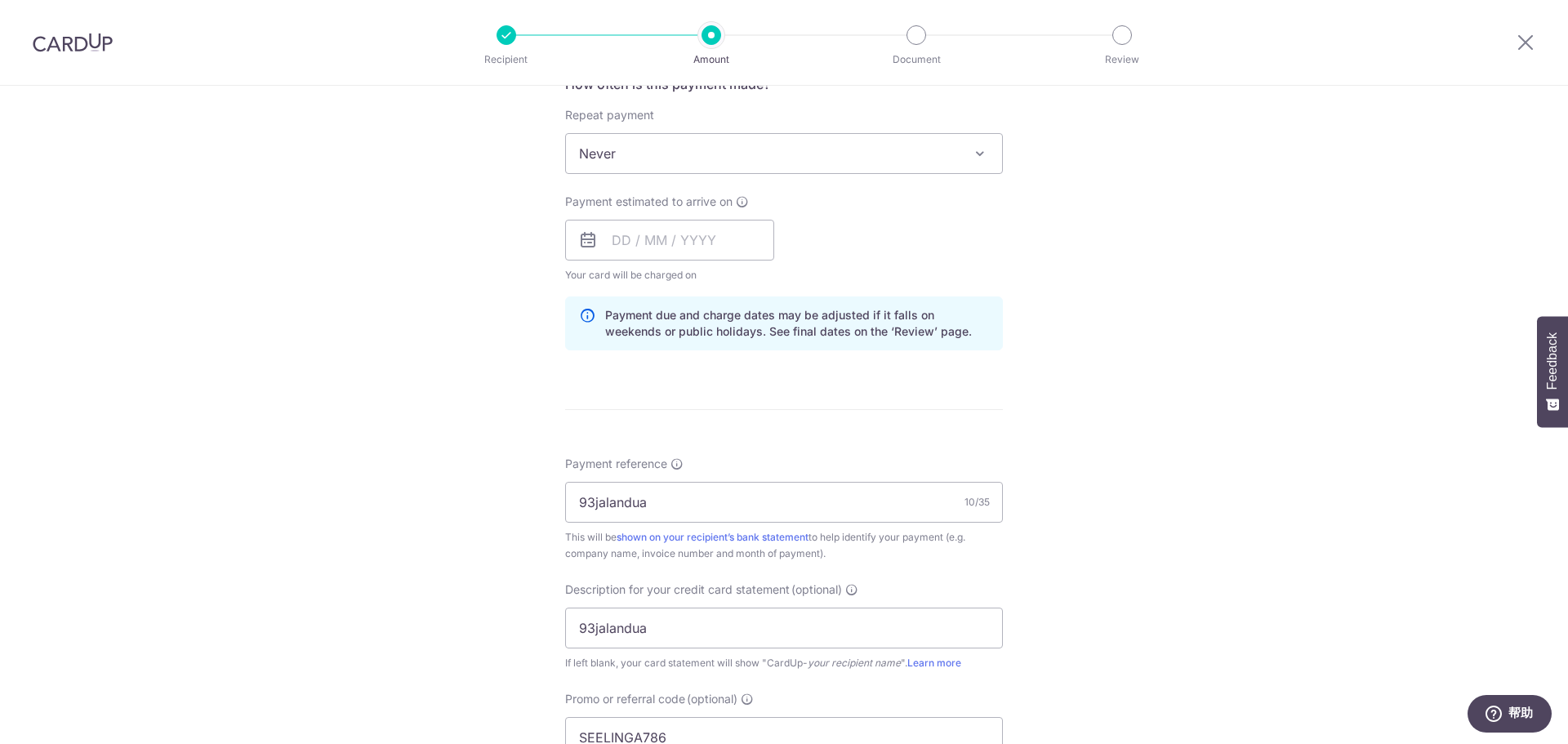
scroll to position [712, 0]
click at [628, 238] on input "text" at bounding box center [670, 239] width 209 height 41
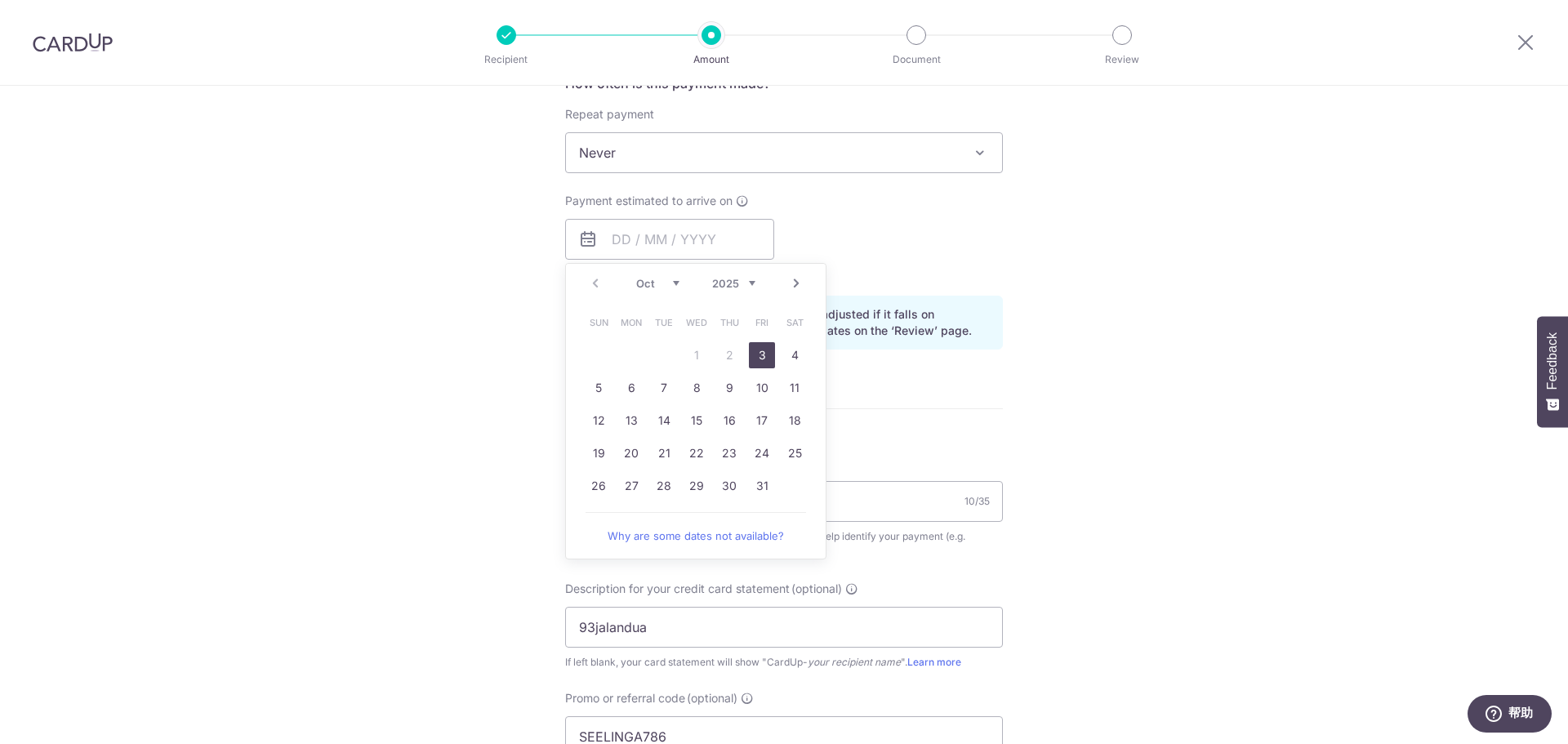
click at [749, 354] on link "3" at bounding box center [762, 355] width 26 height 26
type input "[DATE]"
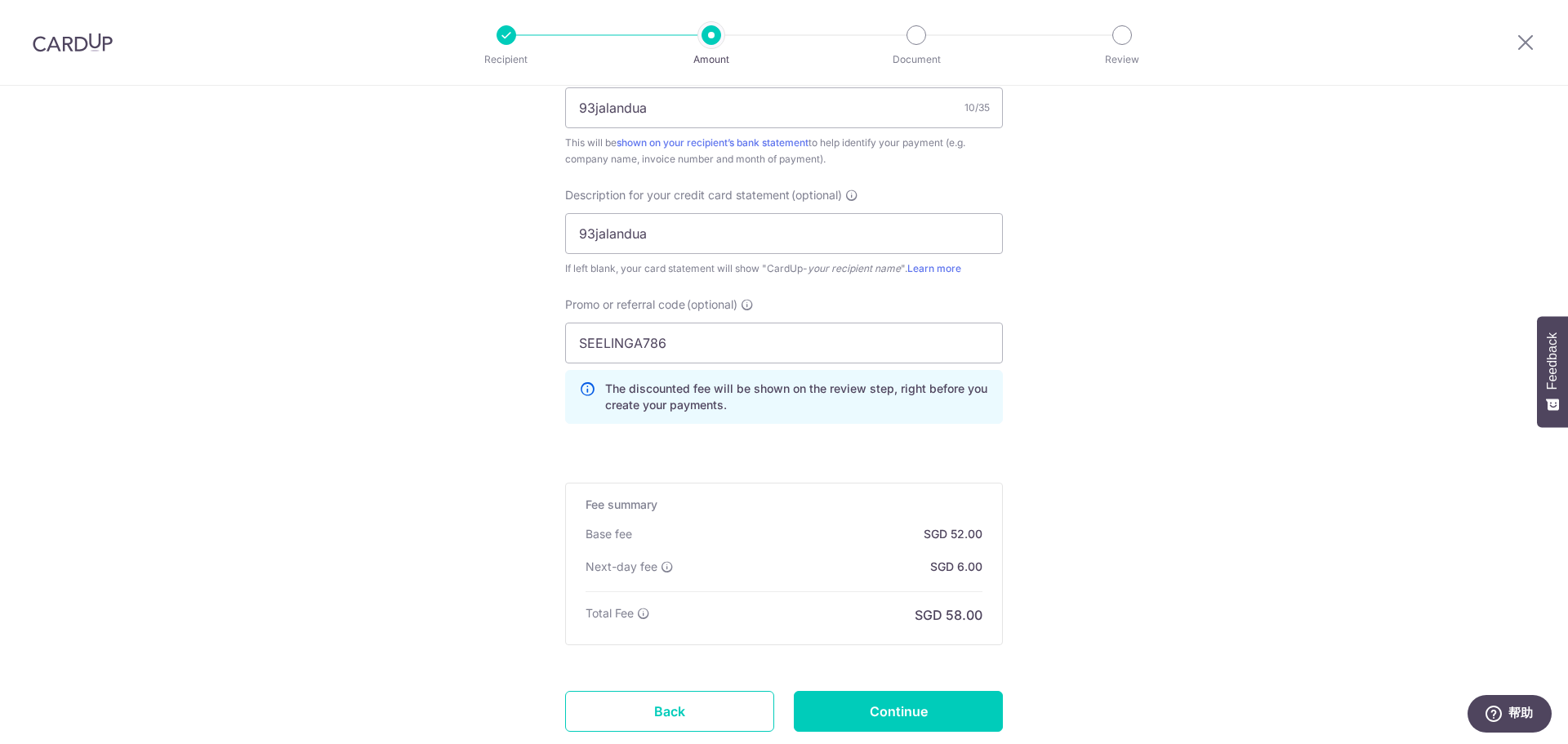
scroll to position [1216, 0]
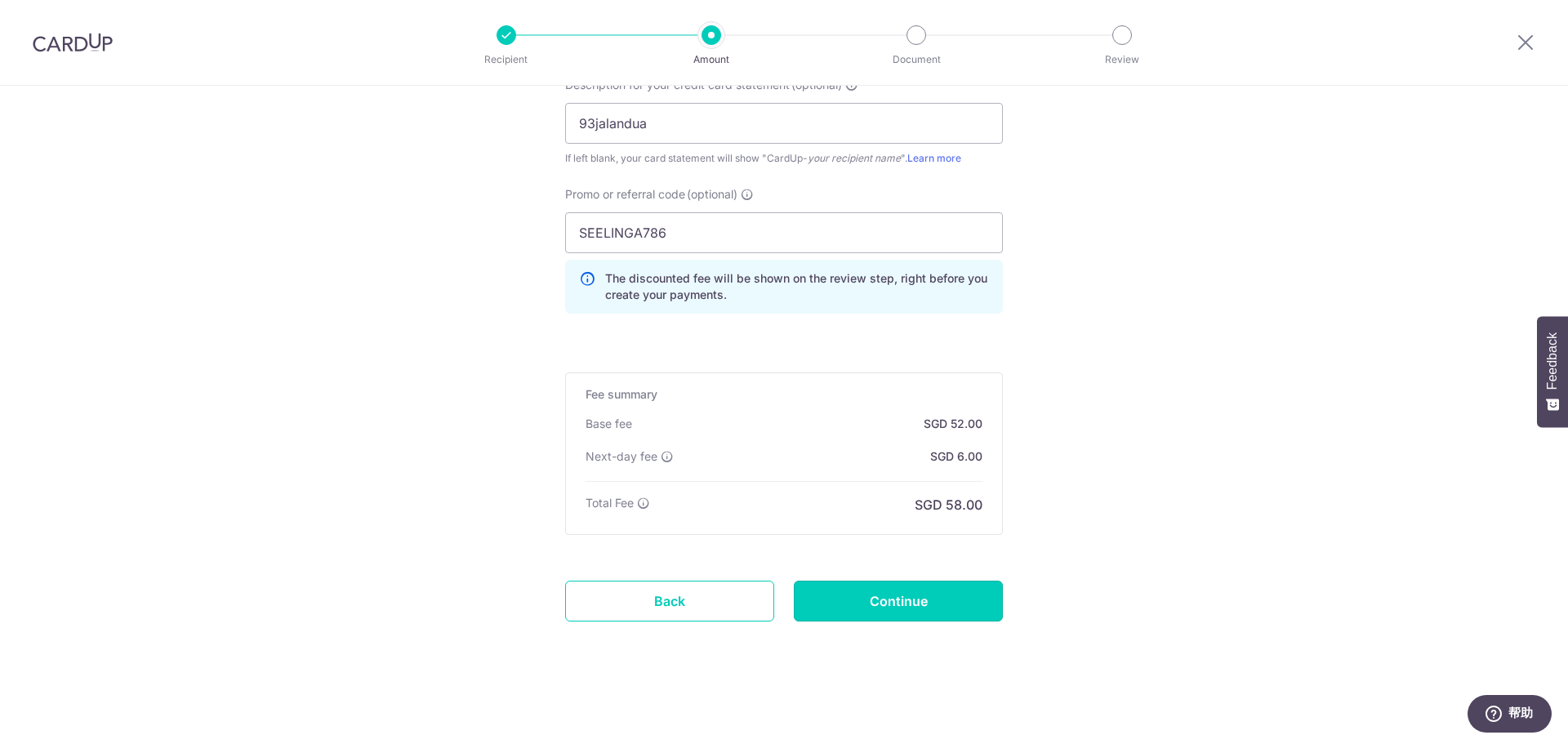
click at [890, 605] on input "Continue" at bounding box center [898, 601] width 209 height 41
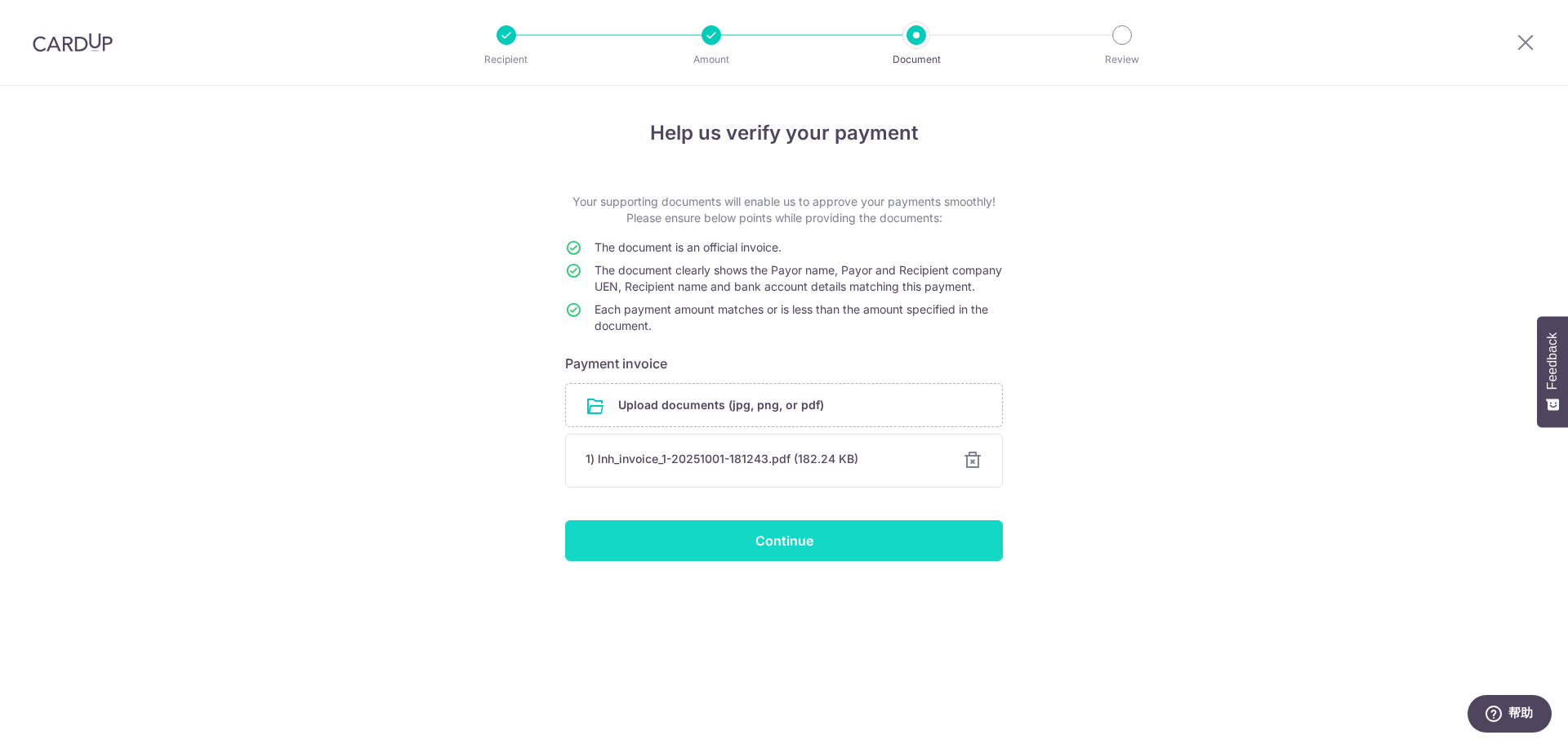
click at [883, 550] on input "Continue" at bounding box center [784, 541] width 438 height 41
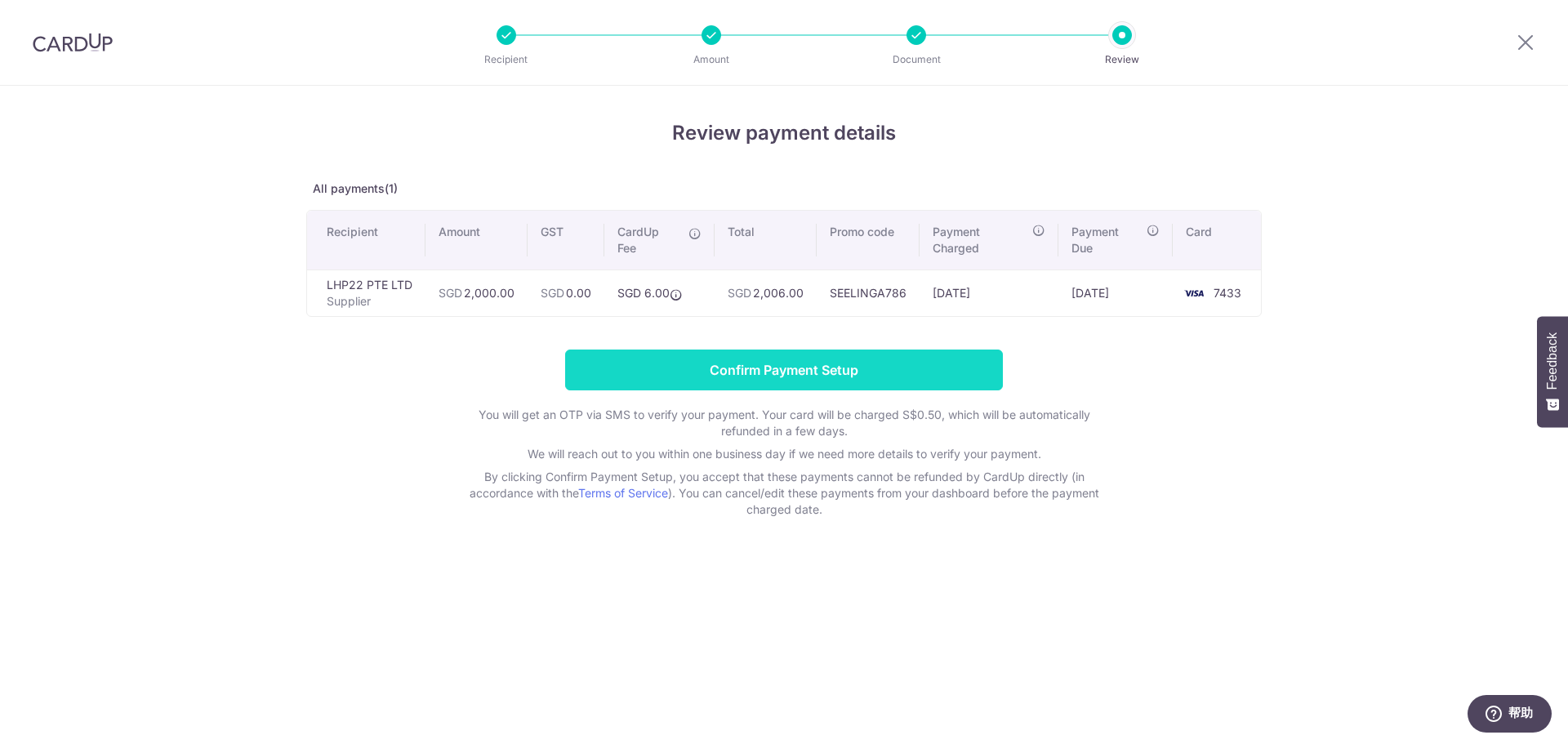
click at [872, 374] on input "Confirm Payment Setup" at bounding box center [784, 370] width 438 height 41
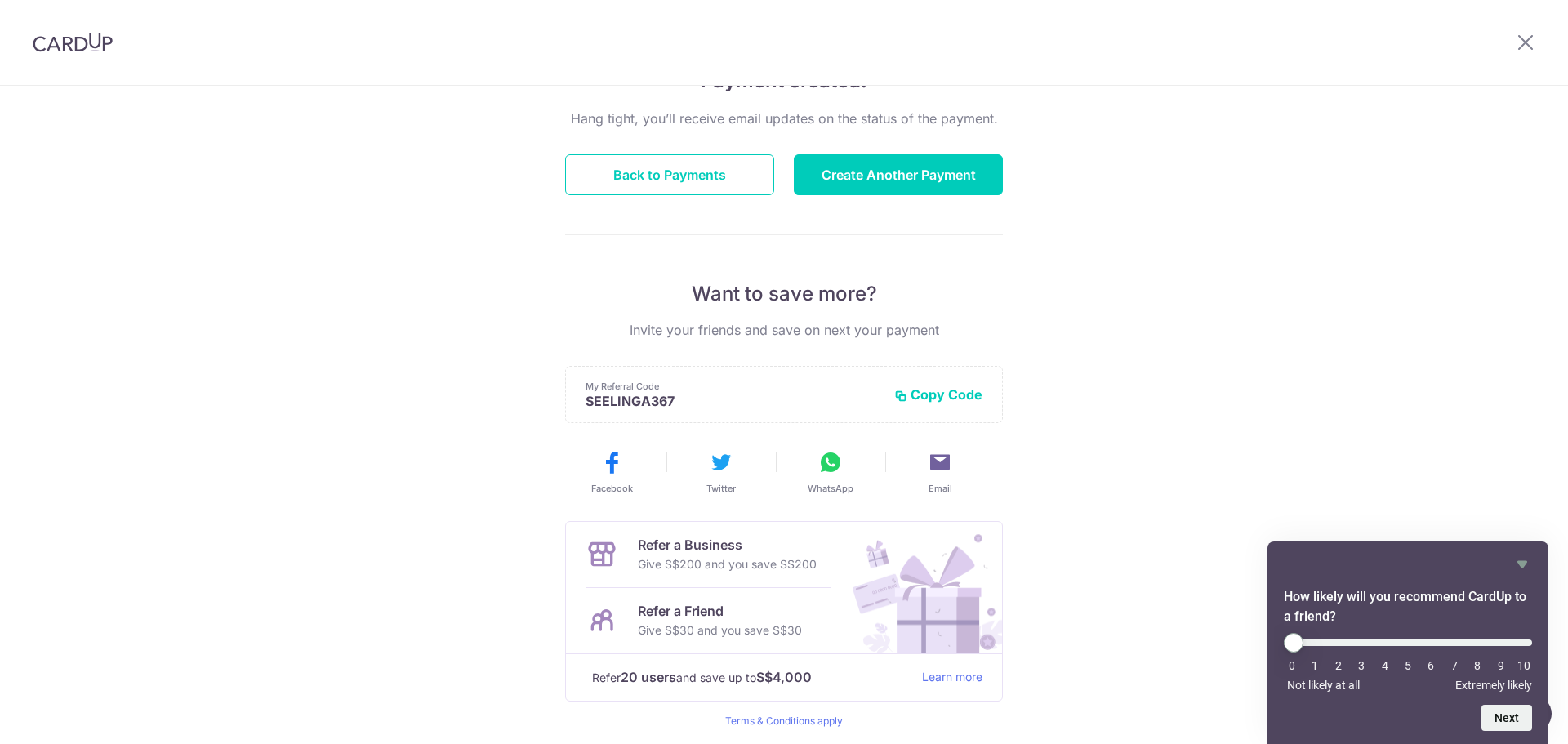
scroll to position [51, 0]
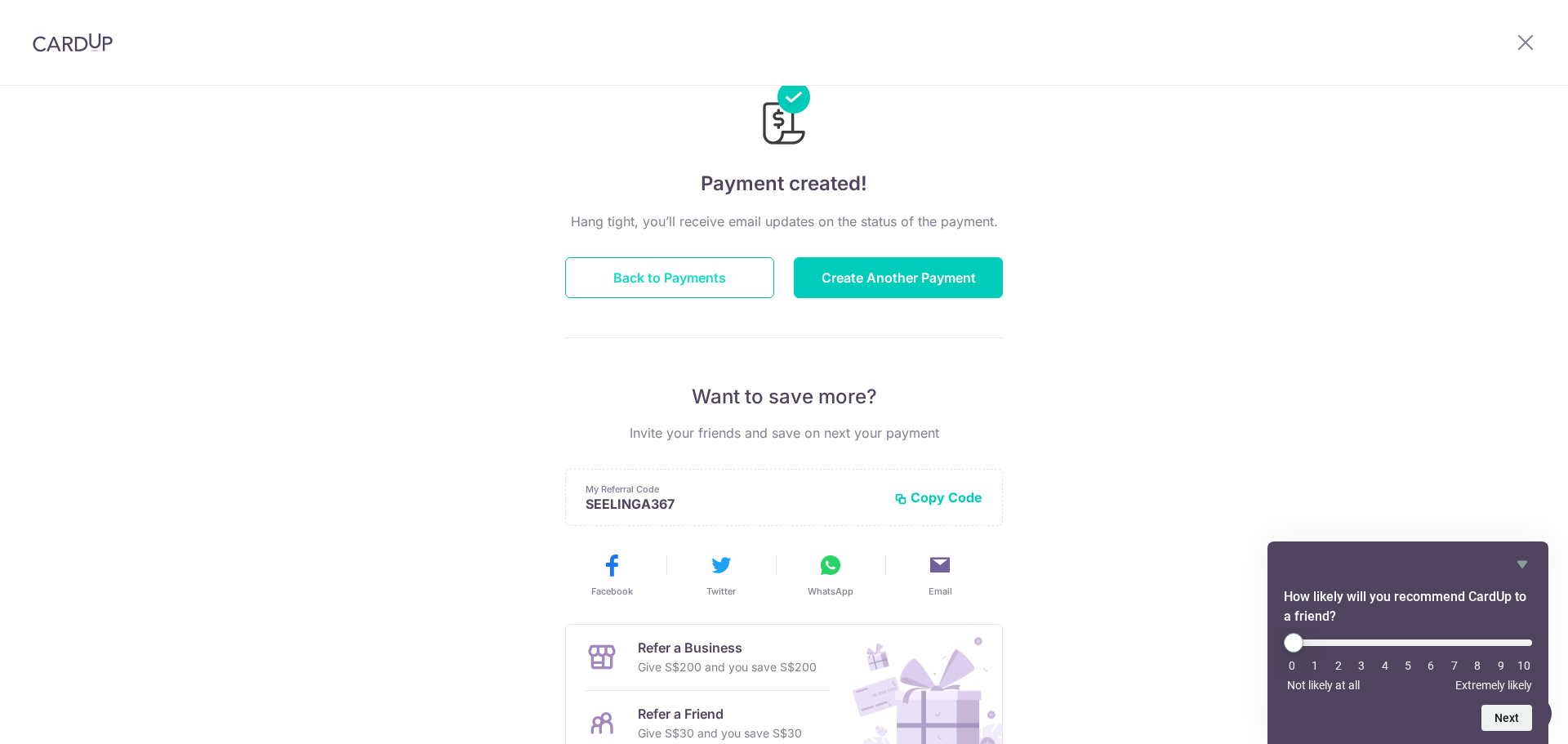
click at [714, 277] on button "Back to Payments" at bounding box center [670, 277] width 209 height 41
